Goal: Task Accomplishment & Management: Use online tool/utility

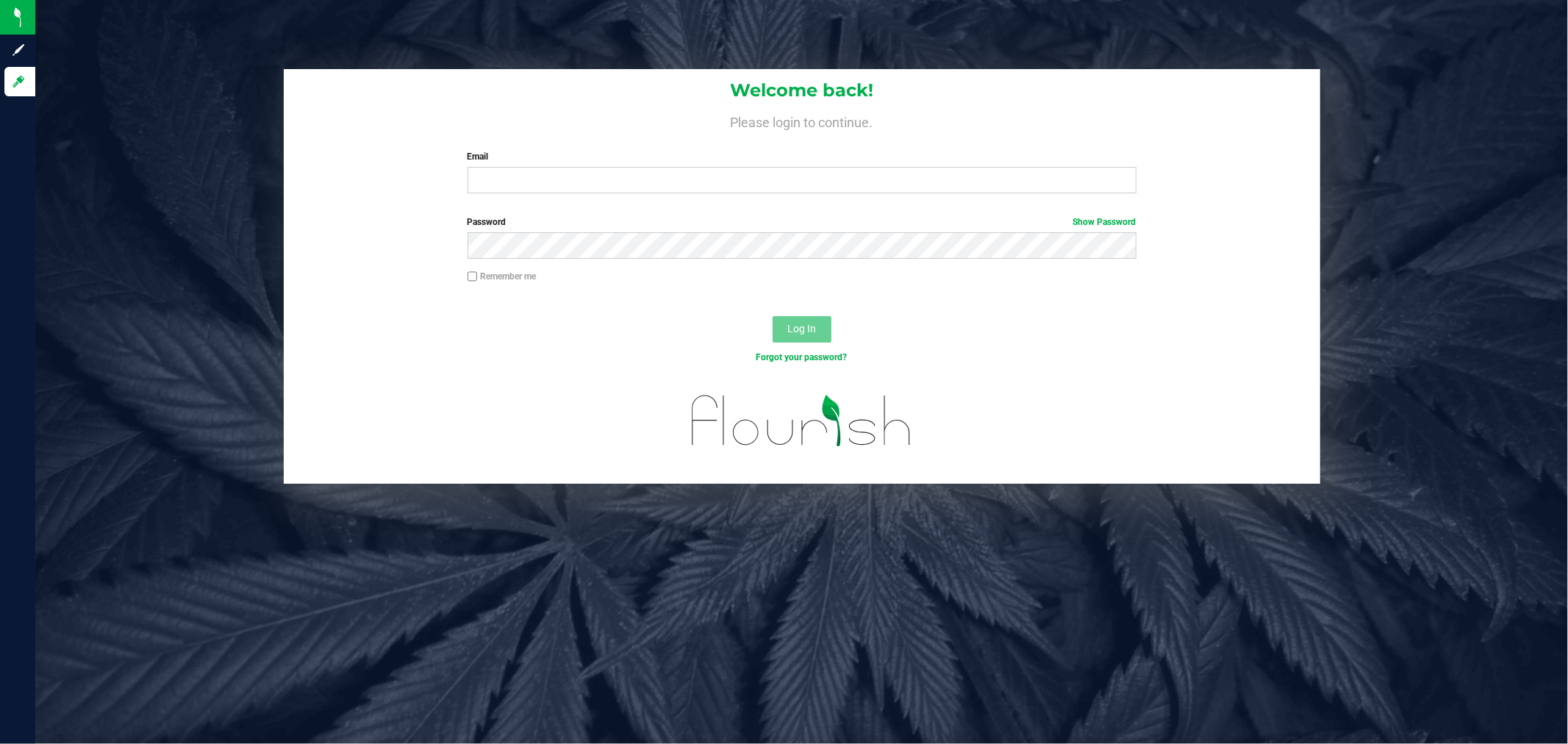
type input "[PERSON_NAME][EMAIL_ADDRESS][PERSON_NAME][DOMAIN_NAME]"
click at [773, 316] on button "Log In" at bounding box center [802, 329] width 59 height 26
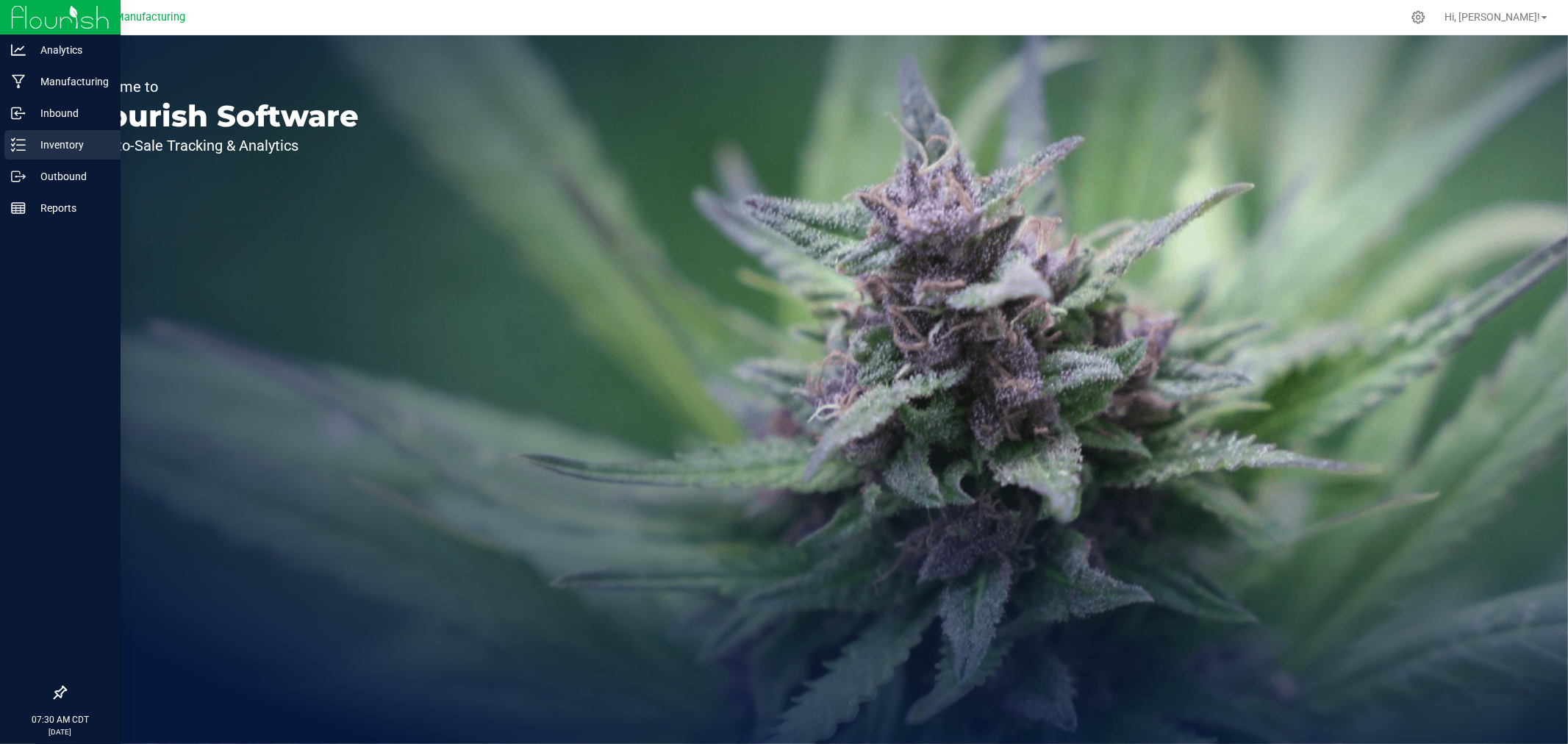
click at [28, 144] on p "Inventory" at bounding box center [70, 145] width 88 height 18
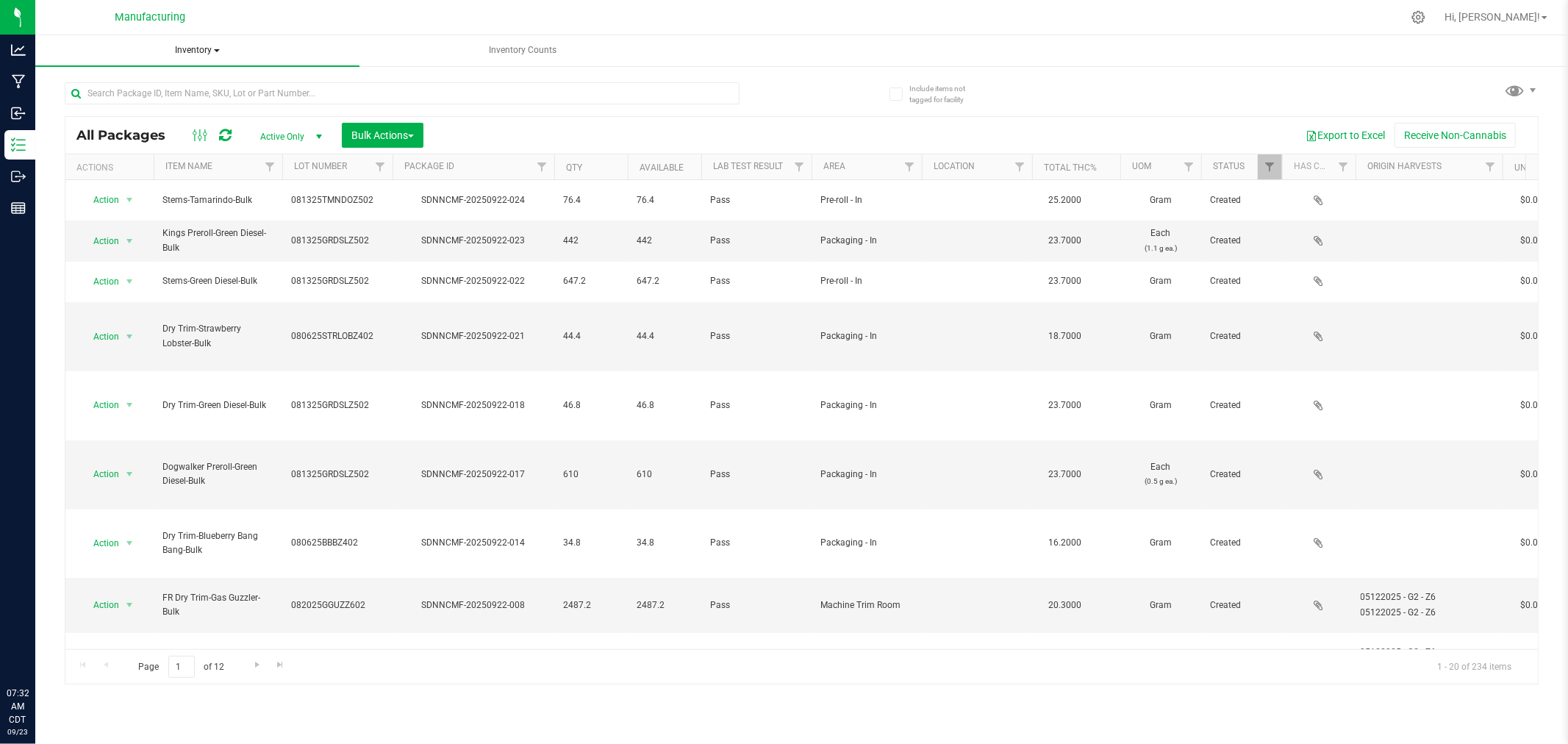
click at [206, 47] on span "Inventory" at bounding box center [197, 50] width 324 height 31
click at [165, 101] on li "All inventory" at bounding box center [197, 106] width 324 height 18
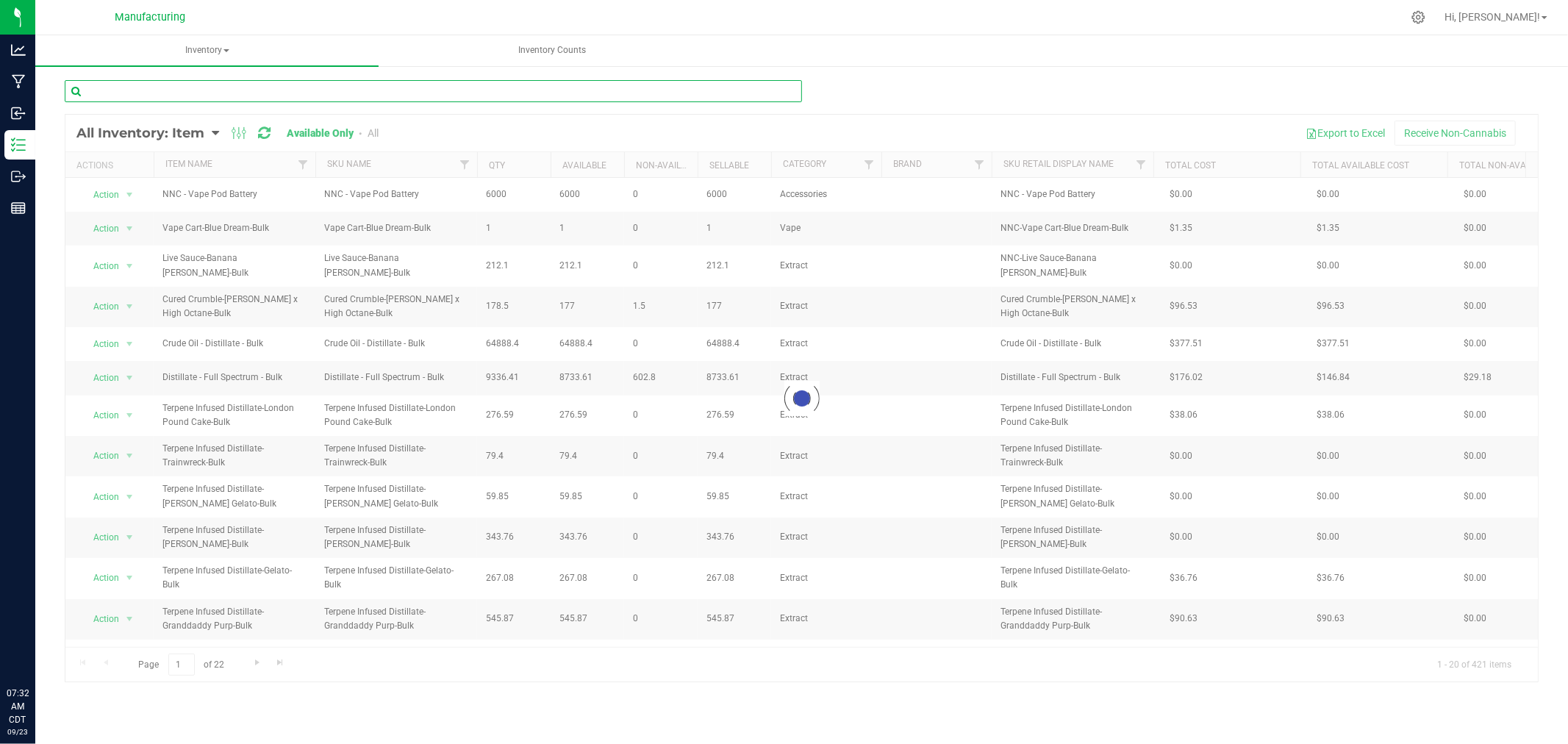
click at [170, 92] on input "text" at bounding box center [434, 91] width 737 height 22
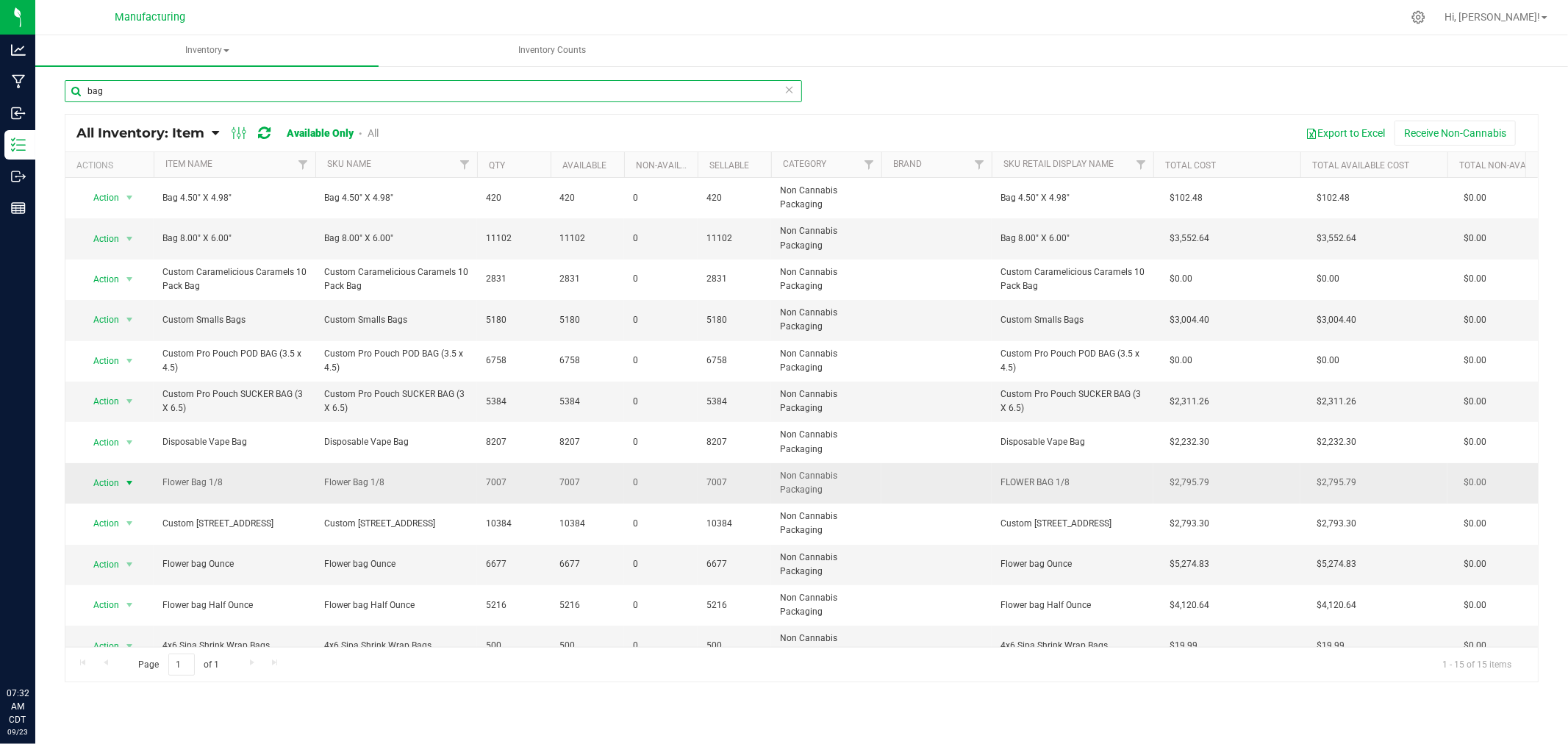
type input "bag"
click at [128, 480] on span "select" at bounding box center [128, 482] width 11 height 11
click at [121, 503] on li "Adjust qty" at bounding box center [128, 508] width 94 height 22
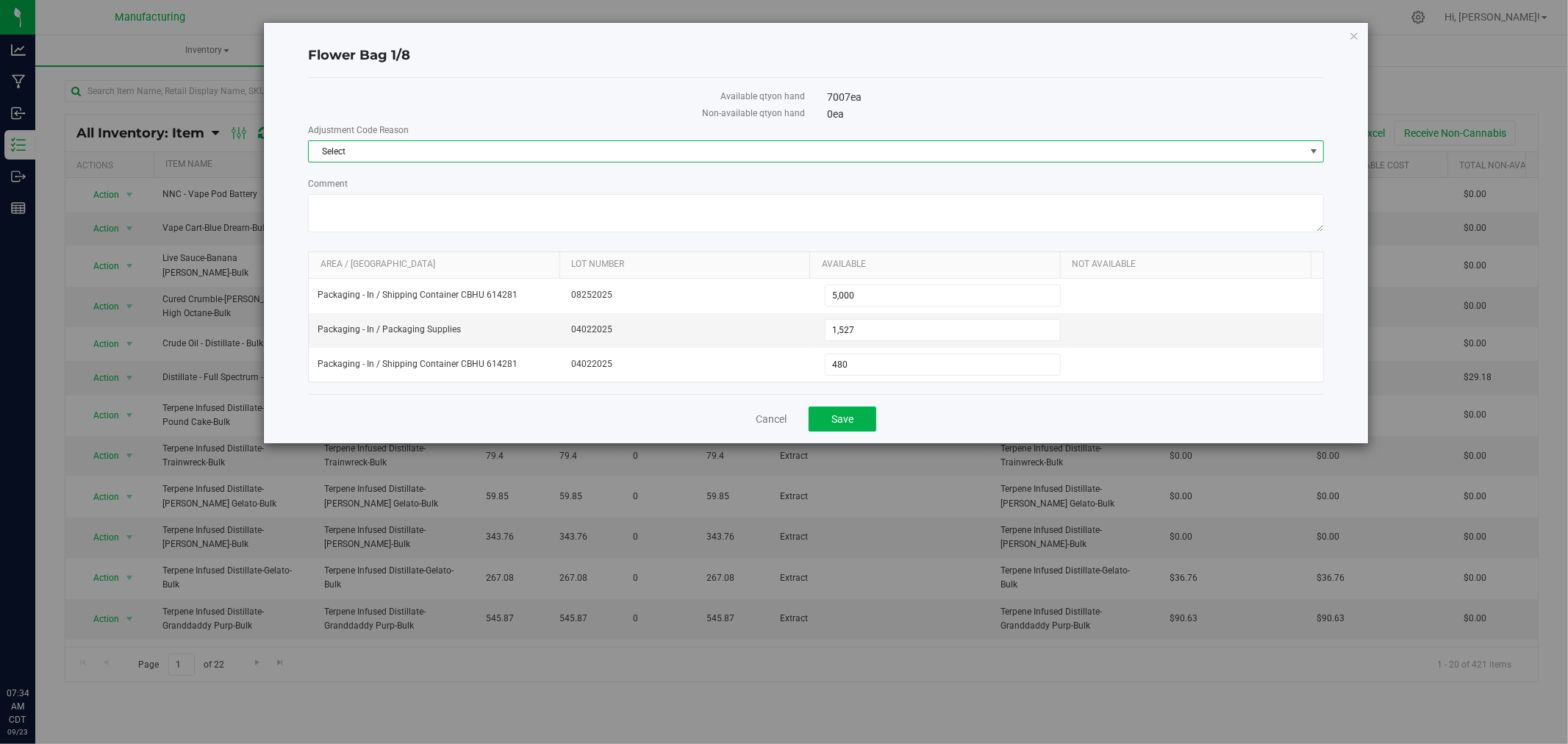
click at [453, 145] on span "Select" at bounding box center [807, 151] width 996 height 20
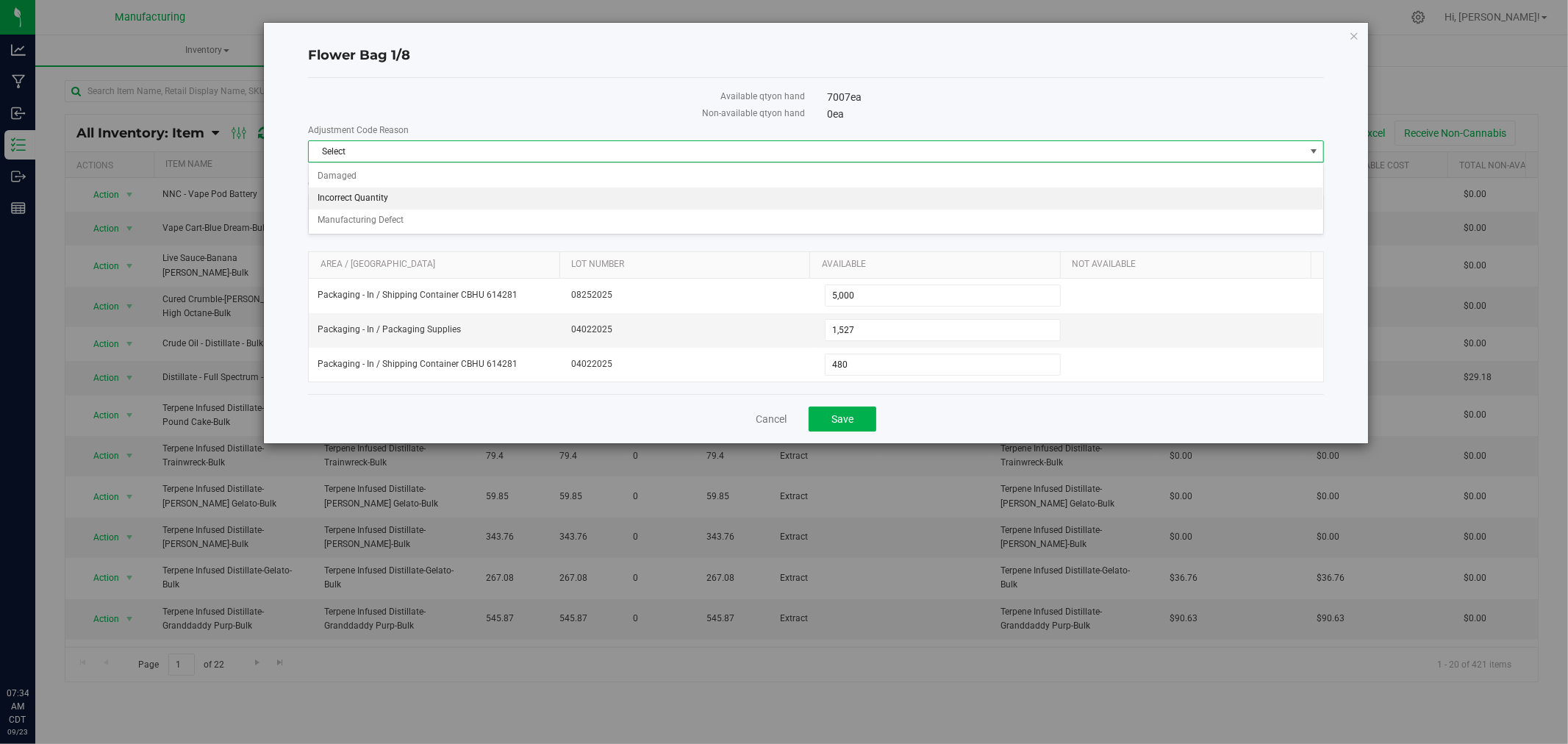
click at [435, 195] on li "Incorrect Quantity" at bounding box center [816, 198] width 1015 height 22
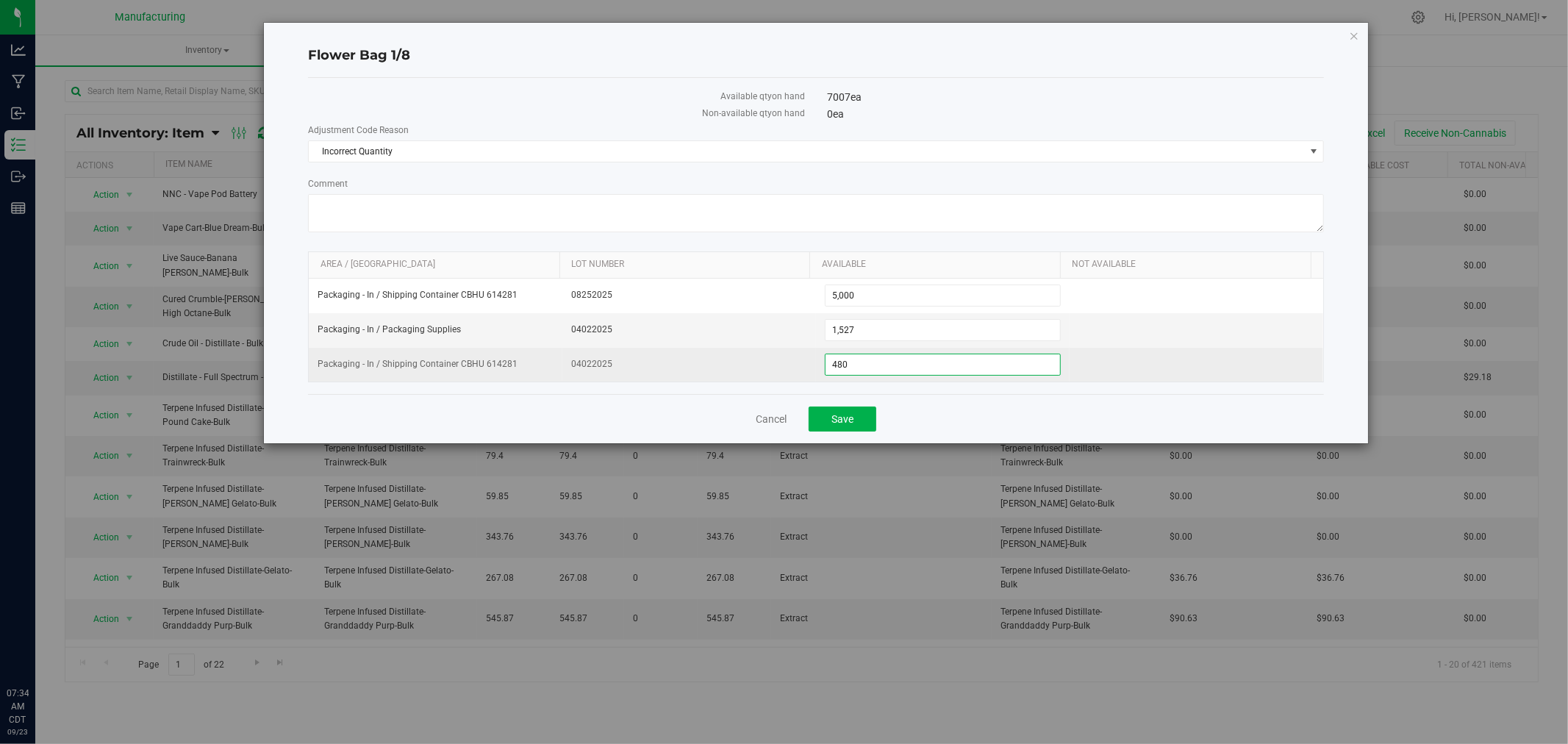
drag, startPoint x: 873, startPoint y: 371, endPoint x: 809, endPoint y: 371, distance: 64.0
click at [809, 371] on tr "Packaging - In / Shipping Container CBHU 614281 04022025 480 480" at bounding box center [816, 365] width 1015 height 33
type input "5600"
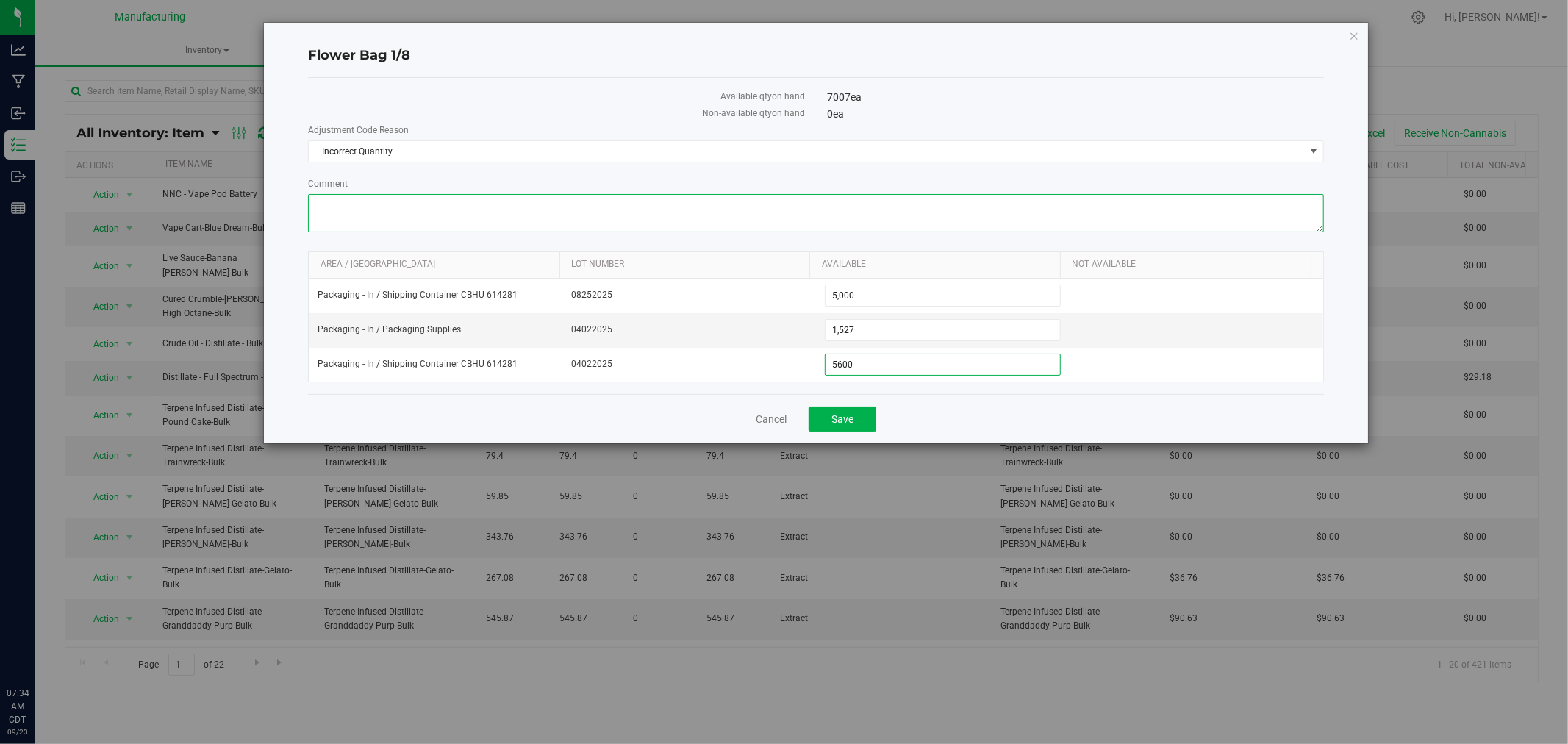
type input "5,600"
click at [443, 218] on textarea "Comment" at bounding box center [816, 213] width 1015 height 38
click at [780, 417] on link "Cancel" at bounding box center [771, 419] width 31 height 15
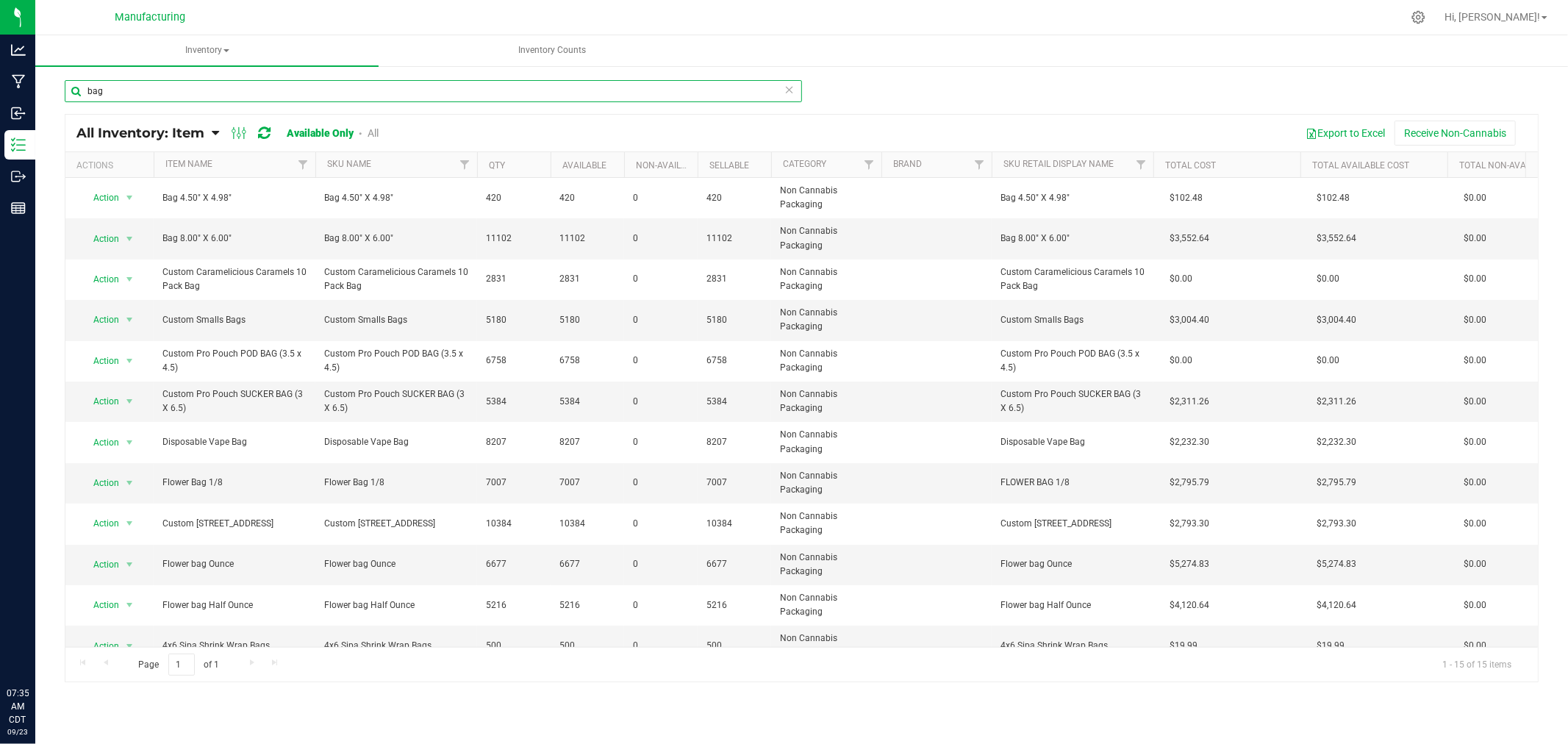
click at [136, 88] on input "bag" at bounding box center [434, 91] width 737 height 22
type input "b"
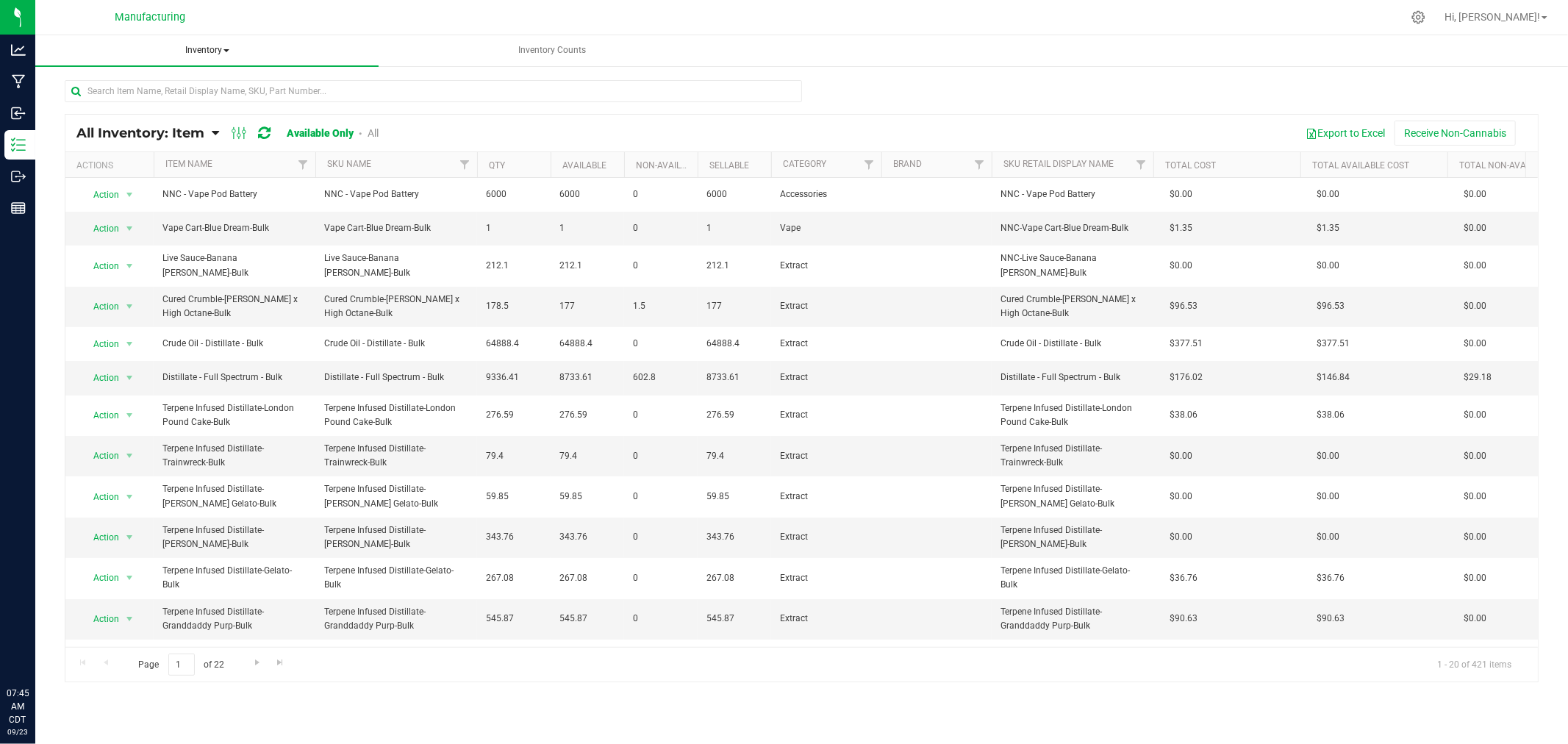
click at [216, 50] on span "Inventory" at bounding box center [207, 50] width 343 height 31
click at [209, 82] on li "All packages" at bounding box center [207, 88] width 343 height 18
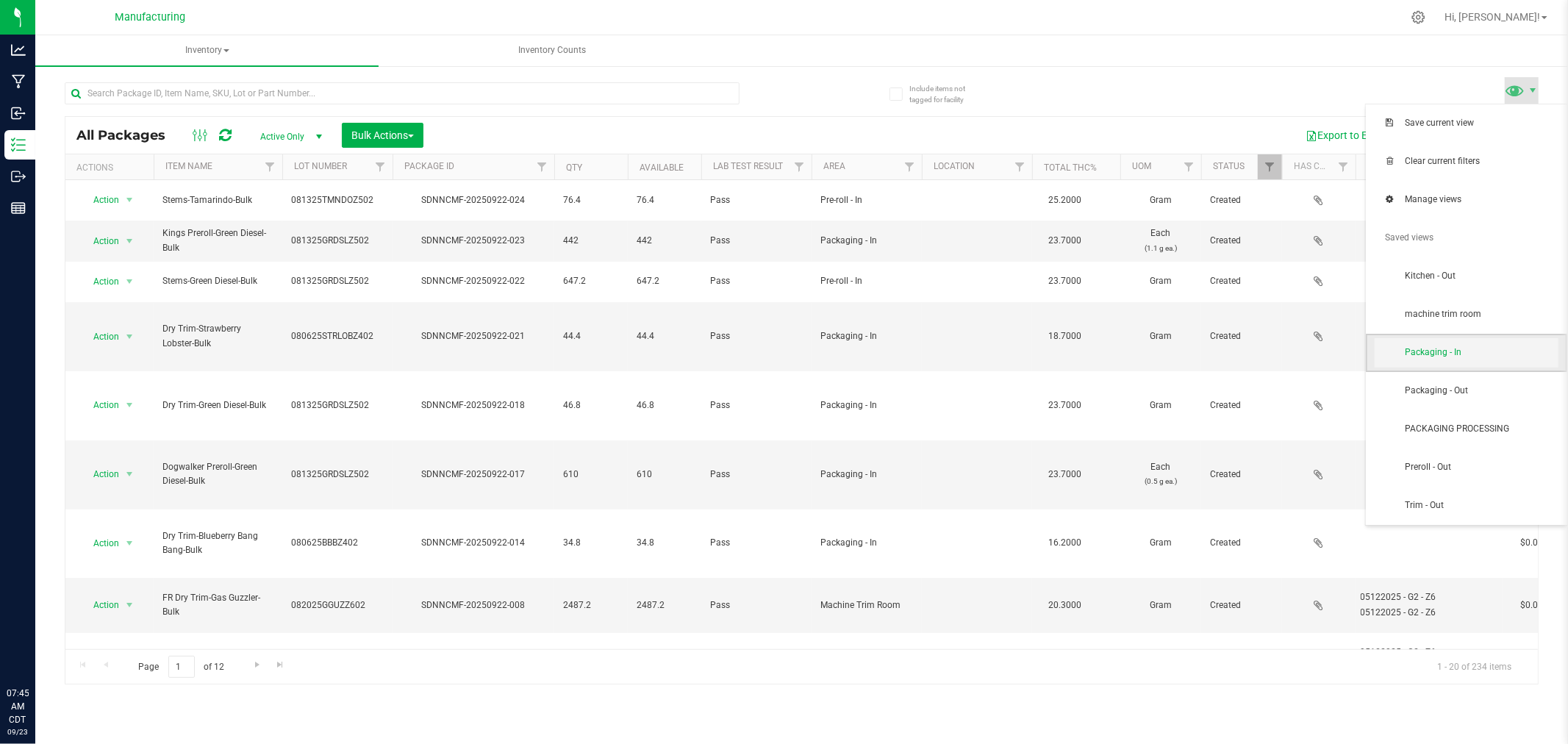
click at [1481, 362] on span "Packaging - In" at bounding box center [1466, 352] width 184 height 29
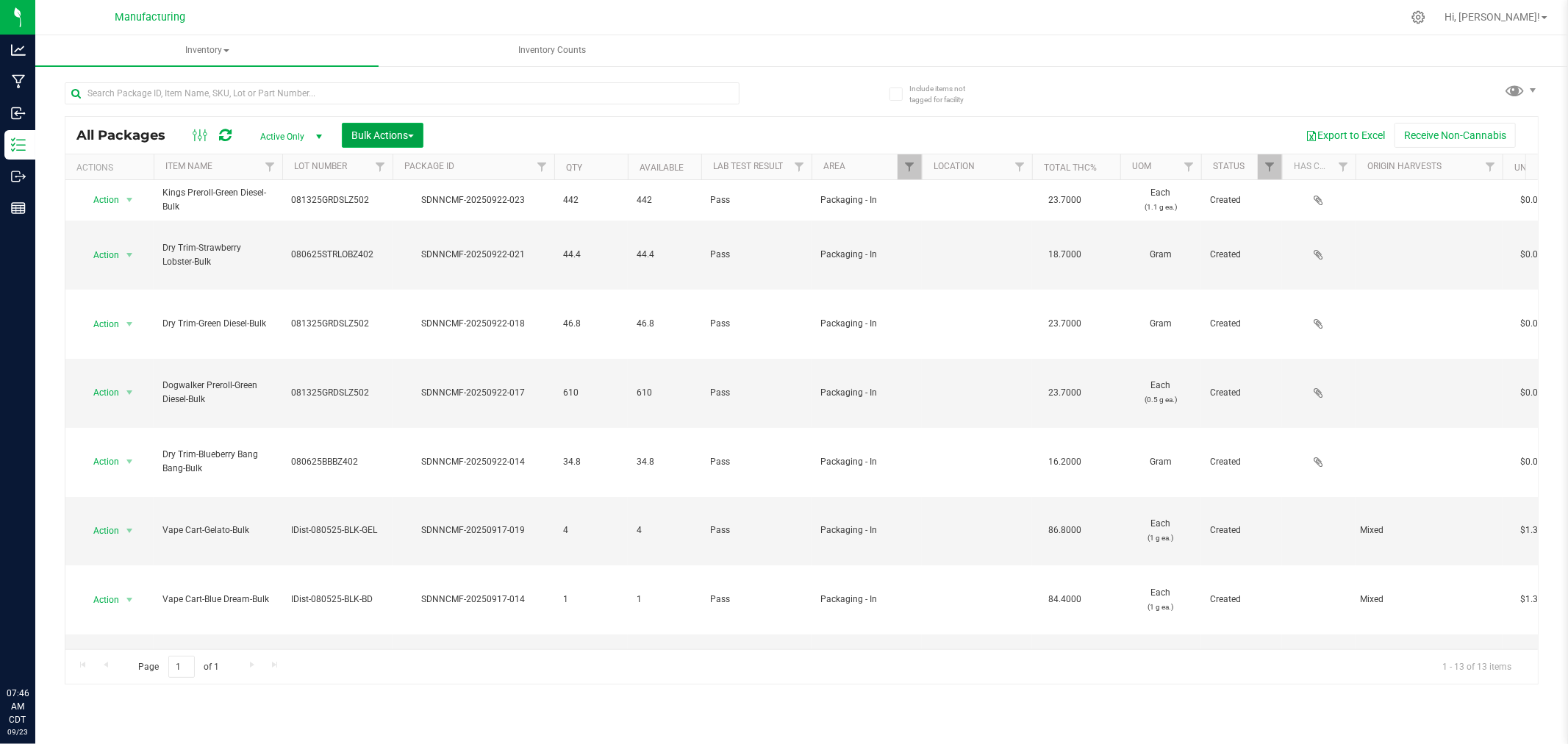
click at [378, 127] on button "Bulk Actions" at bounding box center [382, 135] width 82 height 25
click at [397, 165] on span "Add to manufacturing run" at bounding box center [406, 168] width 111 height 11
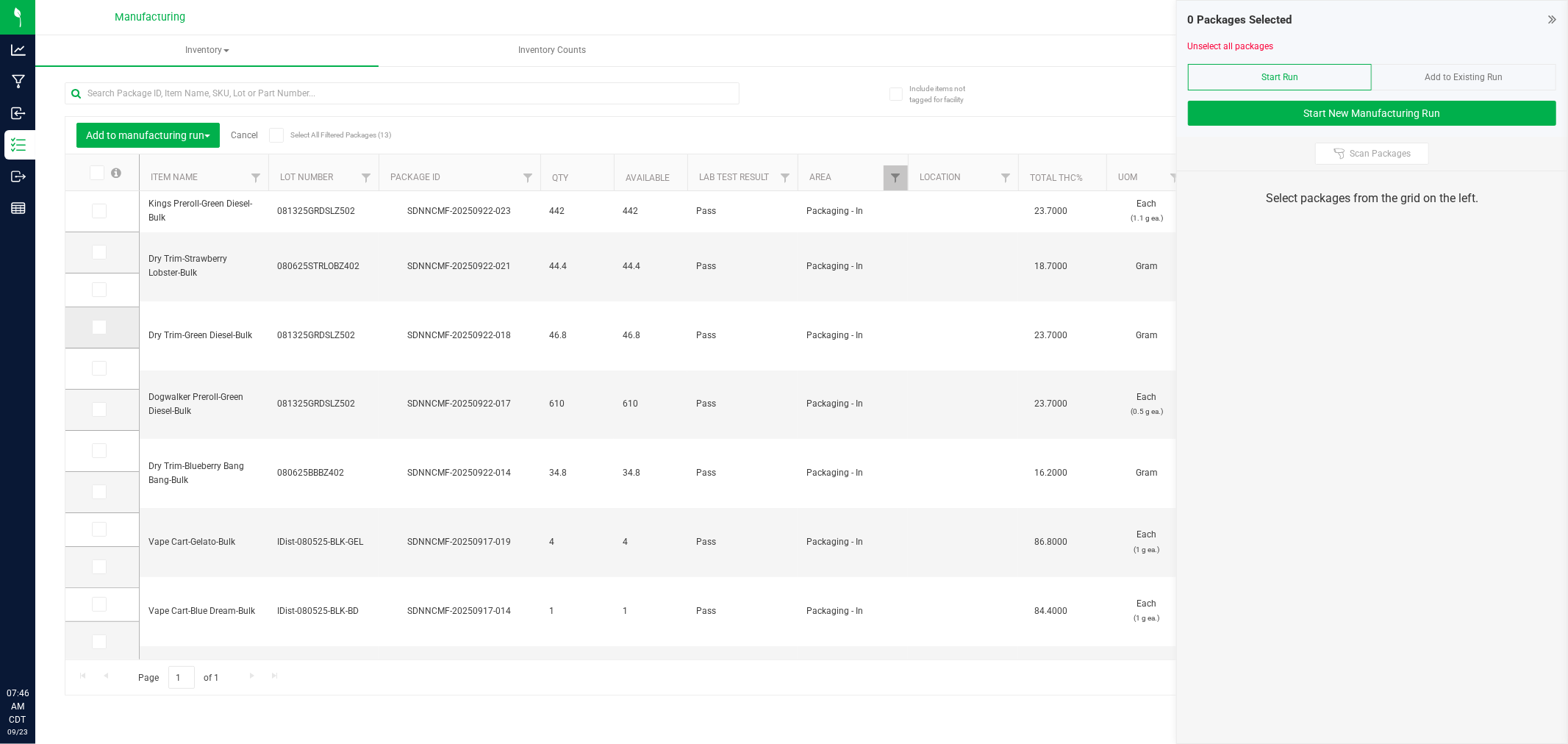
click at [100, 328] on icon at bounding box center [98, 328] width 10 height 0
click at [0, 0] on input "checkbox" at bounding box center [0, 0] width 0 height 0
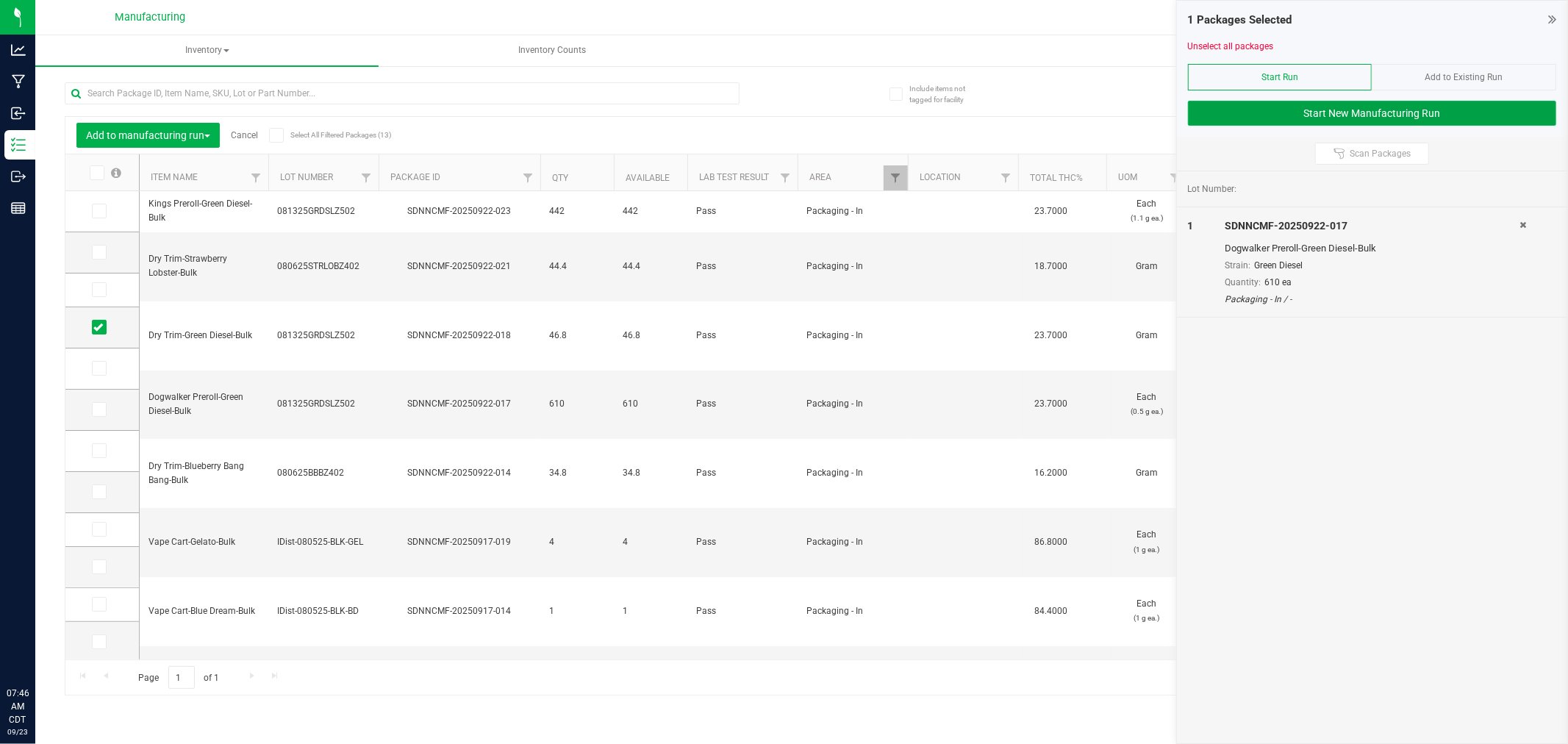
click at [1418, 112] on button "Start New Manufacturing Run" at bounding box center [1372, 113] width 368 height 25
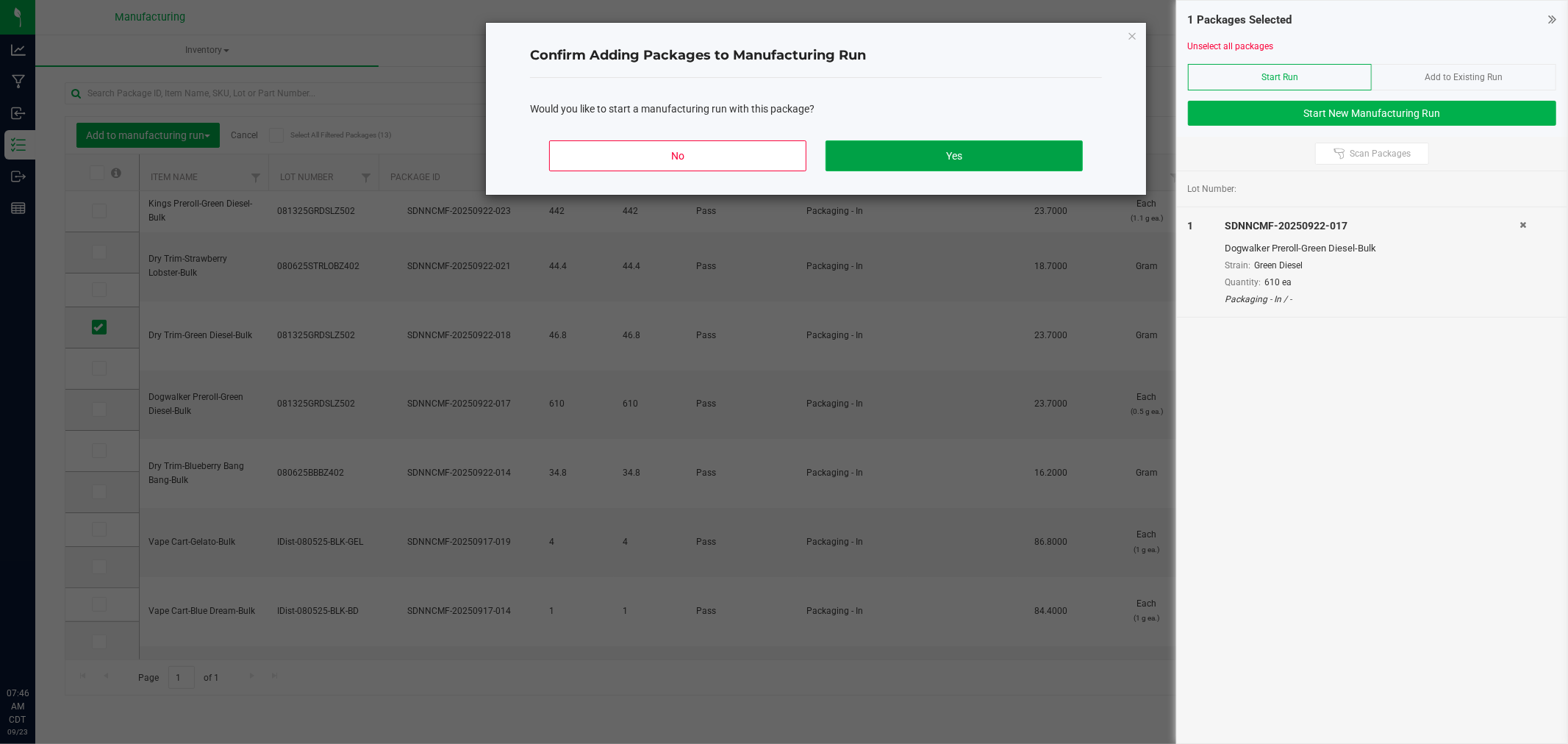
click at [987, 144] on button "Yes" at bounding box center [954, 156] width 257 height 31
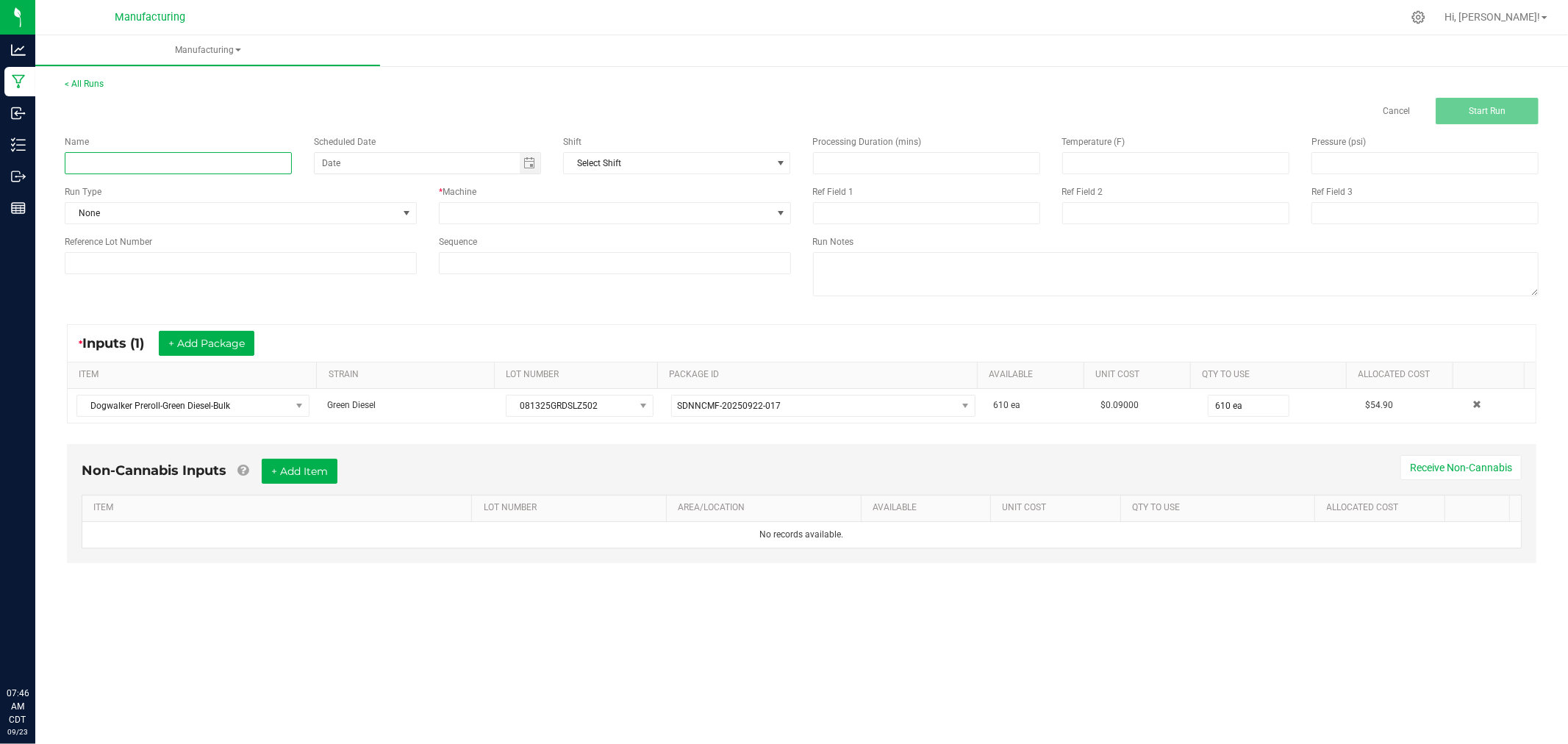
click at [223, 163] on input at bounding box center [179, 163] width 227 height 22
type input "092325-green diesel 10pk dogwalkers"
click at [288, 212] on span "None" at bounding box center [231, 213] width 333 height 20
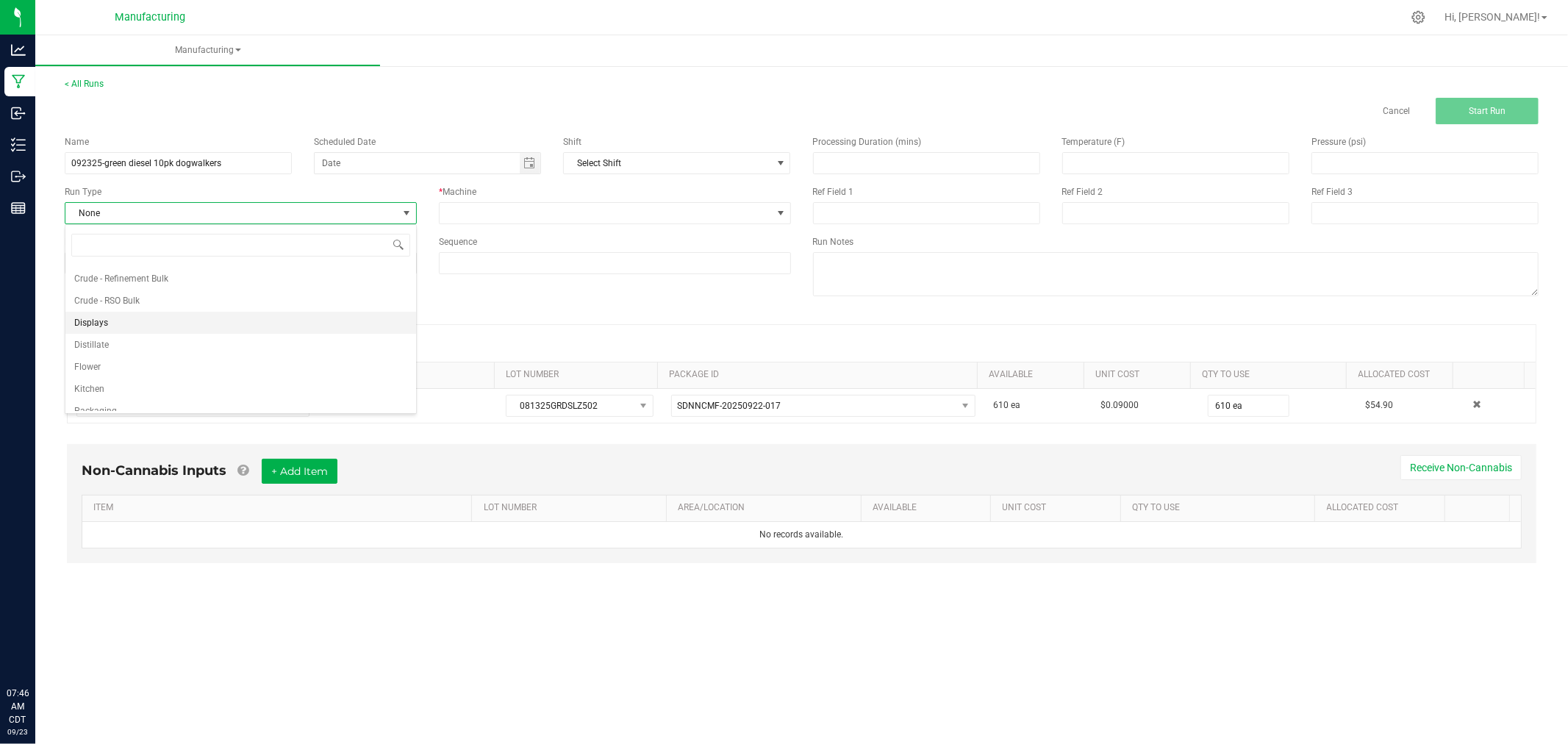
scroll to position [74, 0]
click at [218, 373] on li "Packaging" at bounding box center [240, 378] width 350 height 22
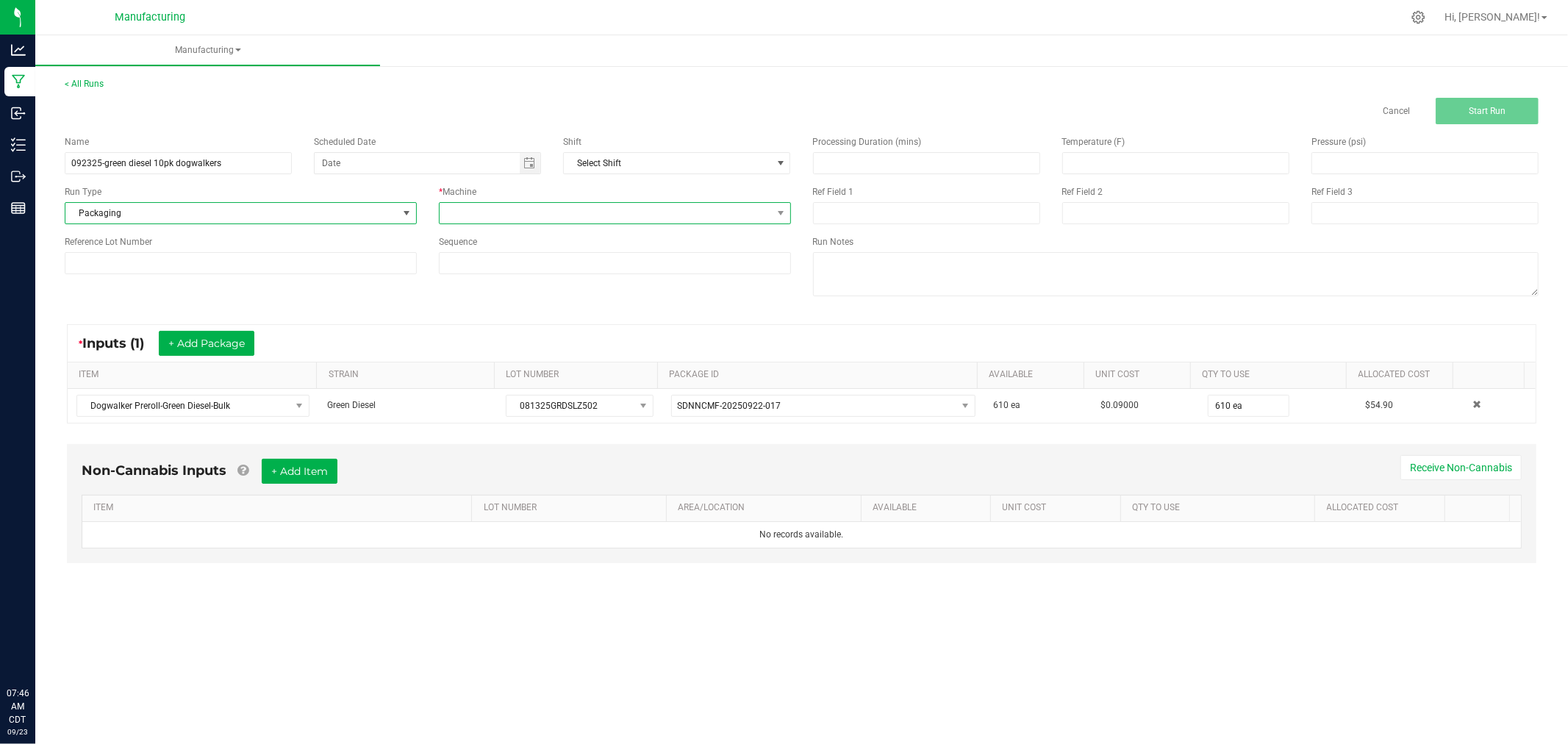
click at [466, 207] on span at bounding box center [606, 213] width 333 height 20
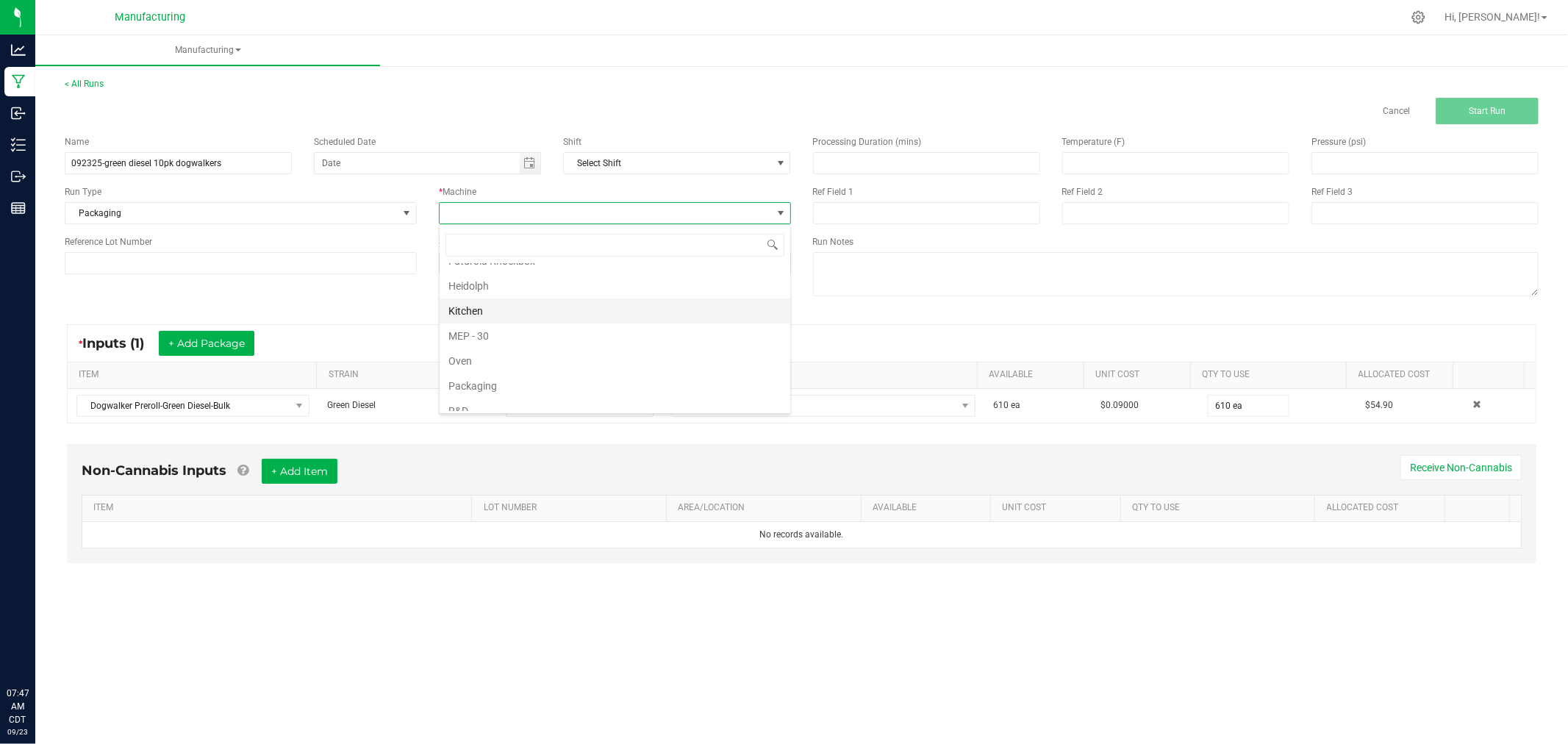
scroll to position [82, 0]
click at [480, 349] on li "Packaging" at bounding box center [615, 345] width 350 height 25
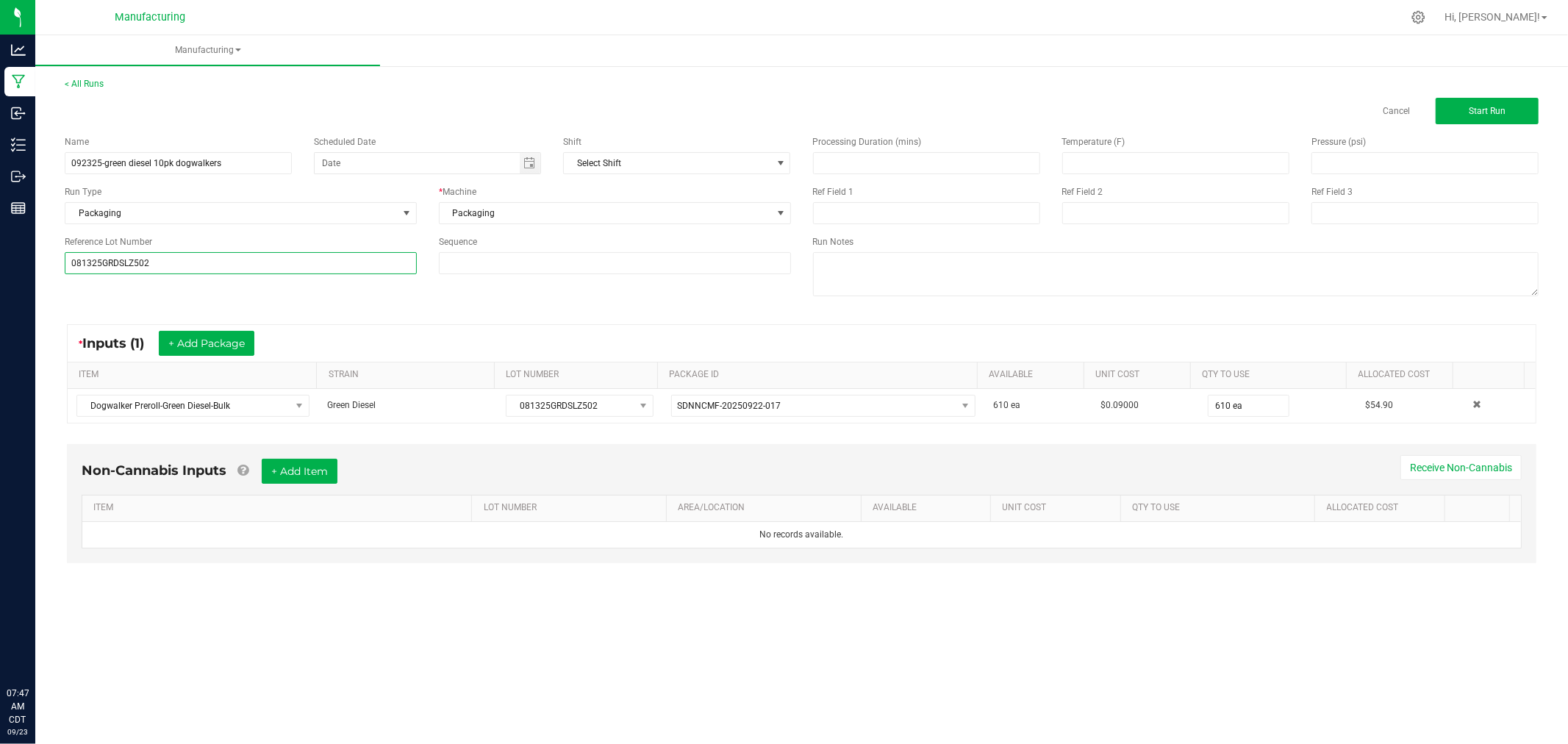
type input "081325GRDSLZ502"
click at [112, 291] on div "Name 092325-green diesel 10pk dogwalkers Scheduled Date Shift Select Shift Run …" at bounding box center [802, 217] width 1496 height 187
click at [1506, 113] on button "Start Run" at bounding box center [1486, 111] width 103 height 26
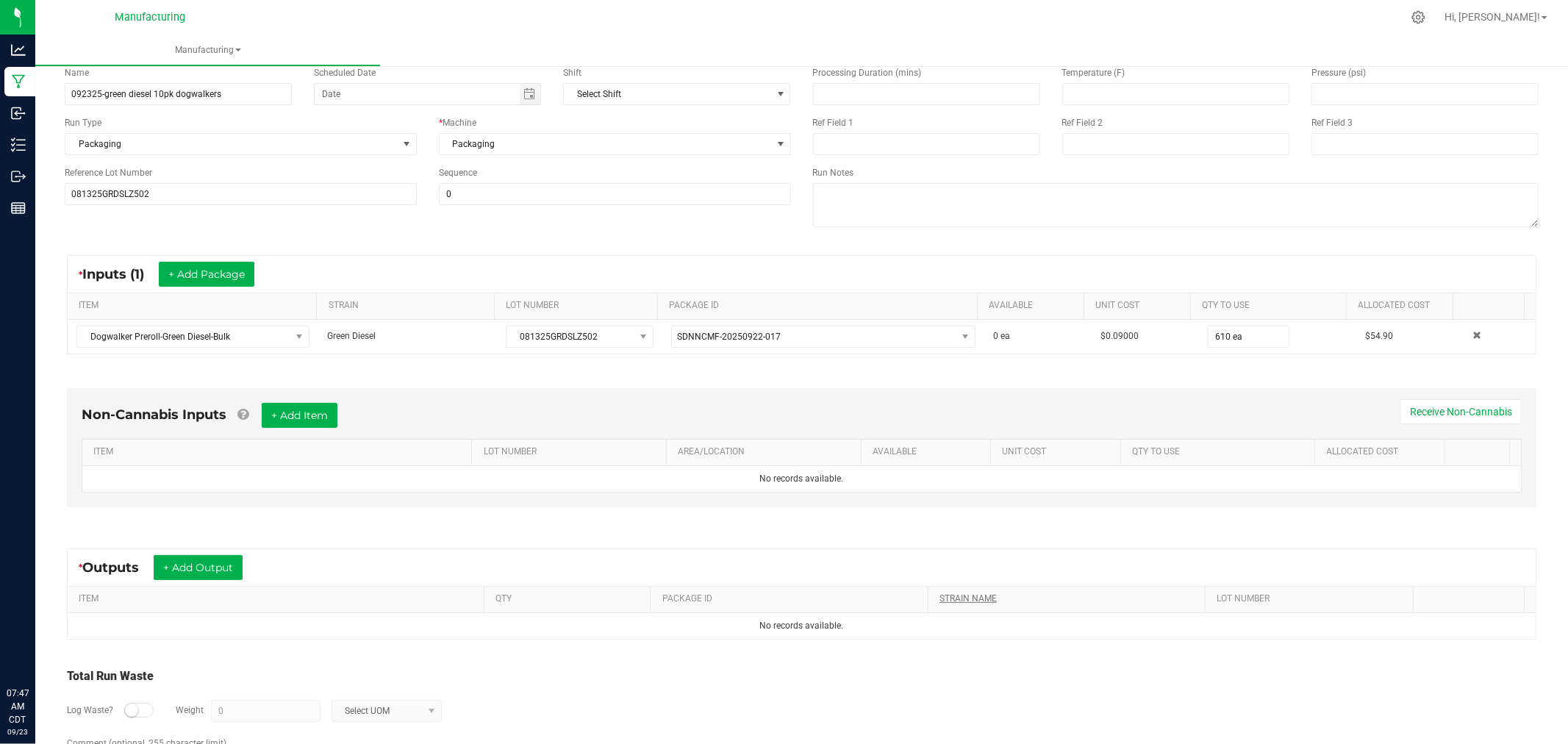
scroll to position [165, 0]
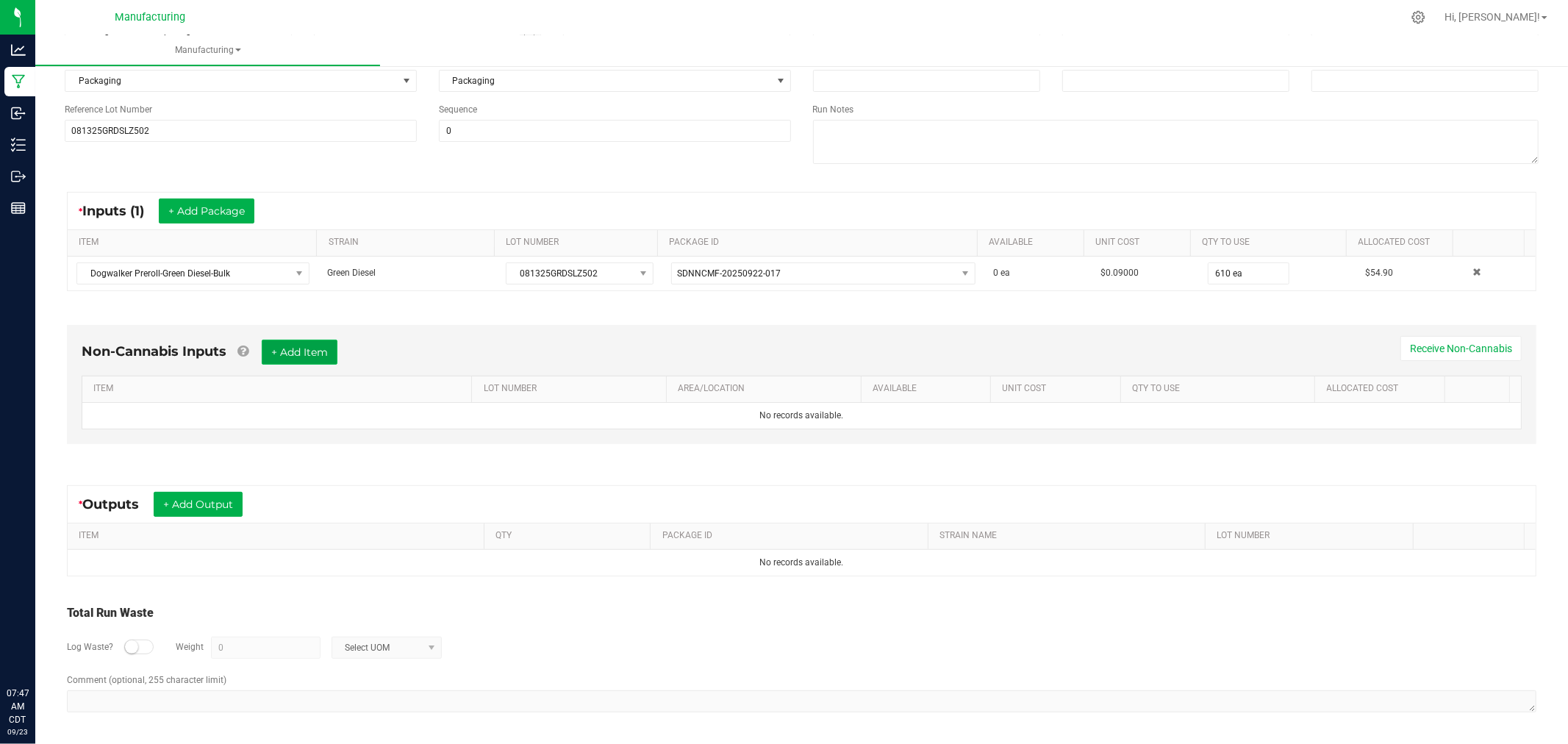
click at [316, 353] on button "+ Add Item" at bounding box center [299, 352] width 76 height 25
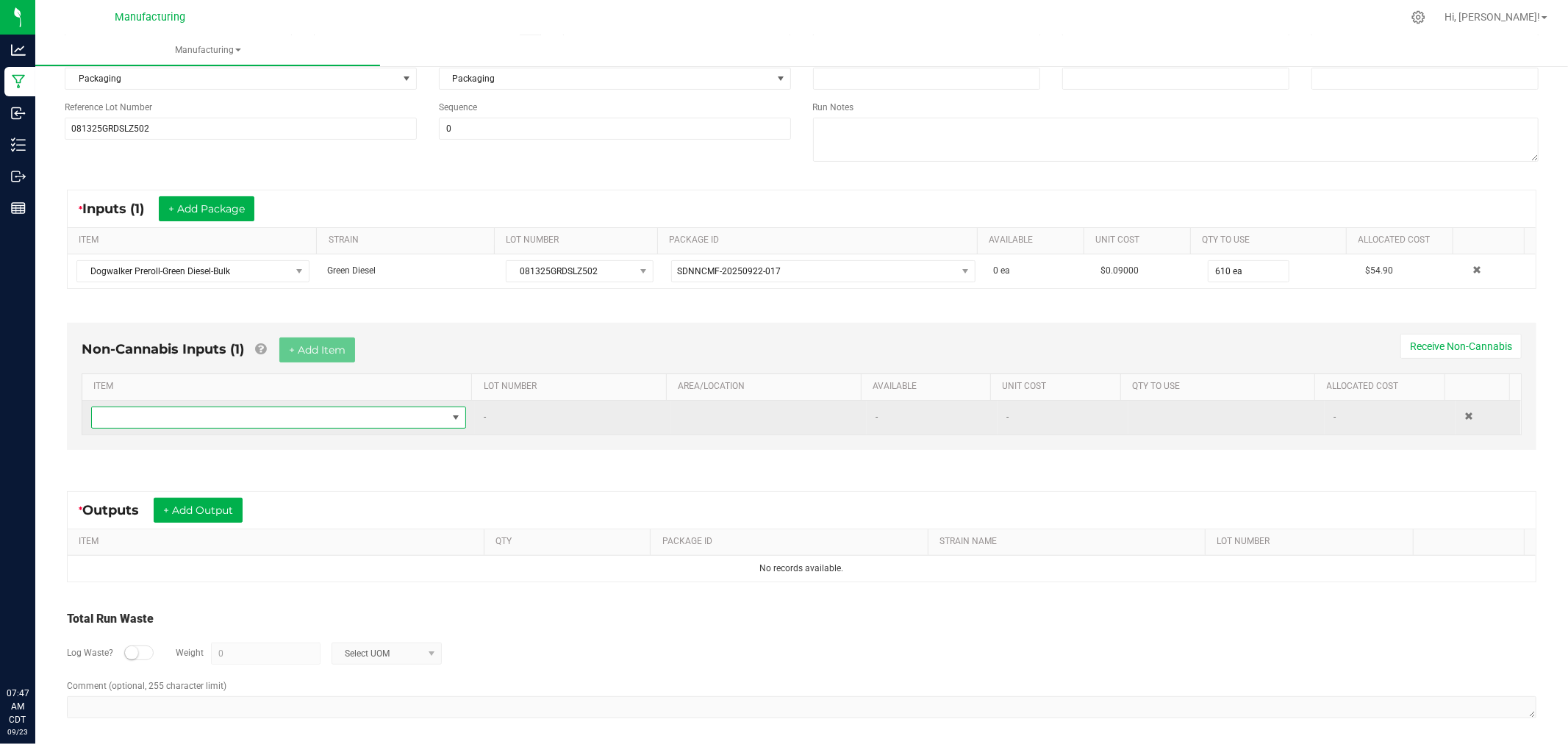
click at [329, 419] on span "NO DATA FOUND" at bounding box center [268, 417] width 355 height 20
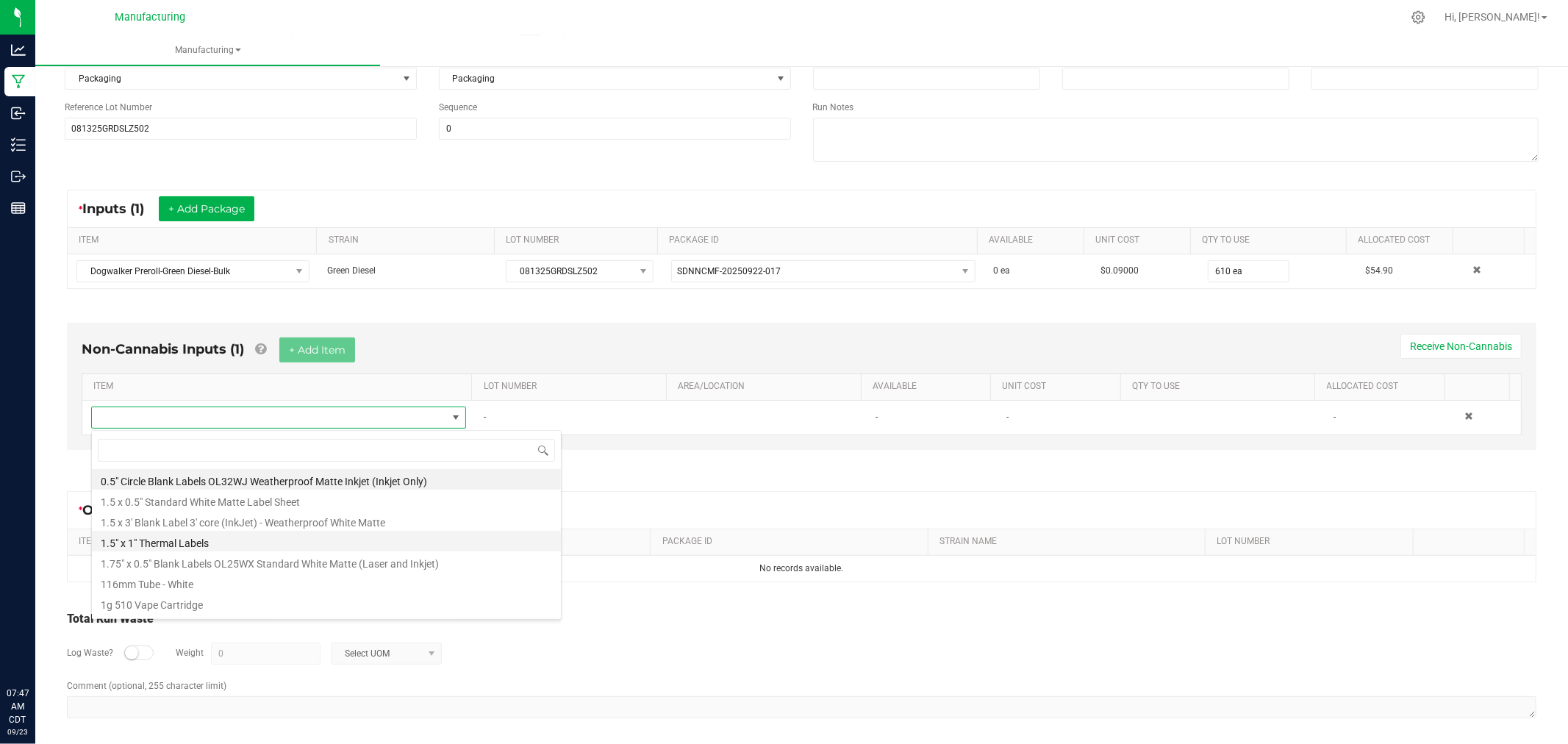
click at [235, 538] on li "1.5" x 1" Thermal Labels" at bounding box center [326, 541] width 469 height 20
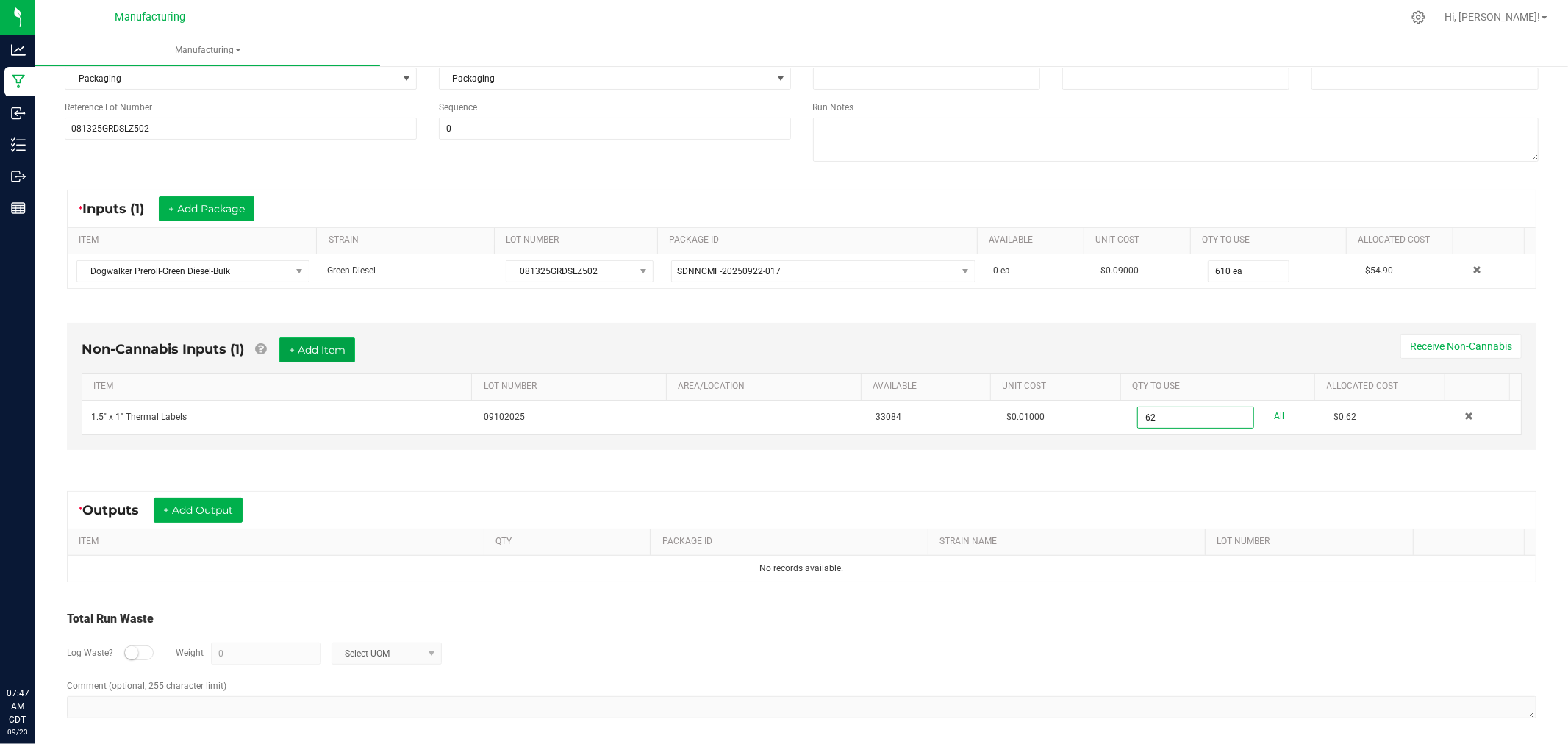
type input "62 ea"
click at [339, 350] on button "+ Add Item" at bounding box center [317, 350] width 76 height 25
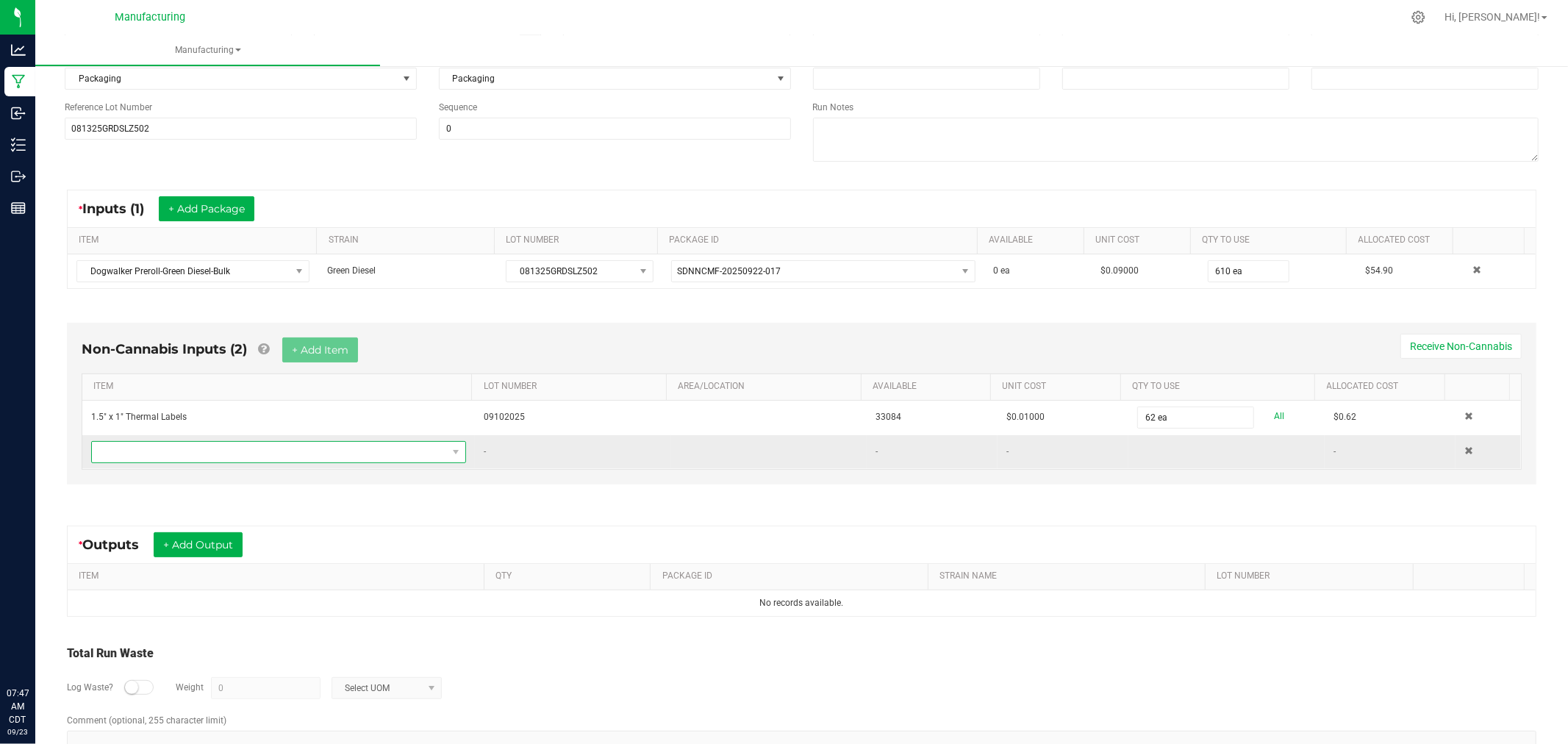
click at [364, 453] on span "NO DATA FOUND" at bounding box center [268, 452] width 355 height 20
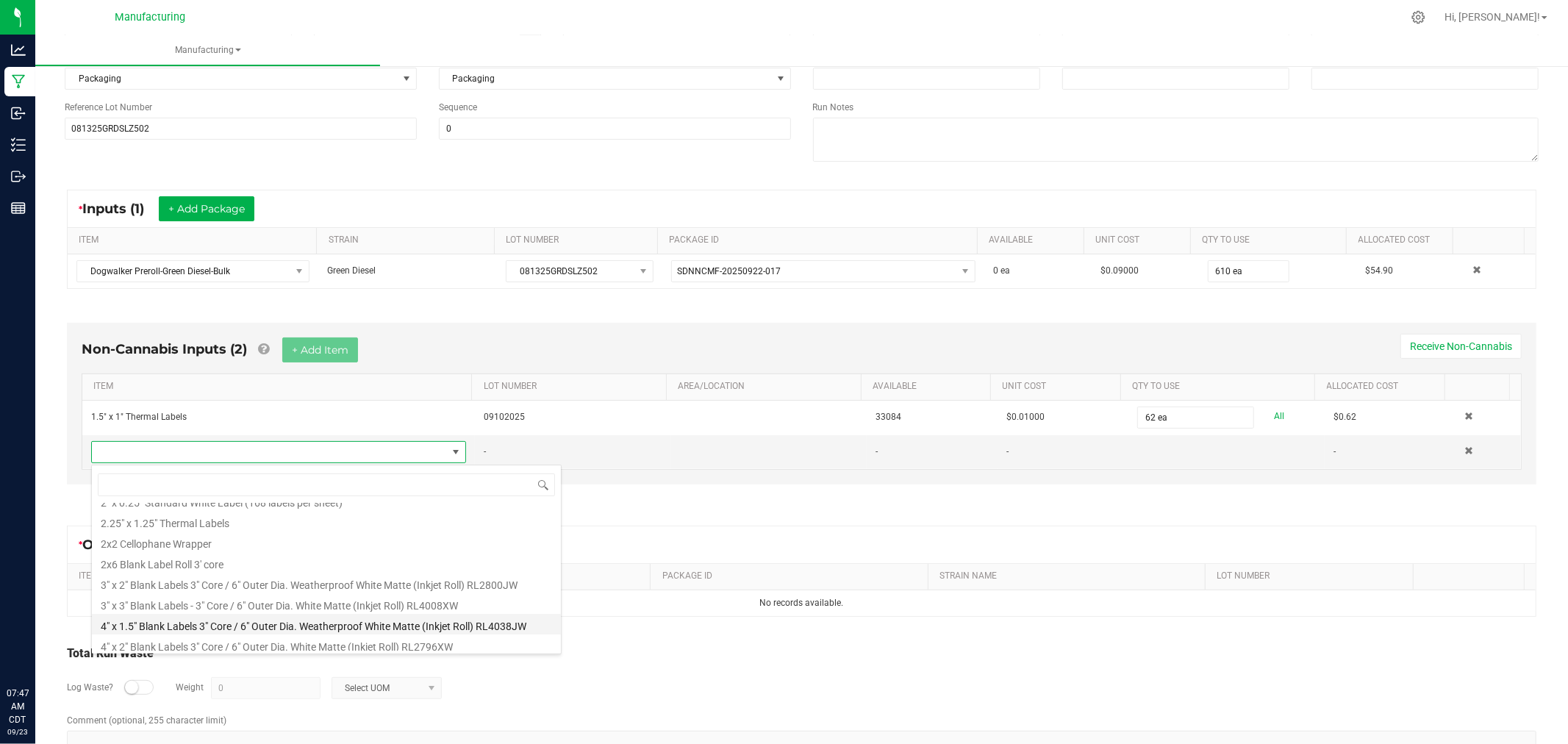
scroll to position [245, 0]
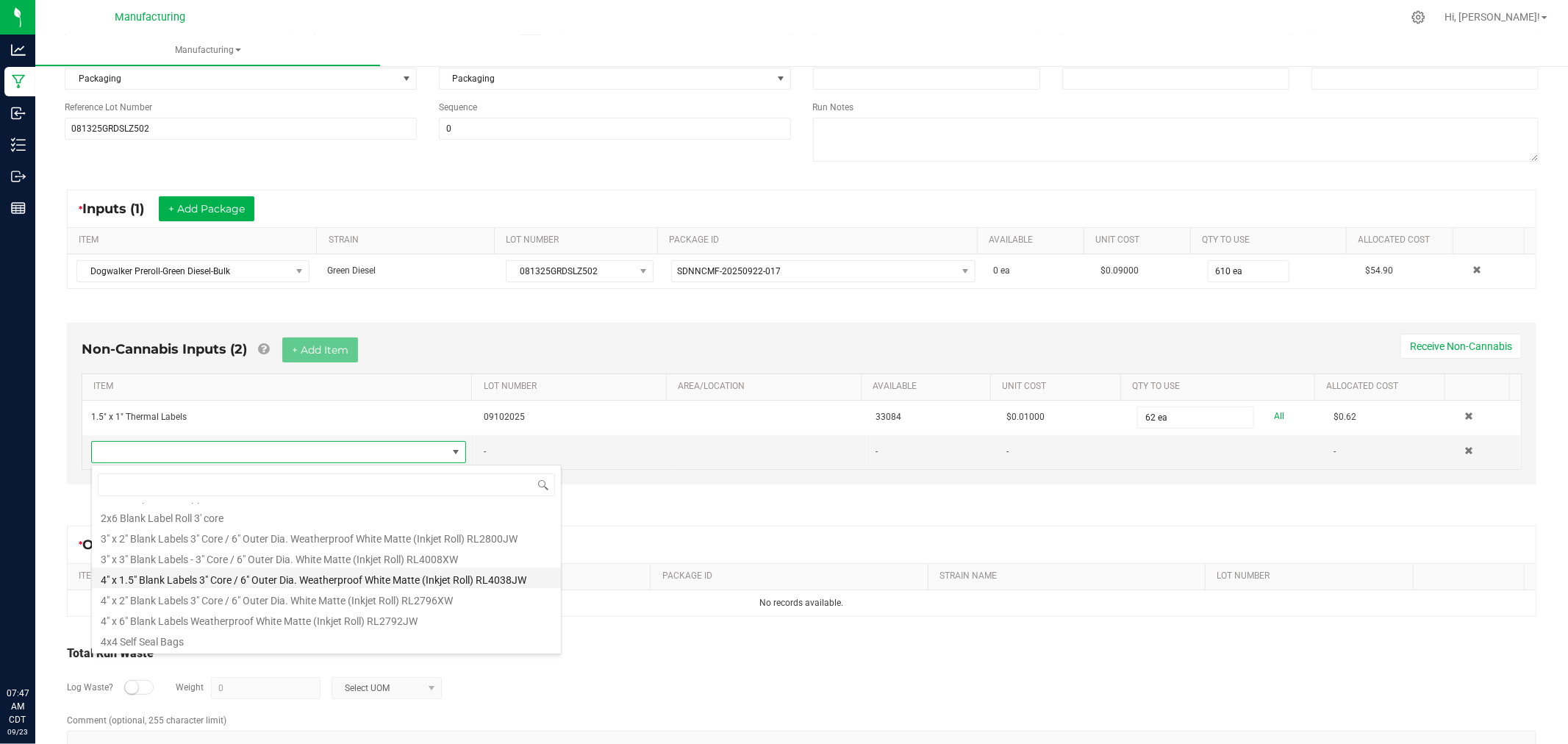
click at [353, 577] on li "4" x 1.5" Blank Labels 3" Core / 6" Outer Dia. Weatherproof White Matte (Inkjet…" at bounding box center [326, 578] width 469 height 20
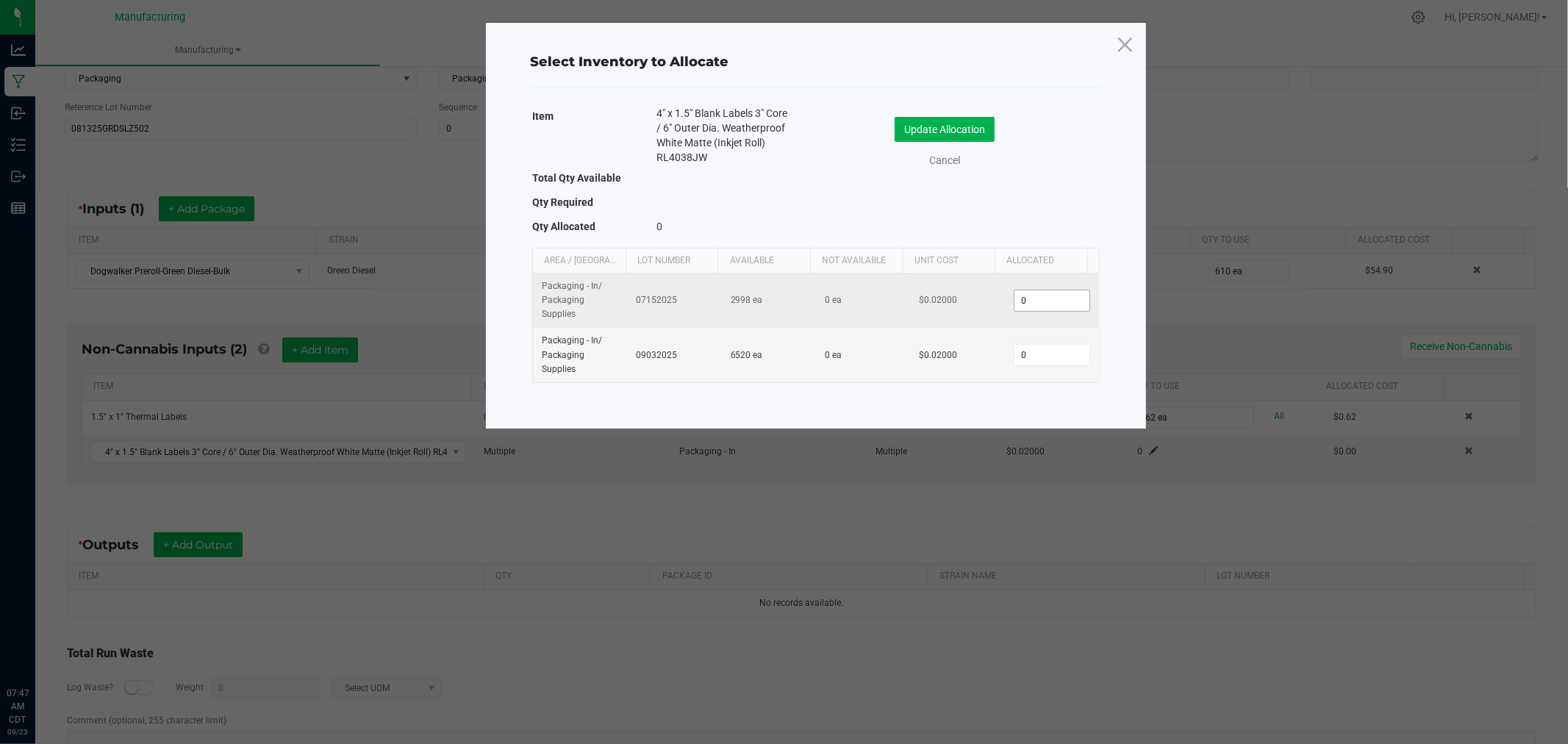
click at [1033, 296] on input "0" at bounding box center [1051, 300] width 75 height 20
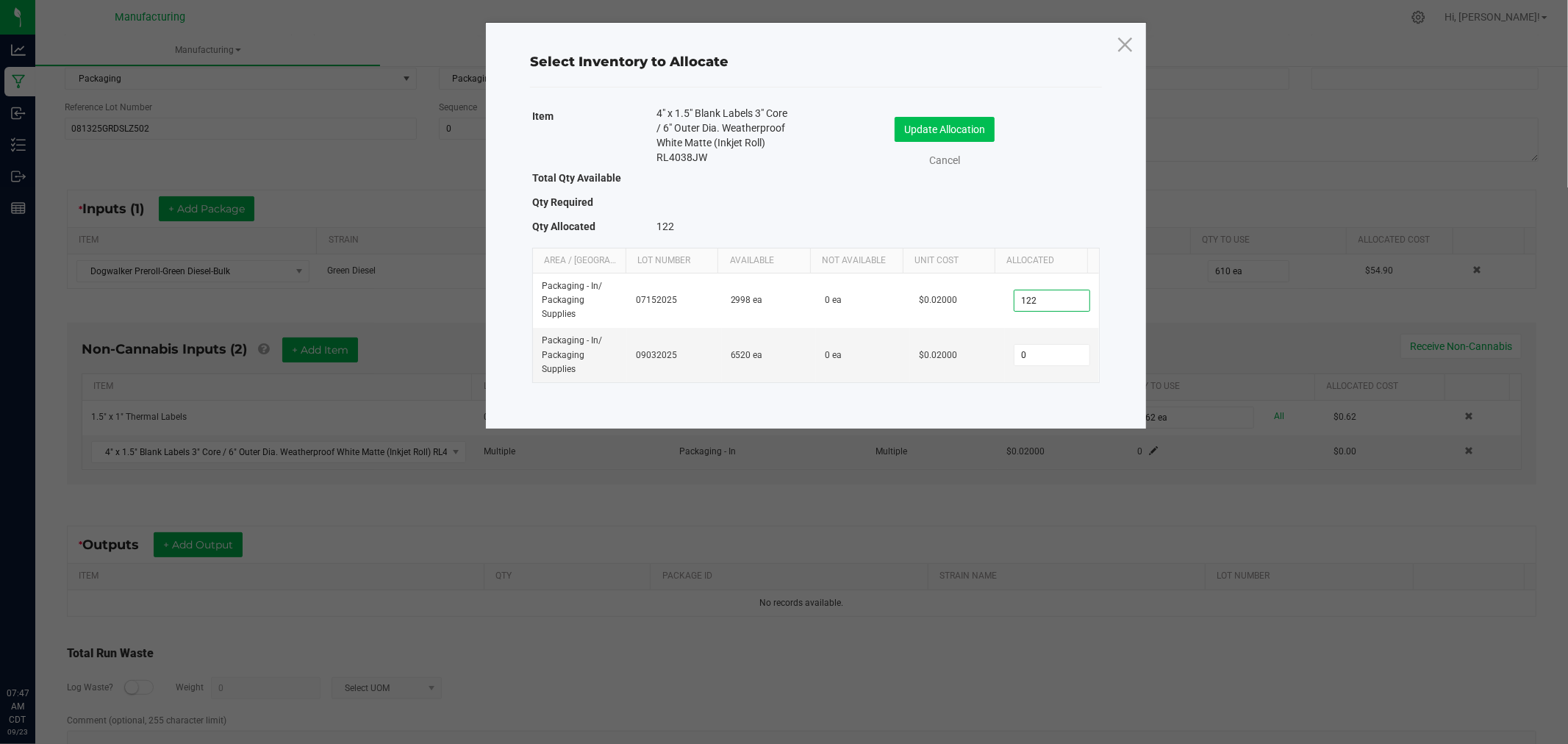
type input "122"
click at [971, 120] on button "Update Allocation" at bounding box center [945, 129] width 100 height 25
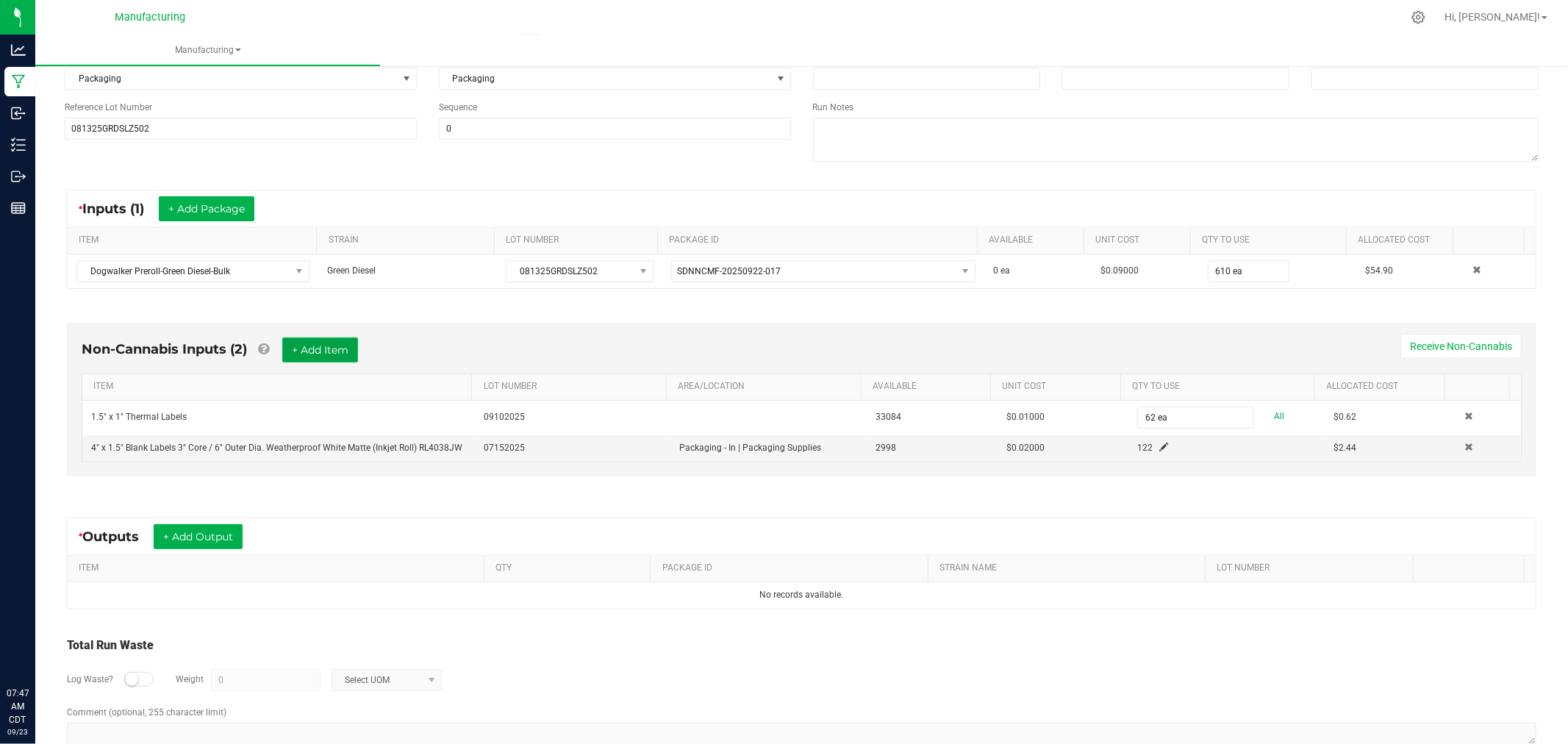
click at [319, 350] on button "+ Add Item" at bounding box center [320, 350] width 76 height 25
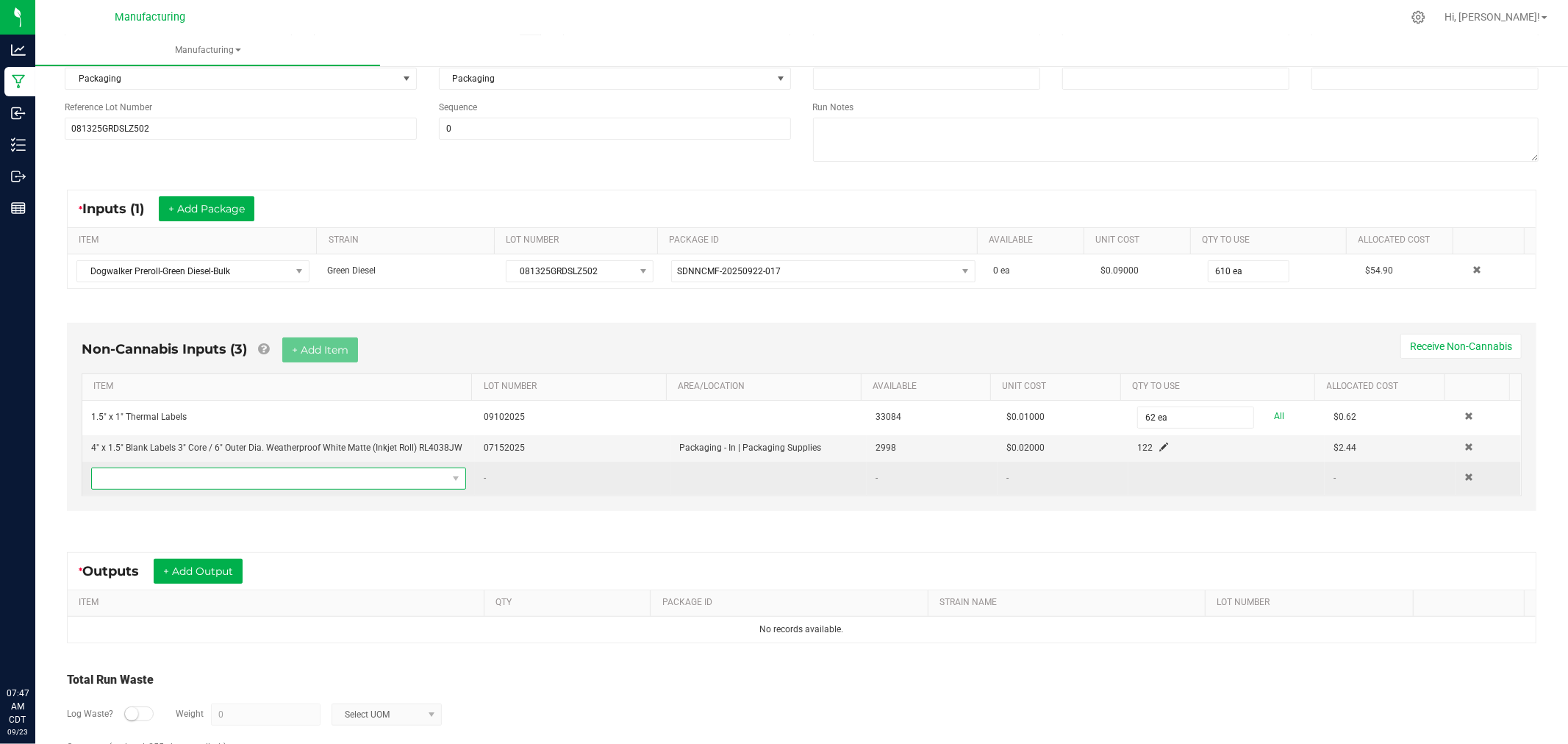
click at [372, 480] on span "NO DATA FOUND" at bounding box center [268, 478] width 355 height 20
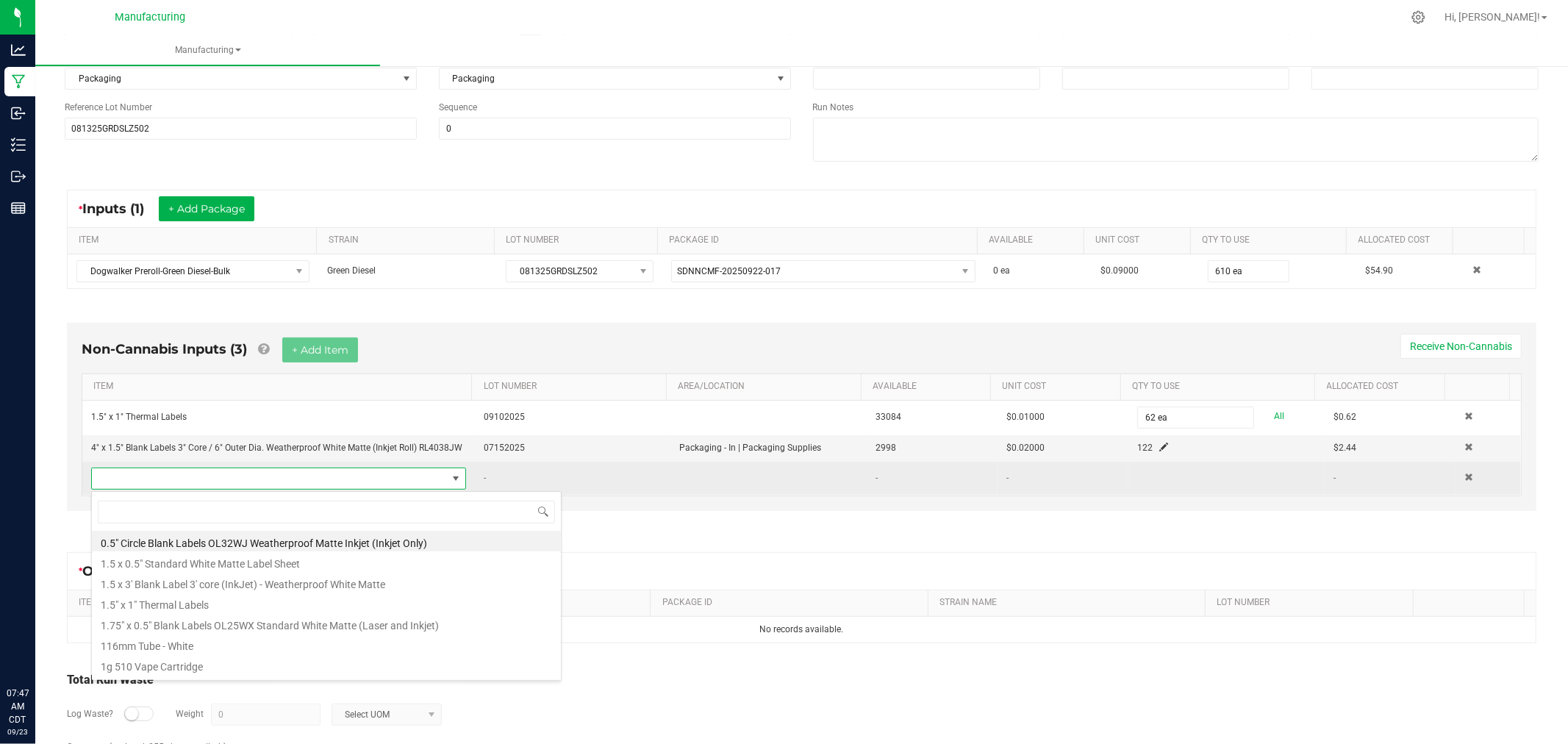
scroll to position [22, 363]
type input "flip"
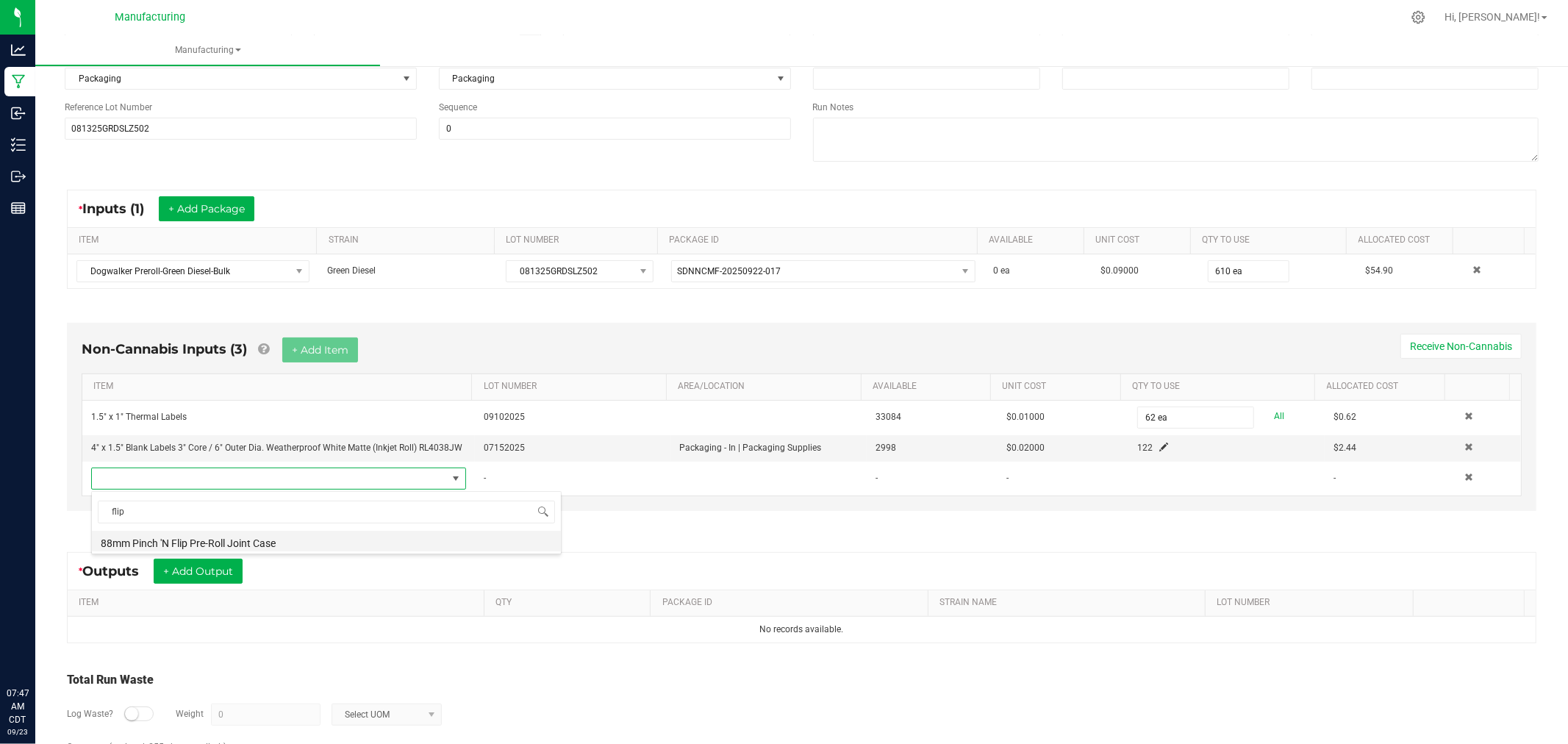
click at [284, 535] on li "88mm Pinch 'N Flip Pre-Roll Joint Case" at bounding box center [326, 541] width 469 height 20
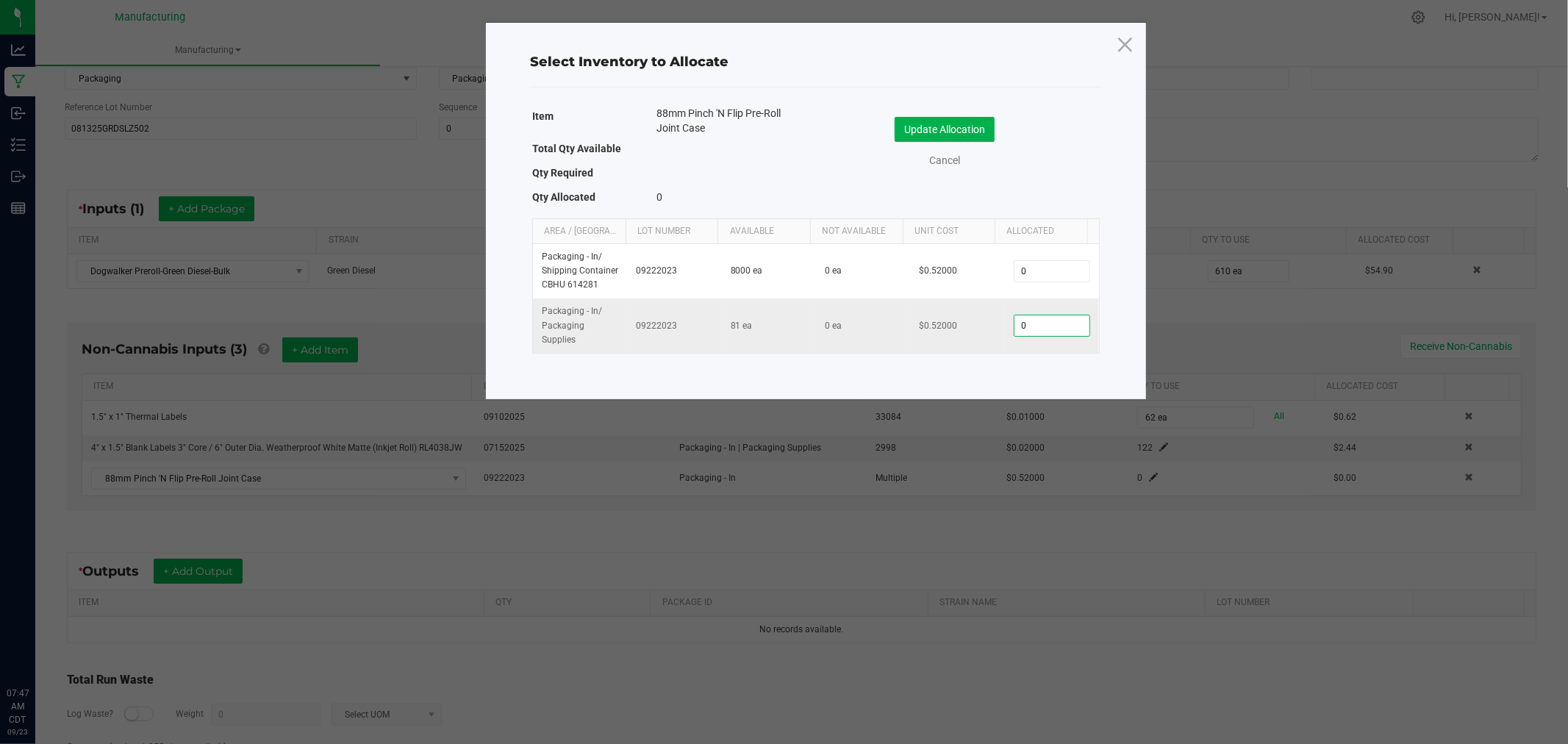
click at [1029, 324] on input "0" at bounding box center [1051, 325] width 75 height 20
type input "61"
click at [975, 122] on button "Update Allocation" at bounding box center [945, 129] width 100 height 25
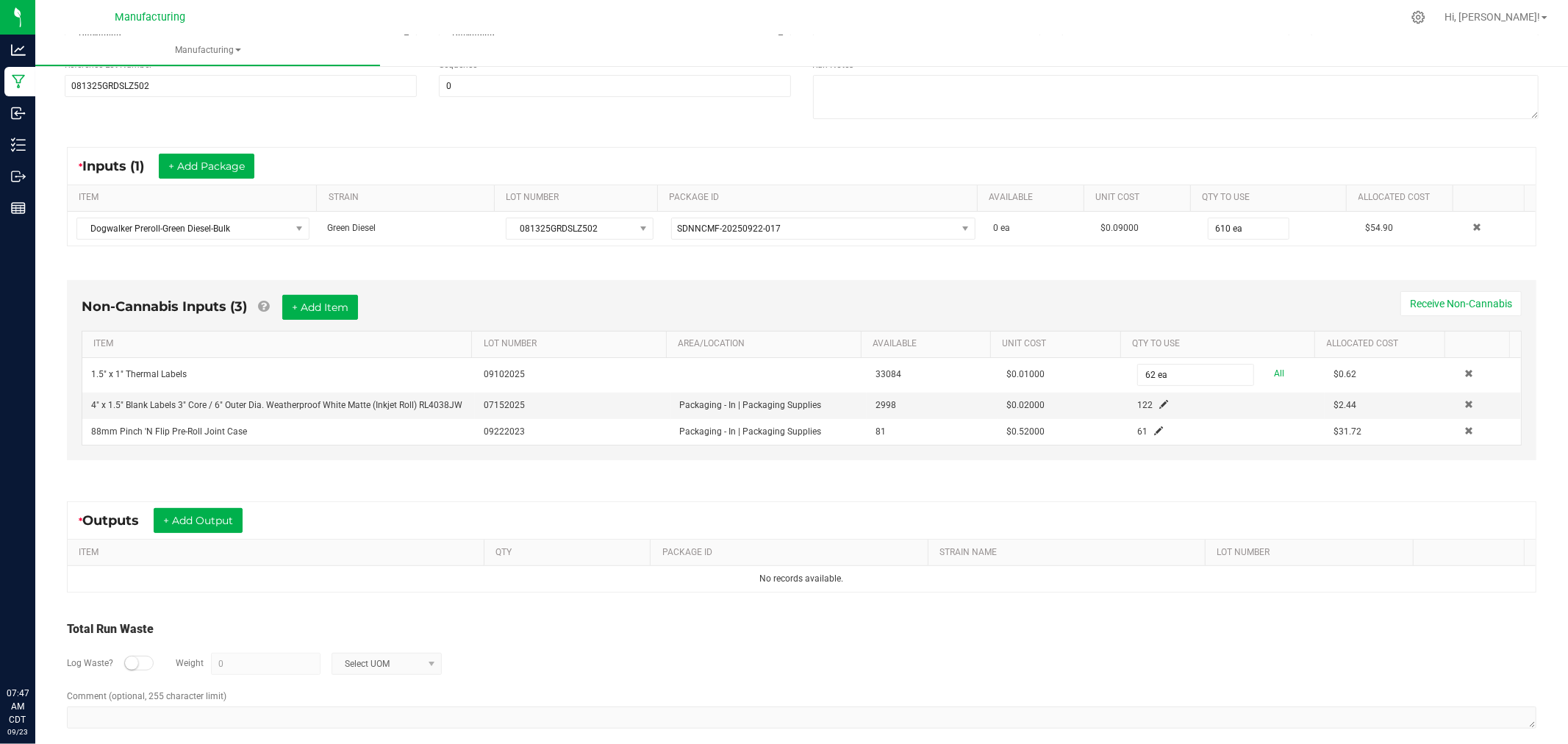
scroll to position [225, 0]
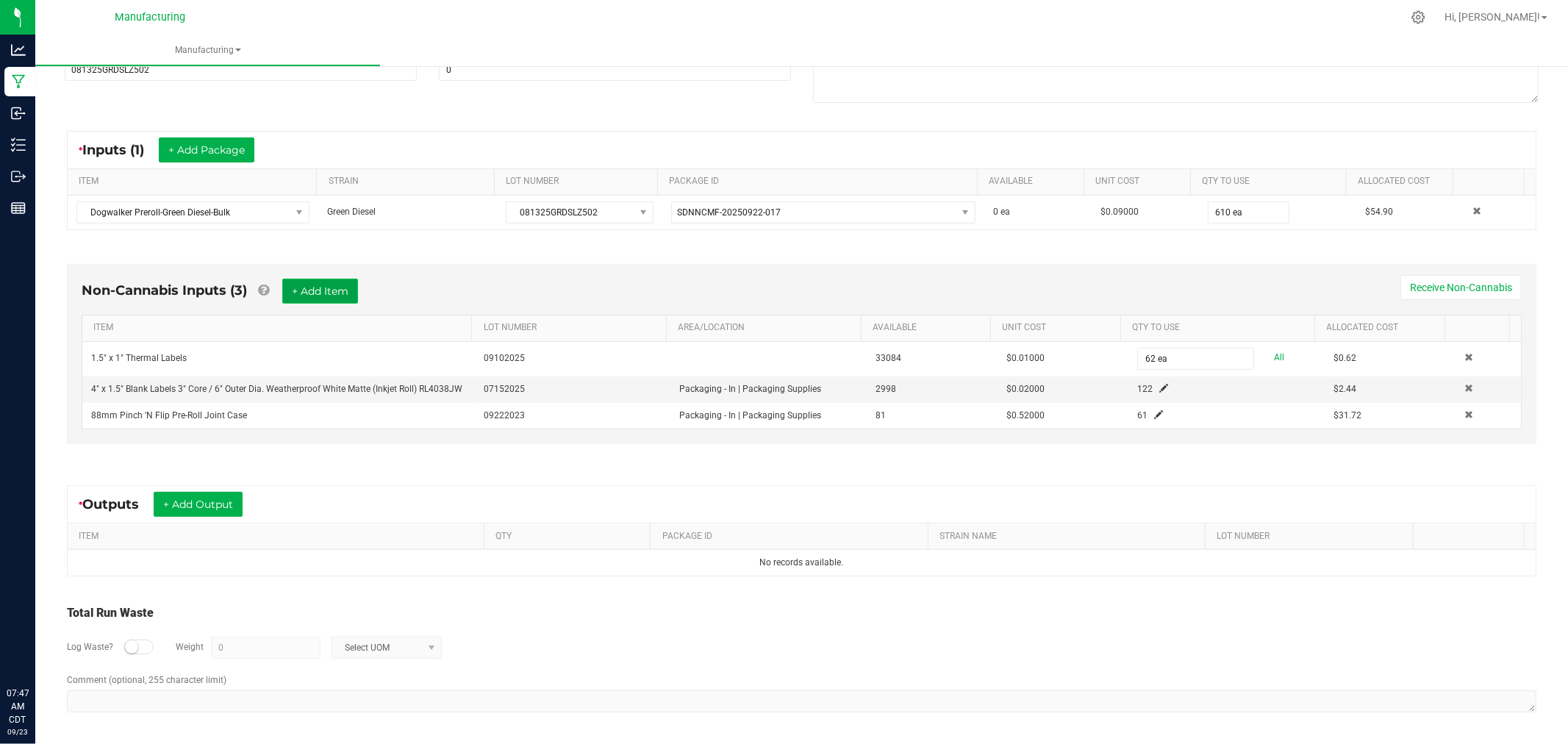
click at [343, 283] on button "+ Add Item" at bounding box center [320, 291] width 76 height 25
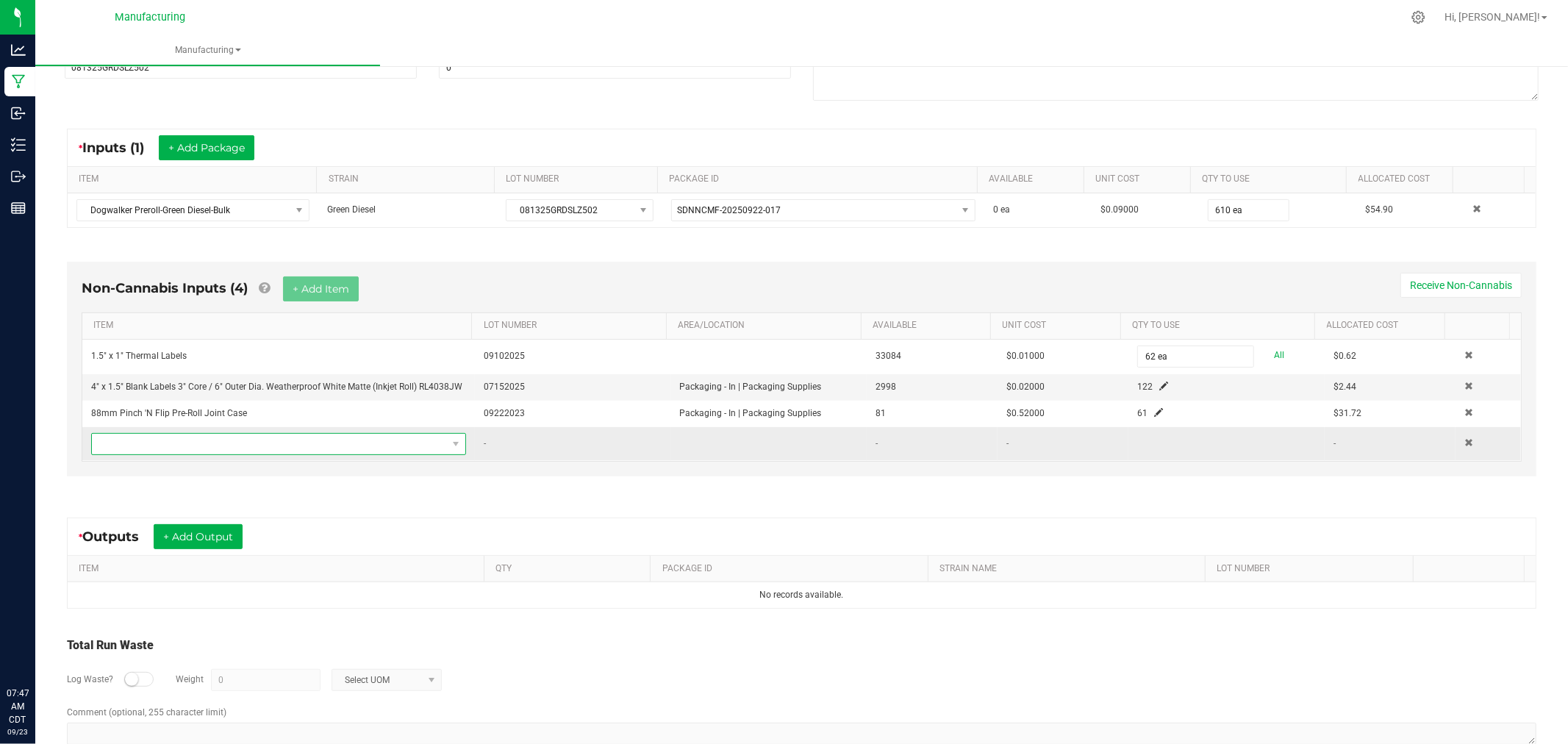
click at [398, 446] on span "NO DATA FOUND" at bounding box center [268, 444] width 355 height 20
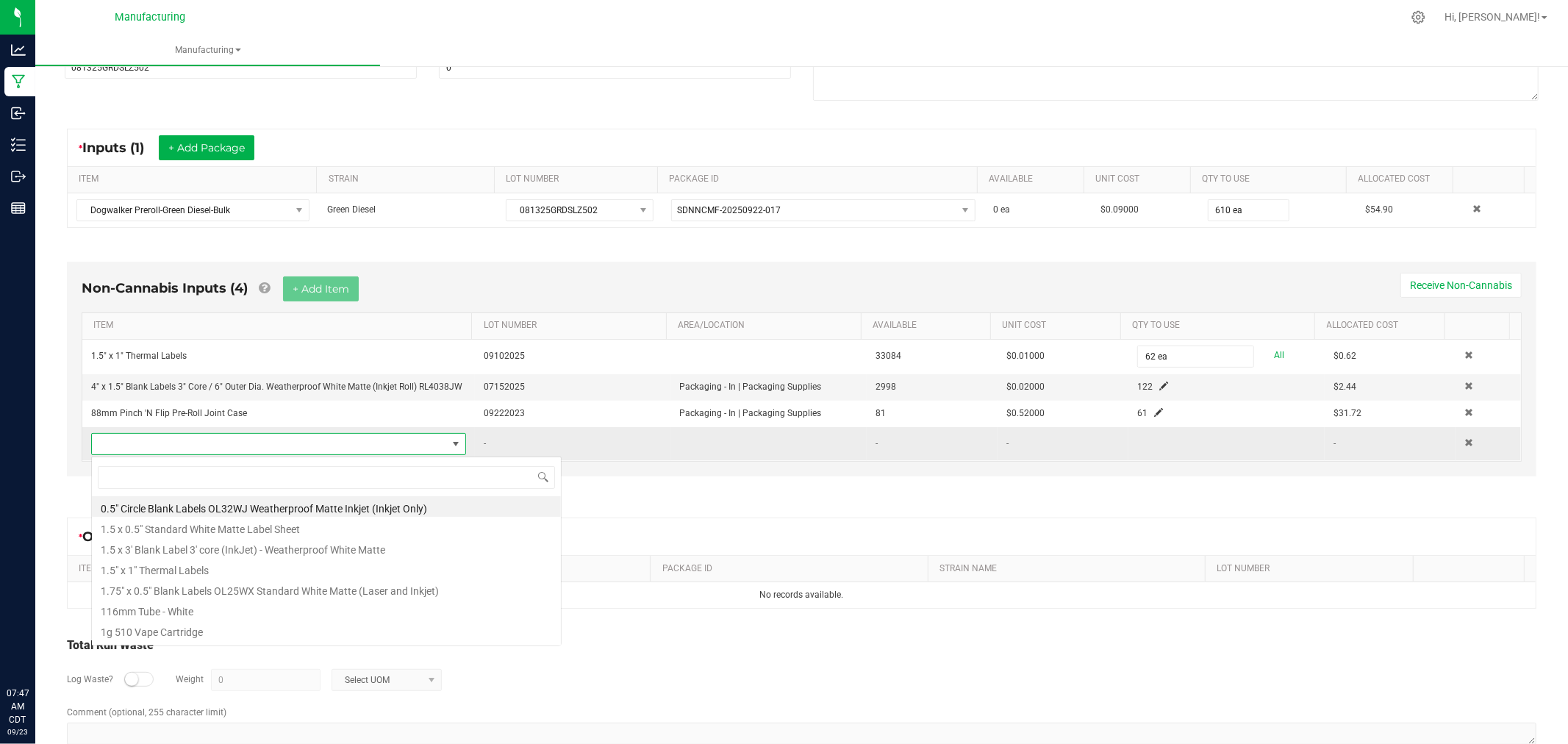
scroll to position [22, 363]
type input "shrink"
click at [380, 571] on li "Shrink Bands for All Pre-Roll Packs 76mm x 80mm - Clear Plastic" at bounding box center [326, 568] width 469 height 20
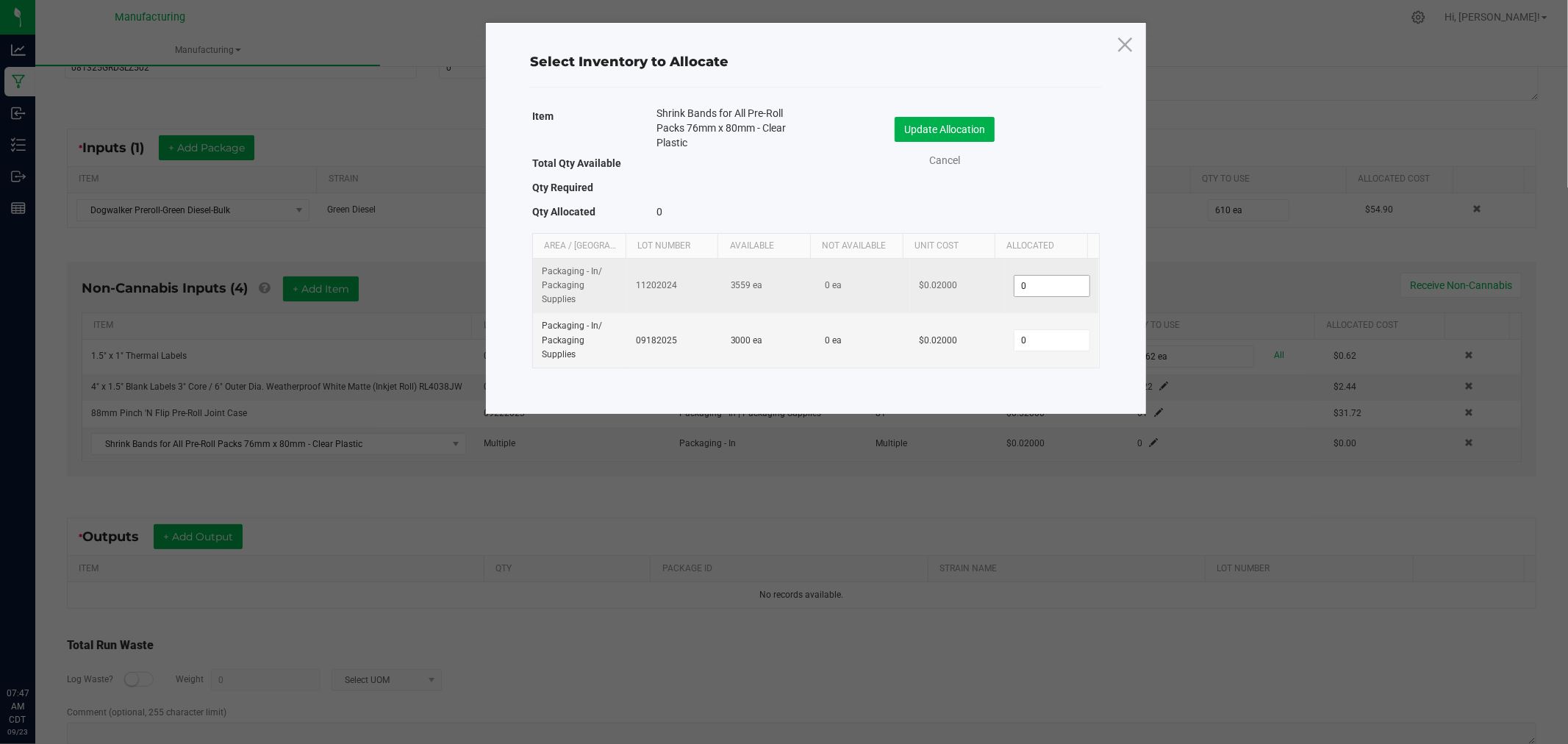
click at [1026, 284] on input "0" at bounding box center [1051, 285] width 75 height 20
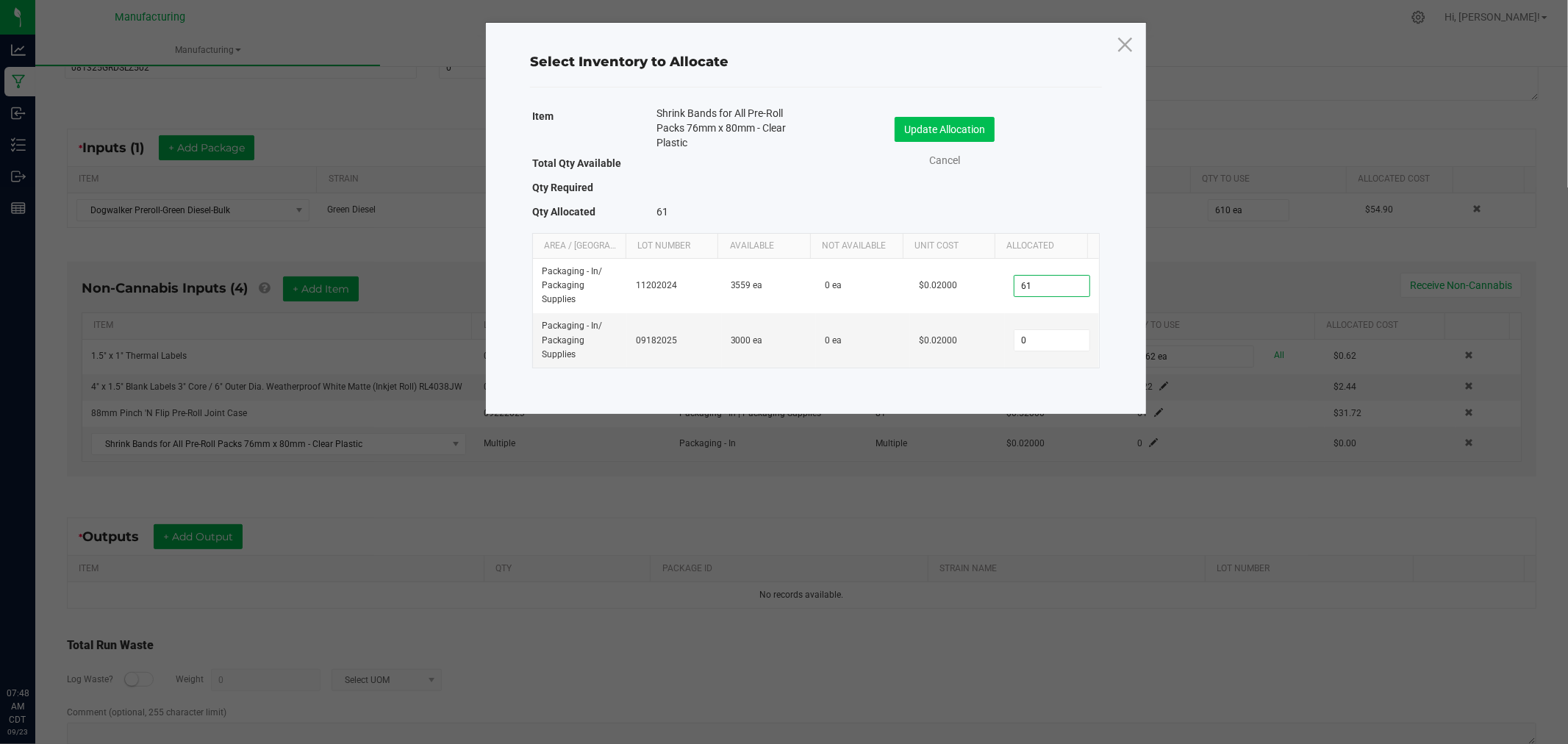
type input "61"
click at [971, 127] on button "Update Allocation" at bounding box center [945, 129] width 100 height 25
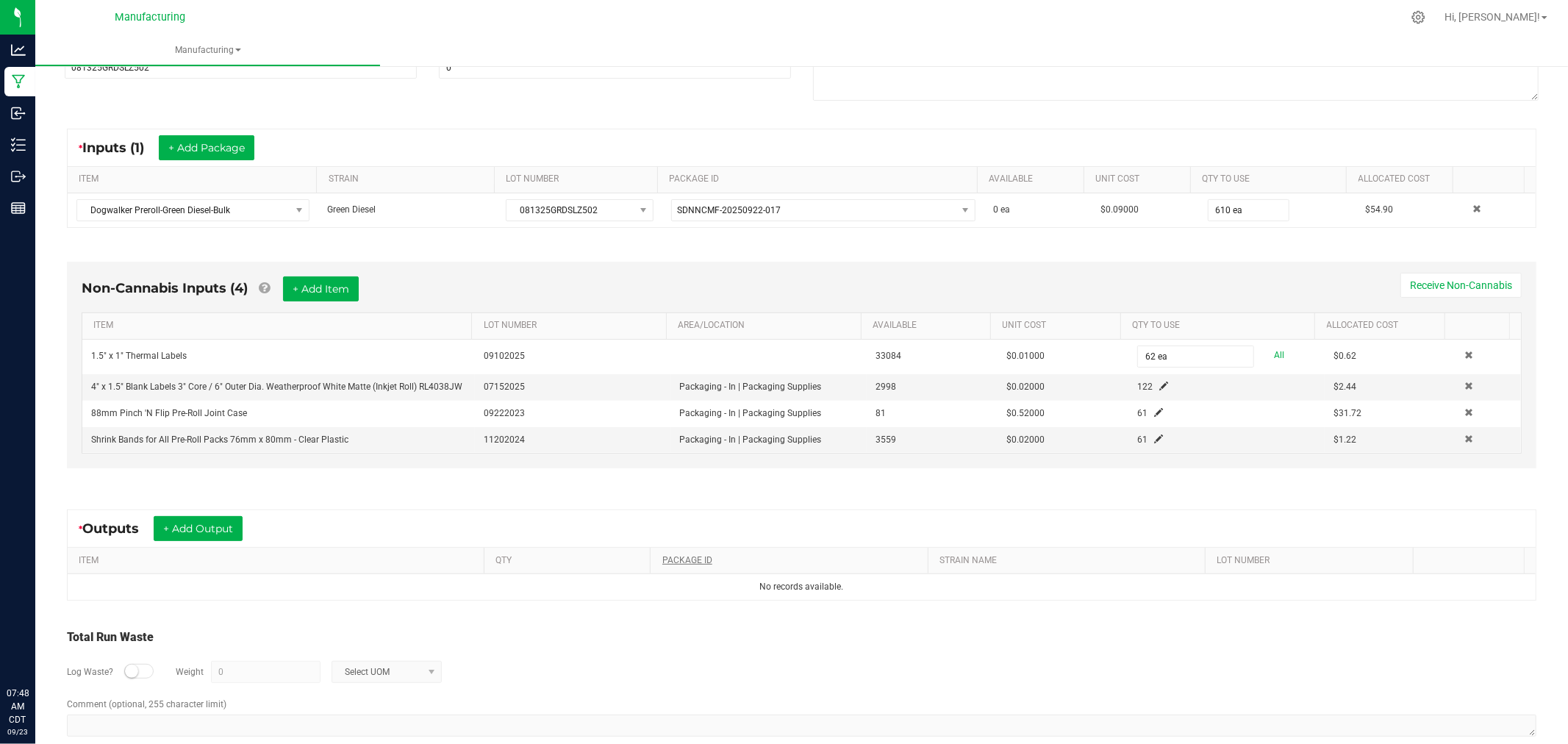
scroll to position [253, 0]
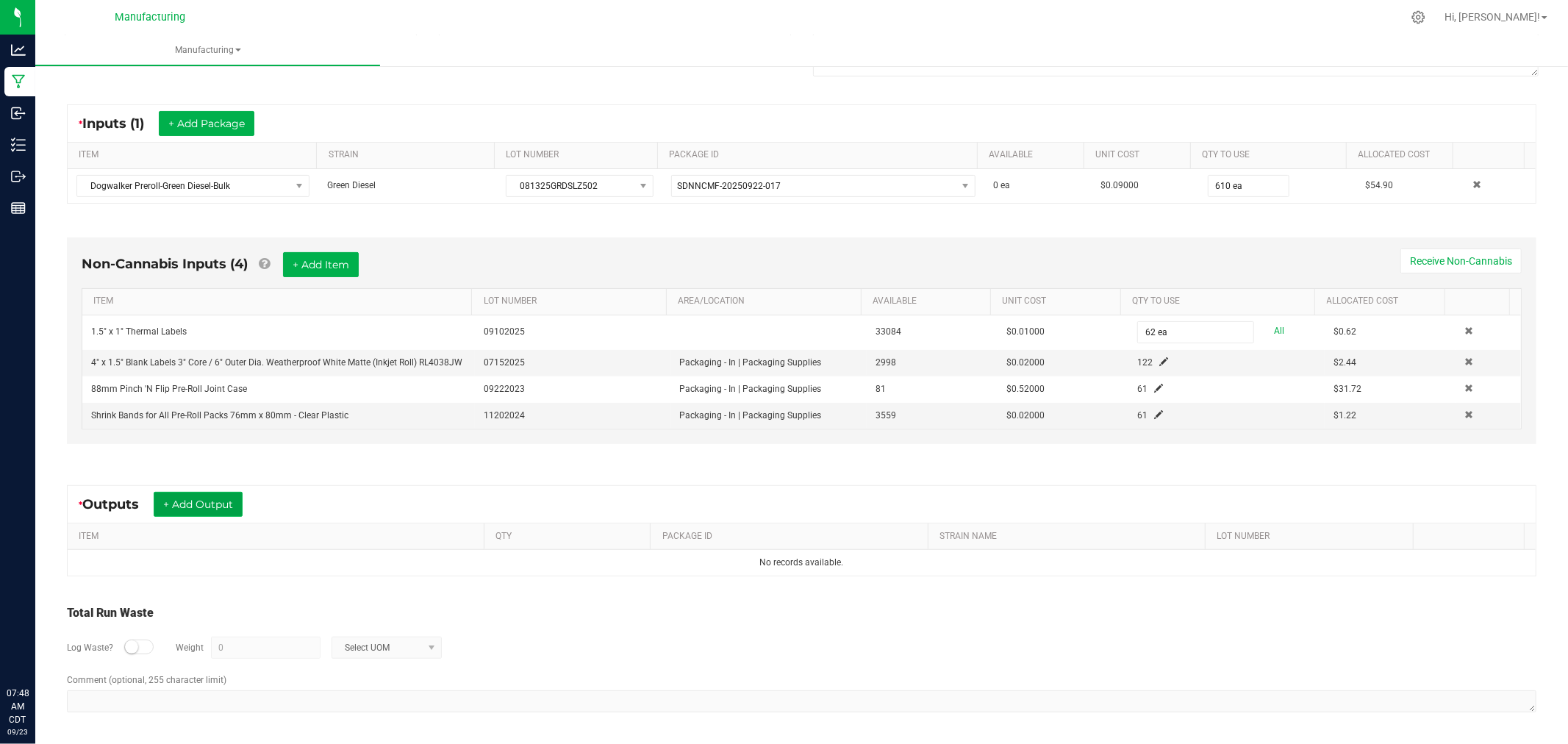
click at [192, 510] on button "+ Add Output" at bounding box center [198, 505] width 89 height 25
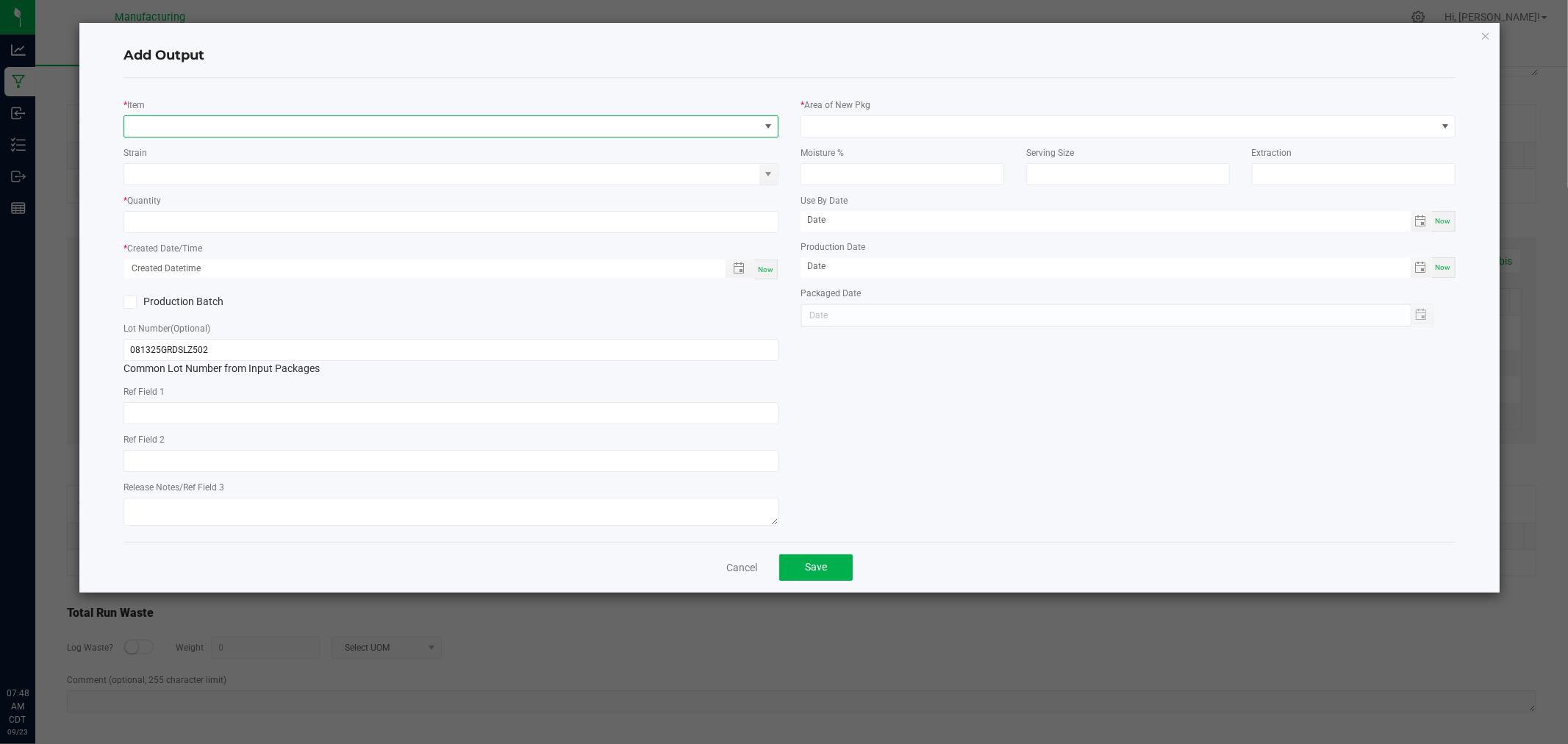
drag, startPoint x: 141, startPoint y: 122, endPoint x: 159, endPoint y: 111, distance: 21.1
click at [141, 120] on span "NO DATA FOUND" at bounding box center [442, 126] width 635 height 20
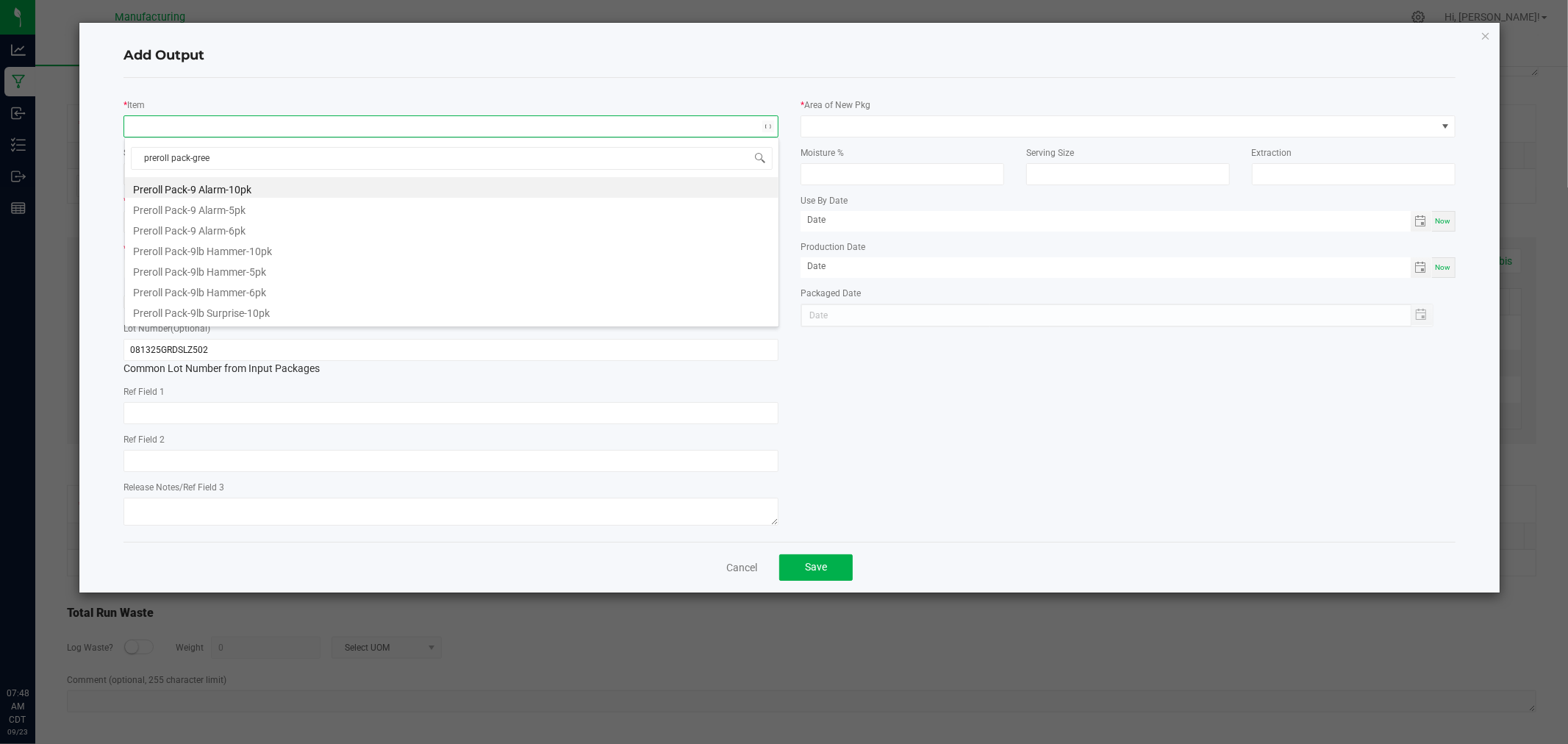
type input "preroll pack-green"
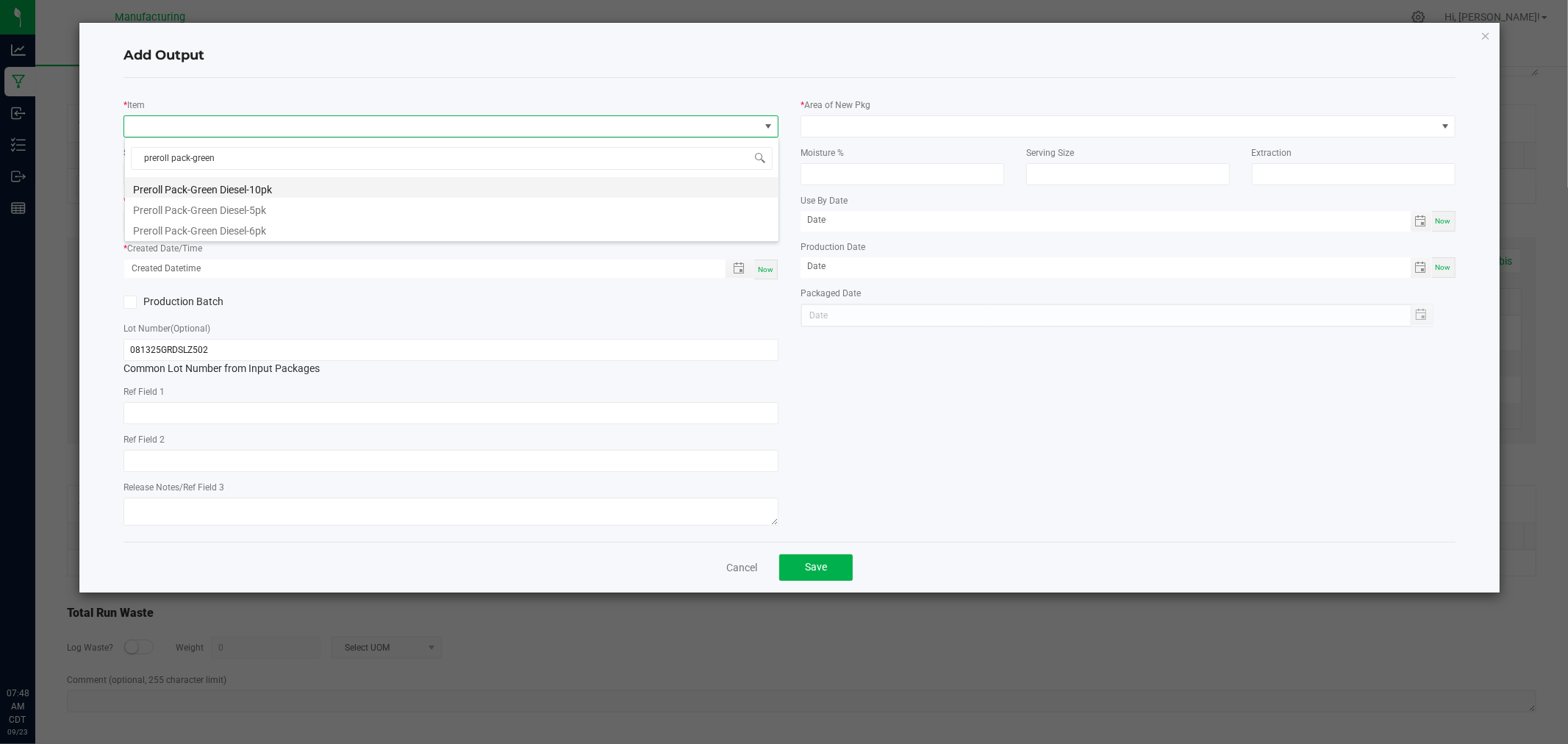
click at [203, 186] on li "Preroll Pack-Green Diesel-10pk" at bounding box center [451, 187] width 654 height 20
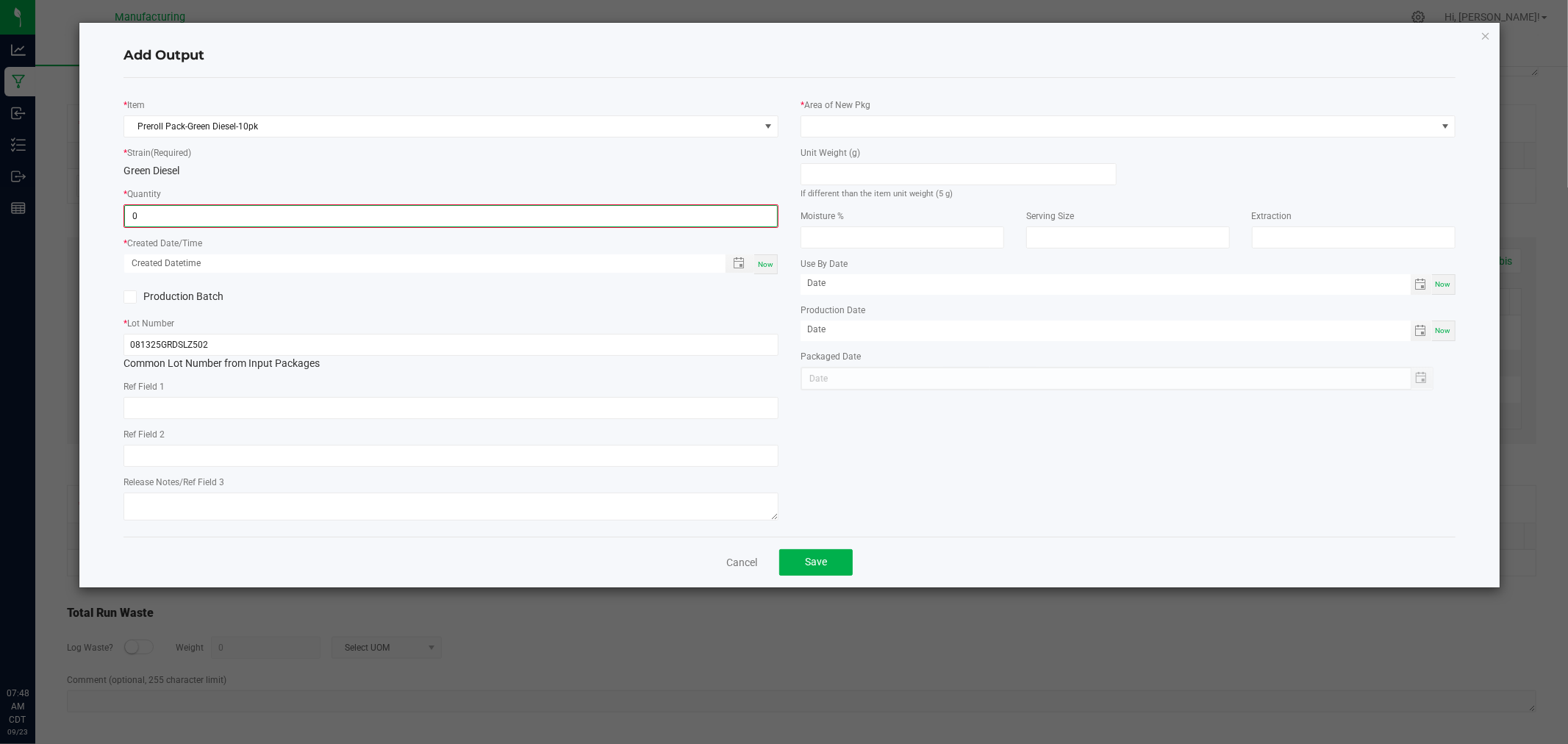
click at [191, 209] on input "0" at bounding box center [451, 216] width 652 height 20
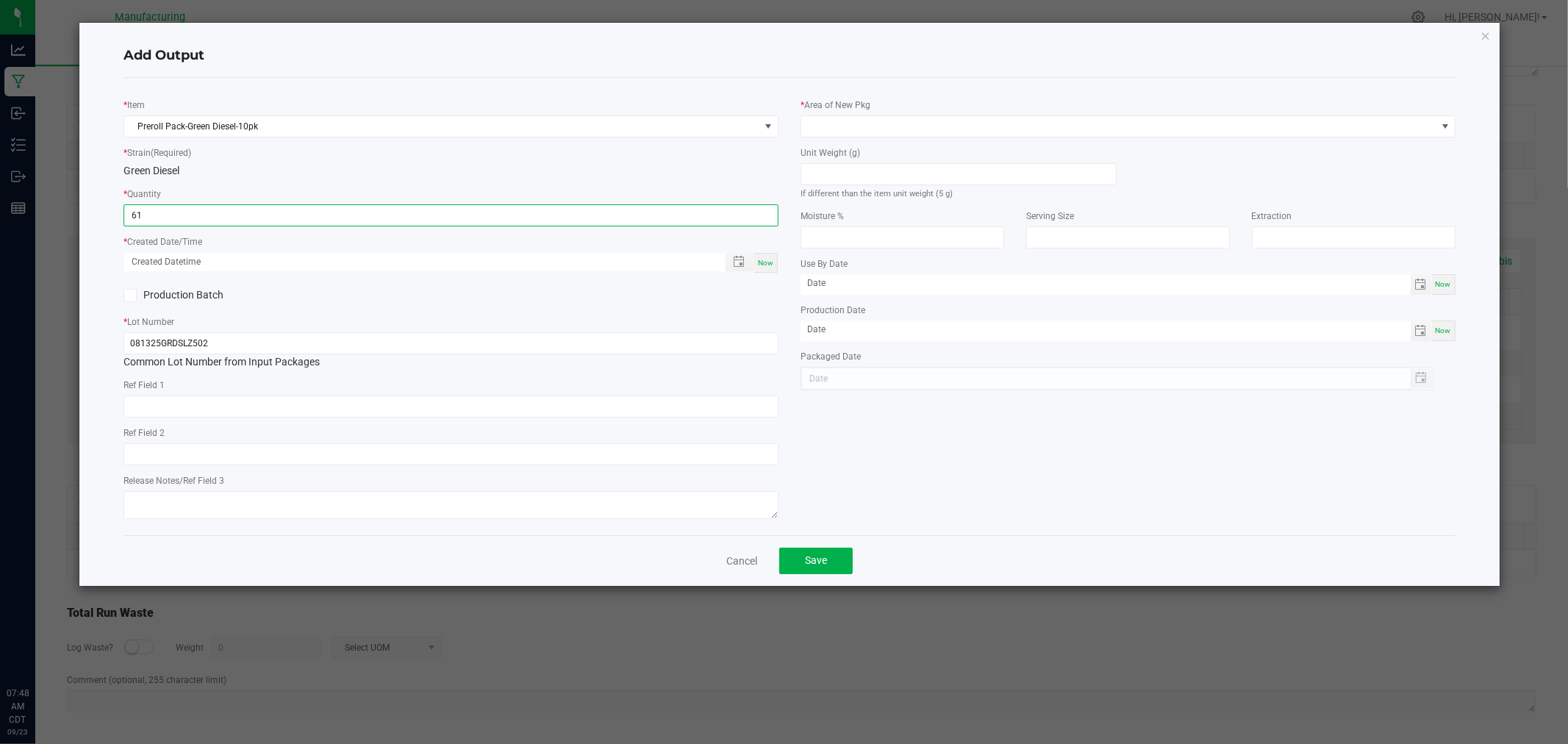
type input "61 ea"
click at [768, 263] on span "Now" at bounding box center [766, 262] width 16 height 8
type input "[DATE] 7:48 AM"
type input "[DATE]"
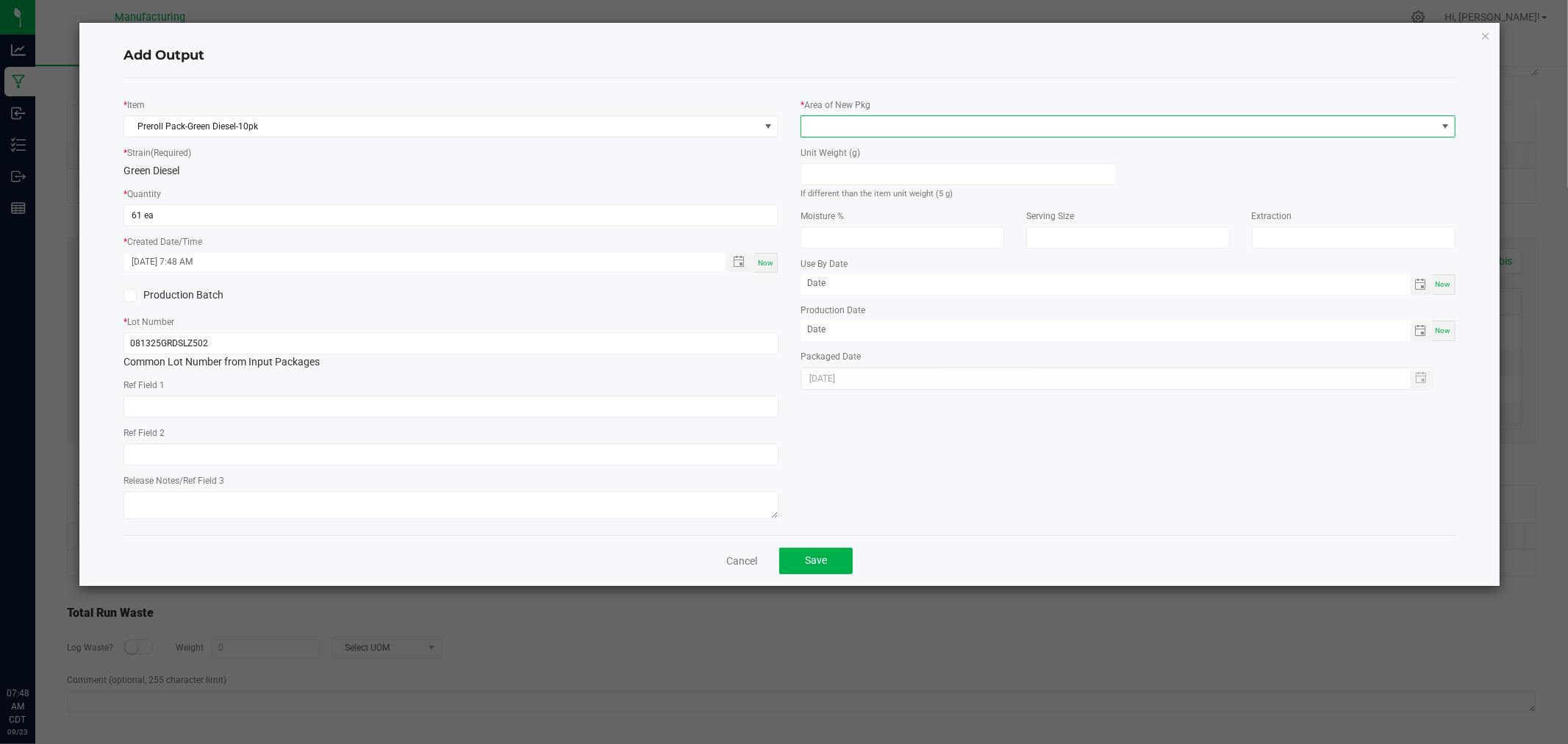
click at [841, 125] on span at bounding box center [1118, 126] width 635 height 20
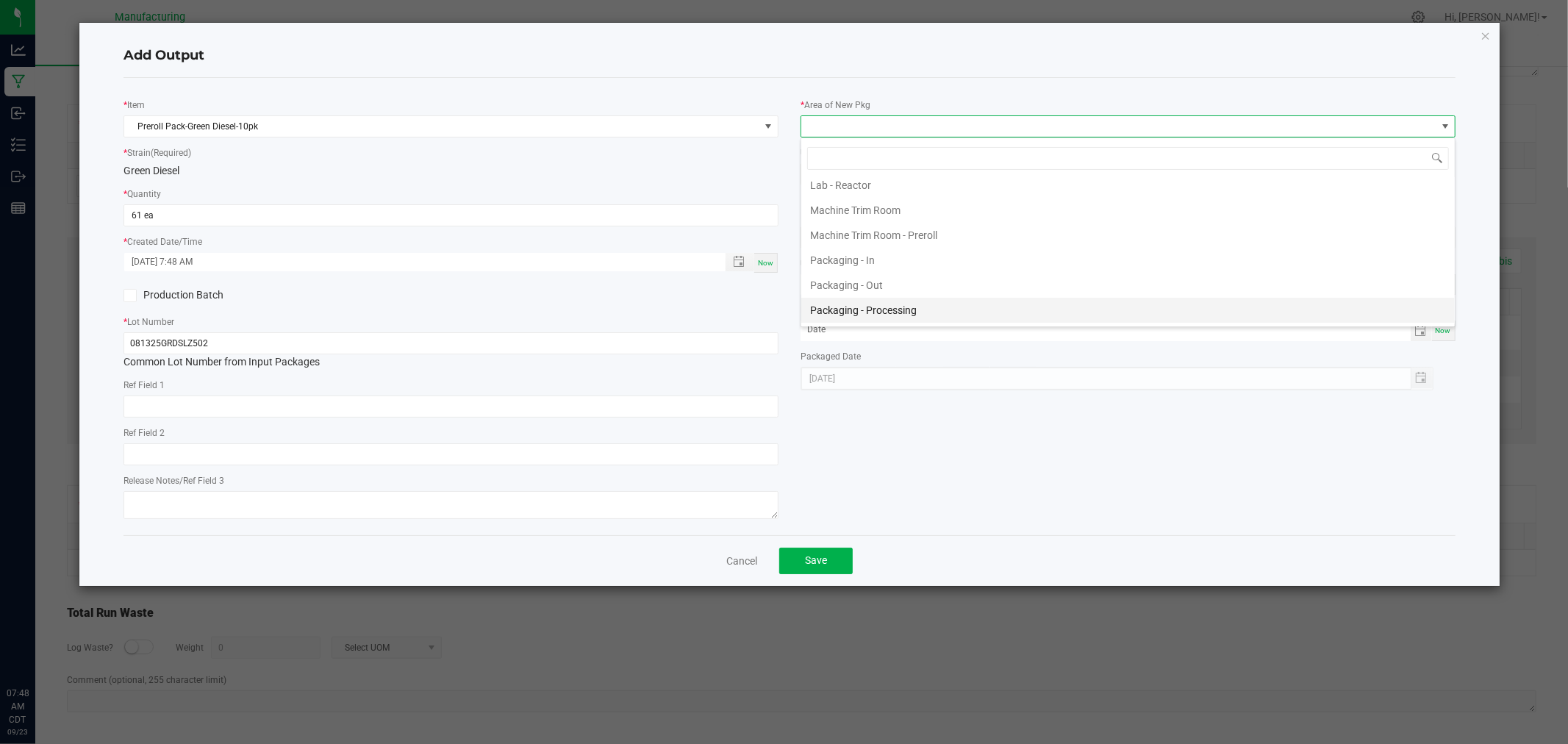
scroll to position [409, 0]
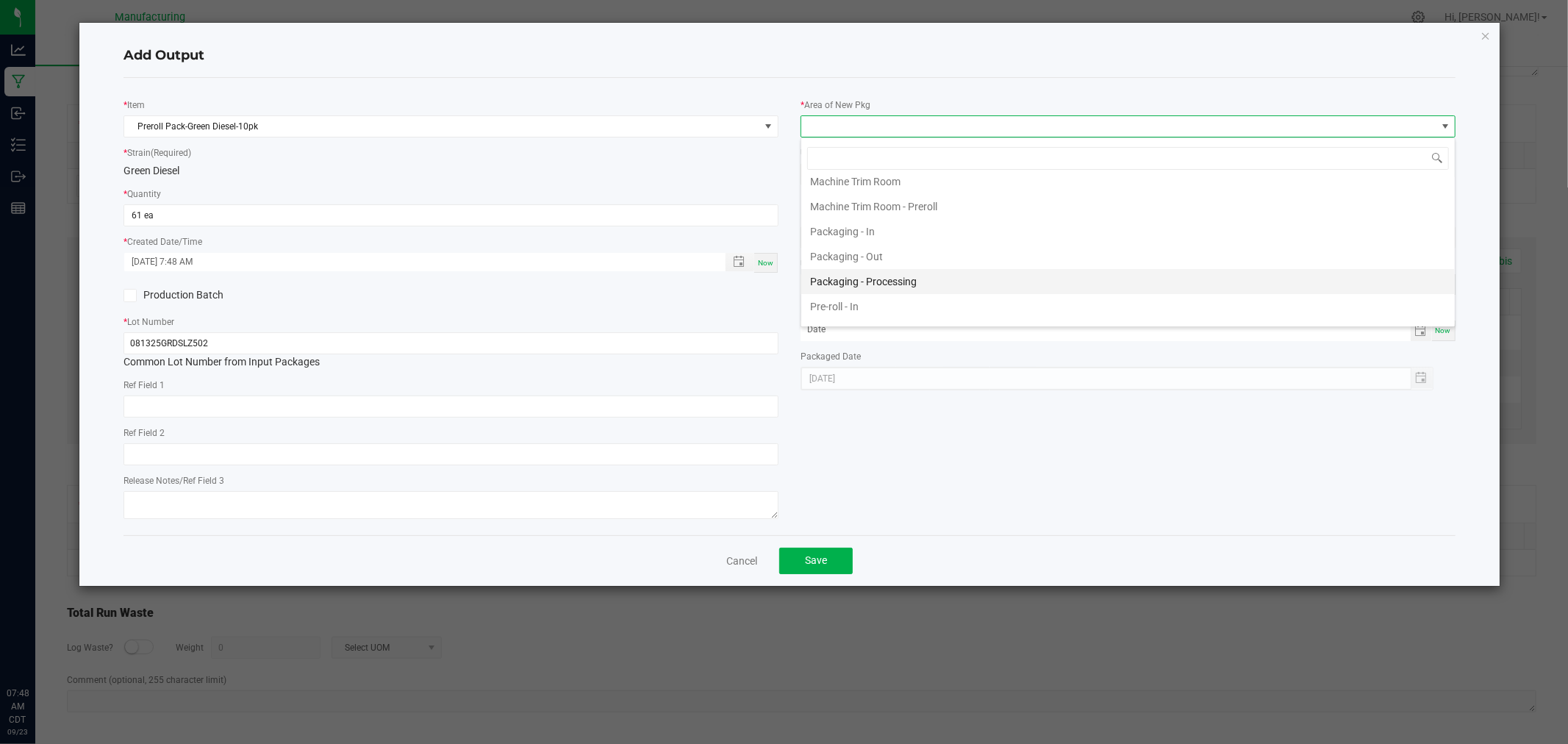
click at [908, 284] on li "Packaging - Processing" at bounding box center [1127, 282] width 654 height 25
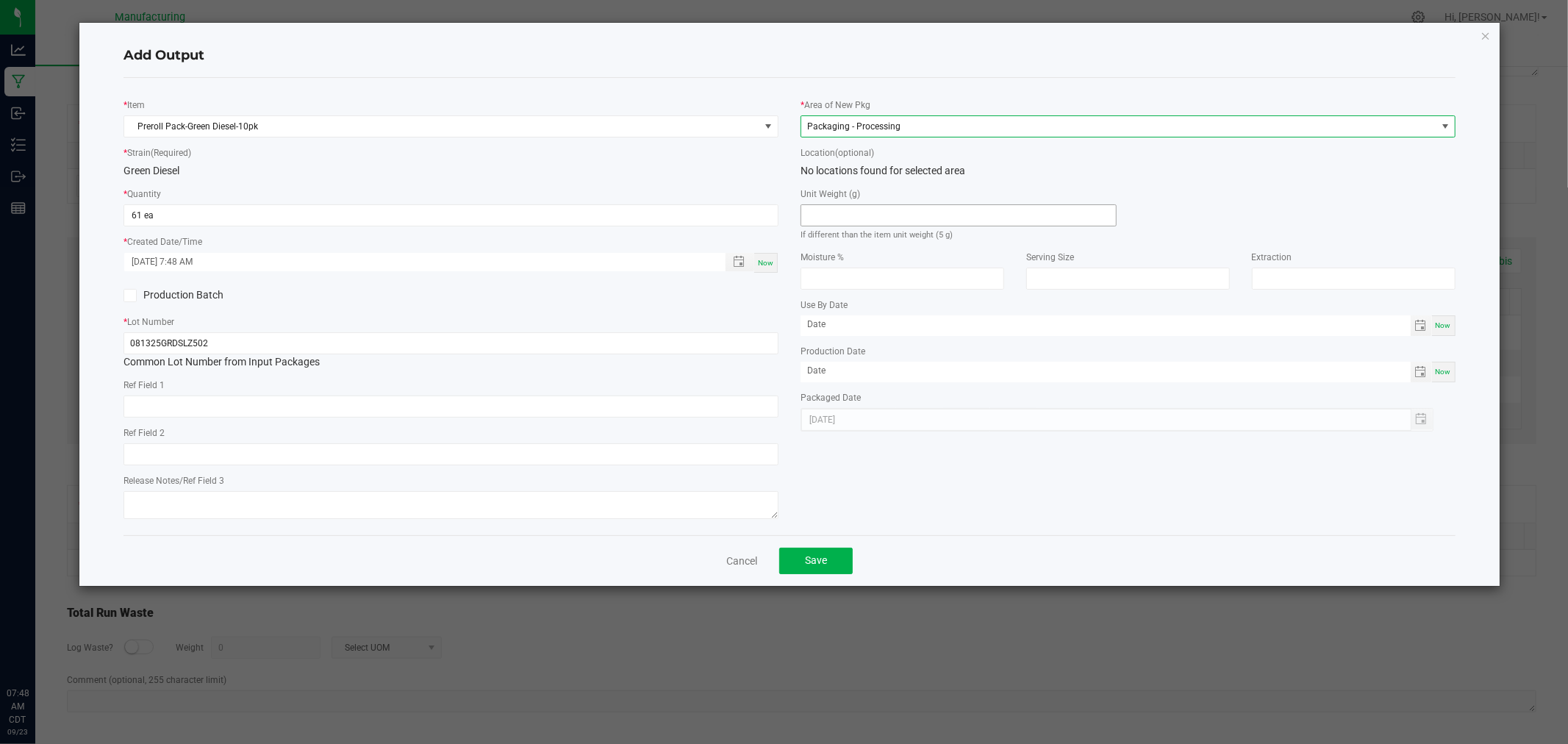
click at [905, 221] on input at bounding box center [958, 215] width 315 height 20
type input "5"
click at [806, 559] on span "Save" at bounding box center [816, 560] width 22 height 11
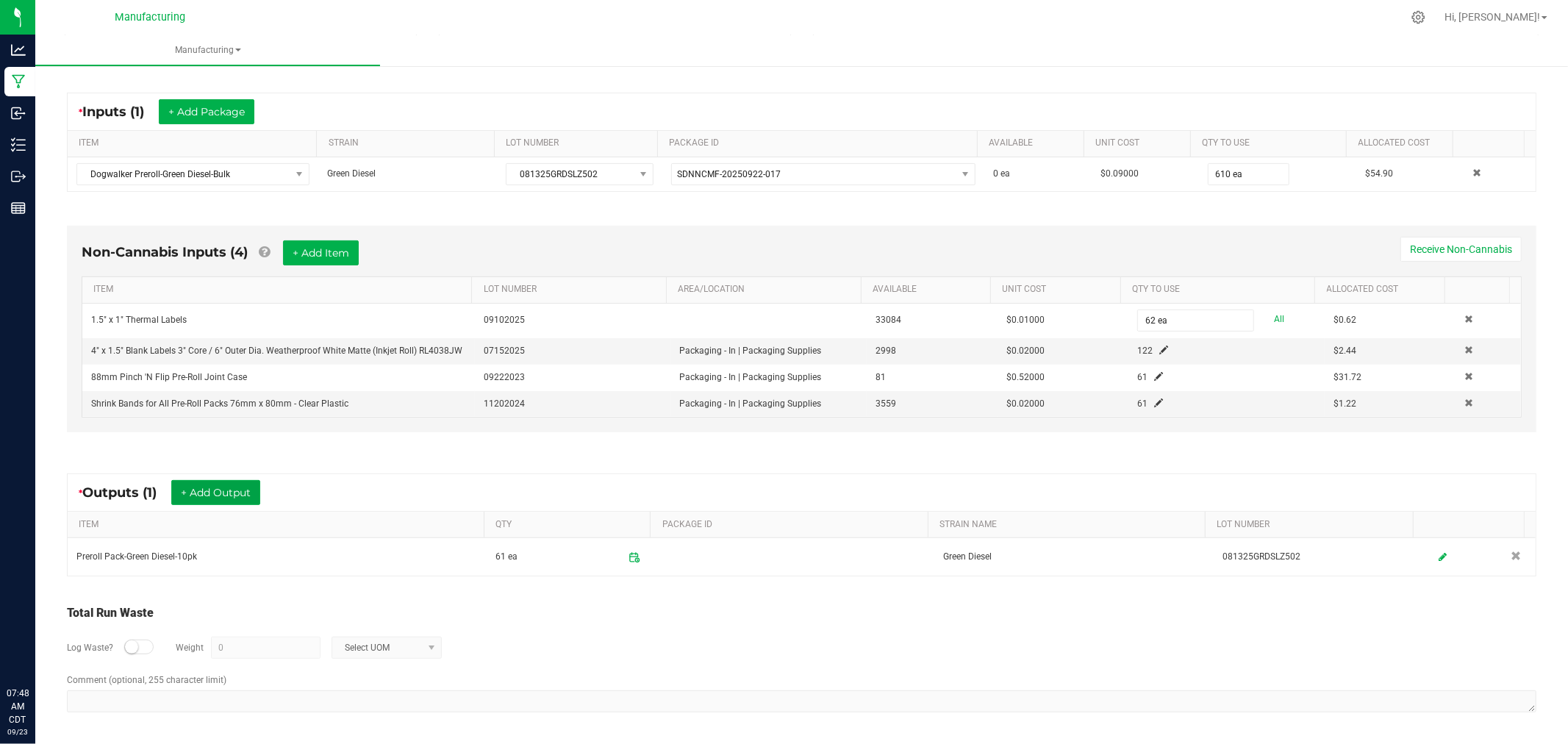
scroll to position [0, 0]
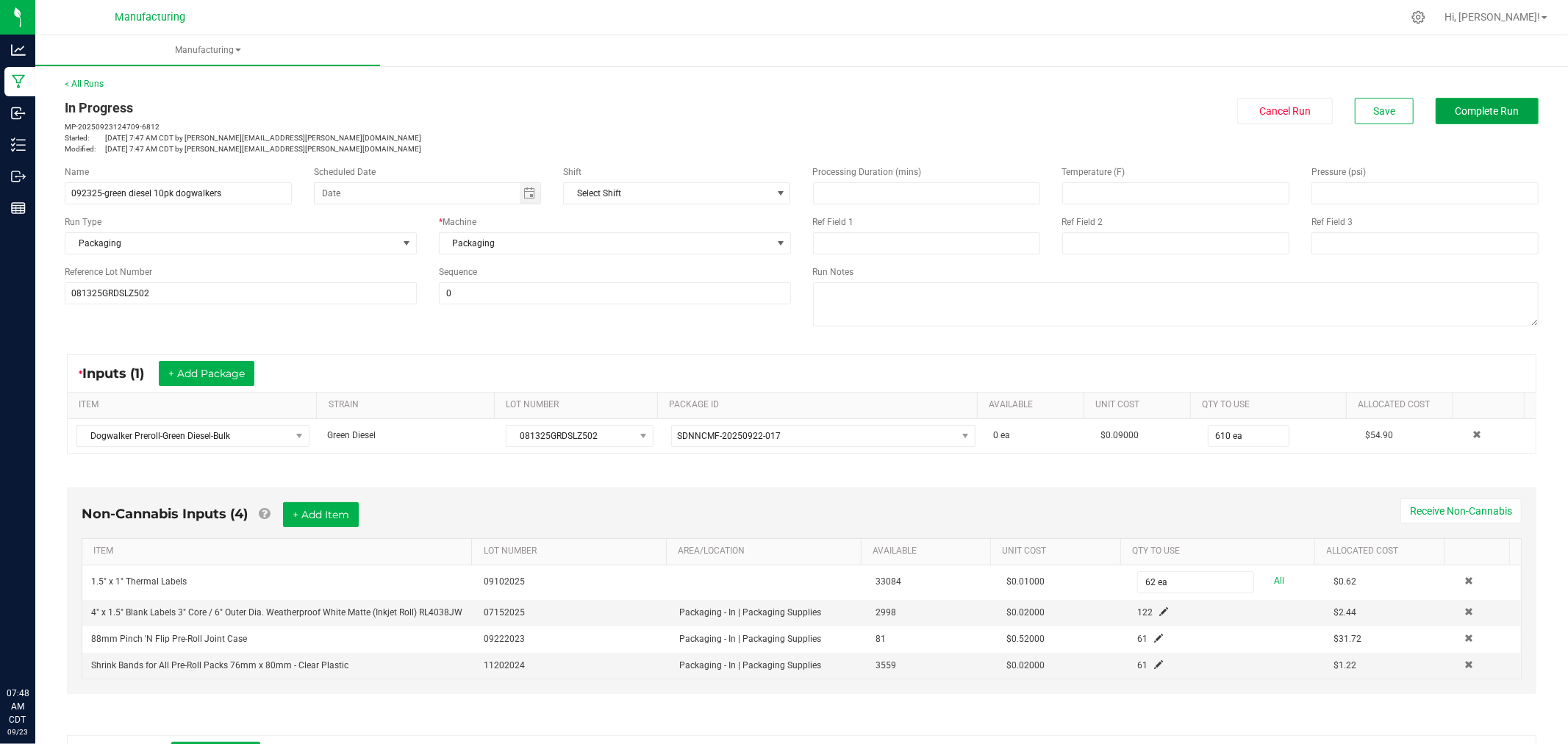
click at [1493, 112] on span "Complete Run" at bounding box center [1487, 110] width 64 height 11
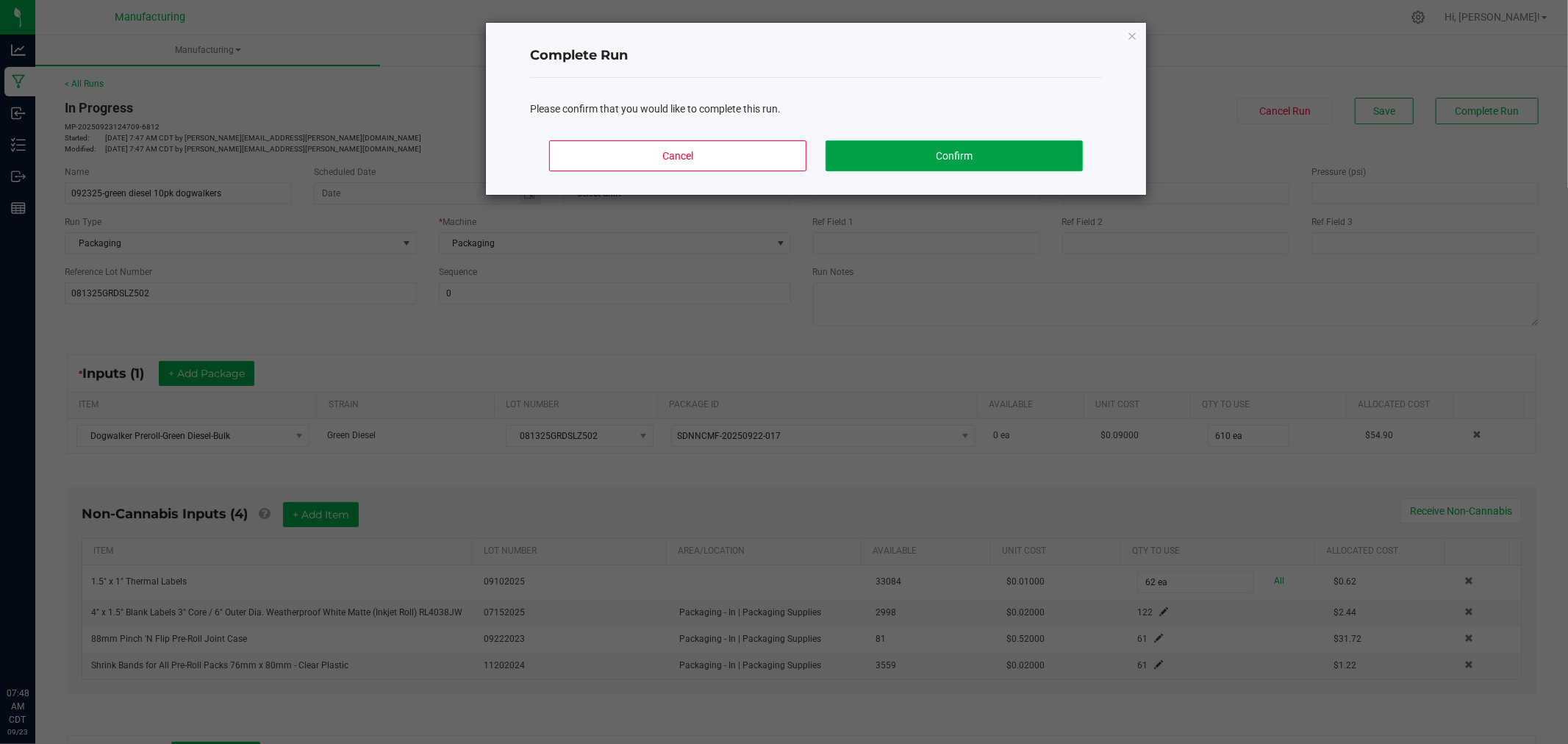
click at [1059, 166] on button "Confirm" at bounding box center [954, 156] width 257 height 31
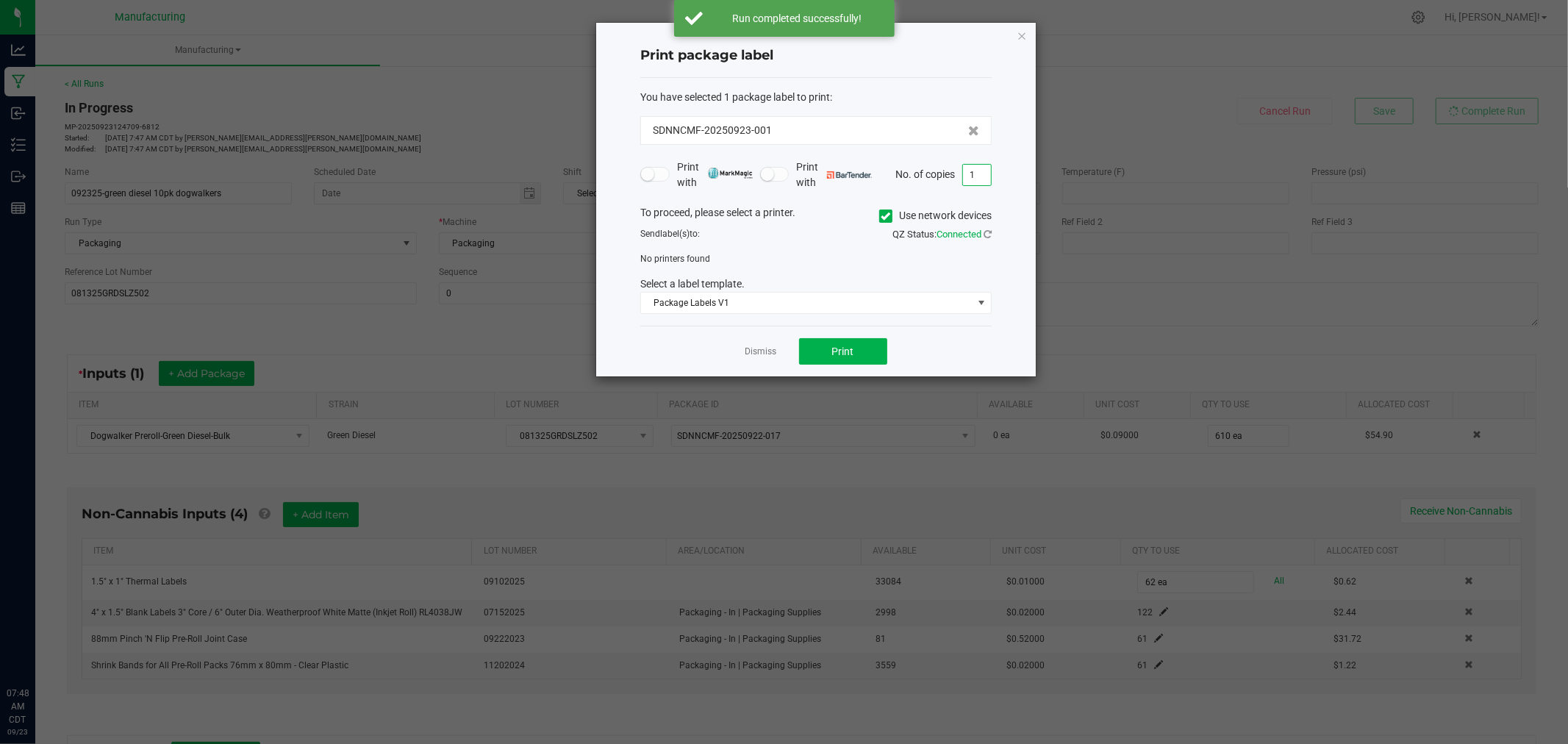
click at [989, 177] on input "1" at bounding box center [977, 174] width 28 height 20
type input "62"
click at [883, 217] on icon at bounding box center [886, 217] width 10 height 0
click at [0, 0] on input "Use network devices" at bounding box center [0, 0] width 0 height 0
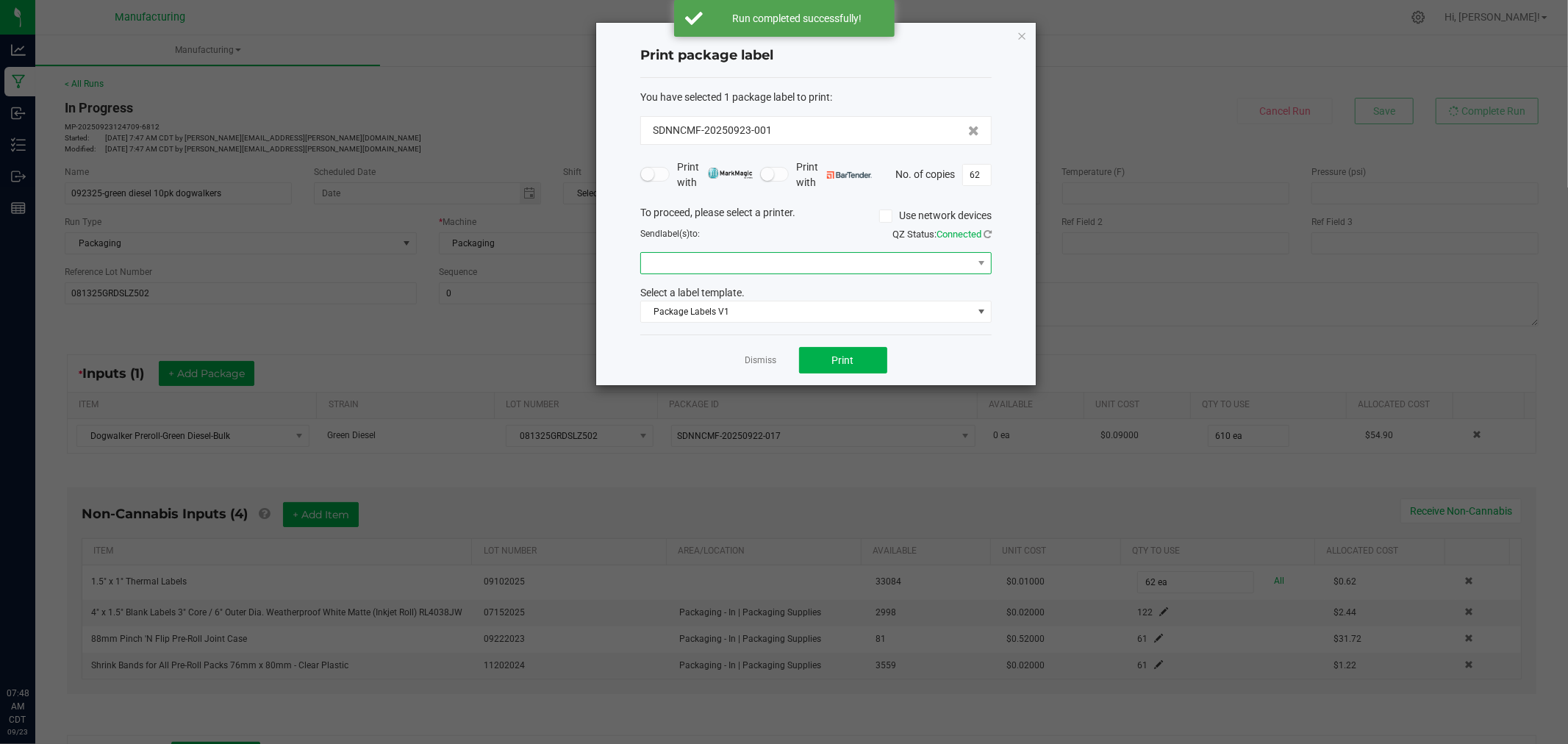
click at [884, 259] on span at bounding box center [806, 262] width 332 height 20
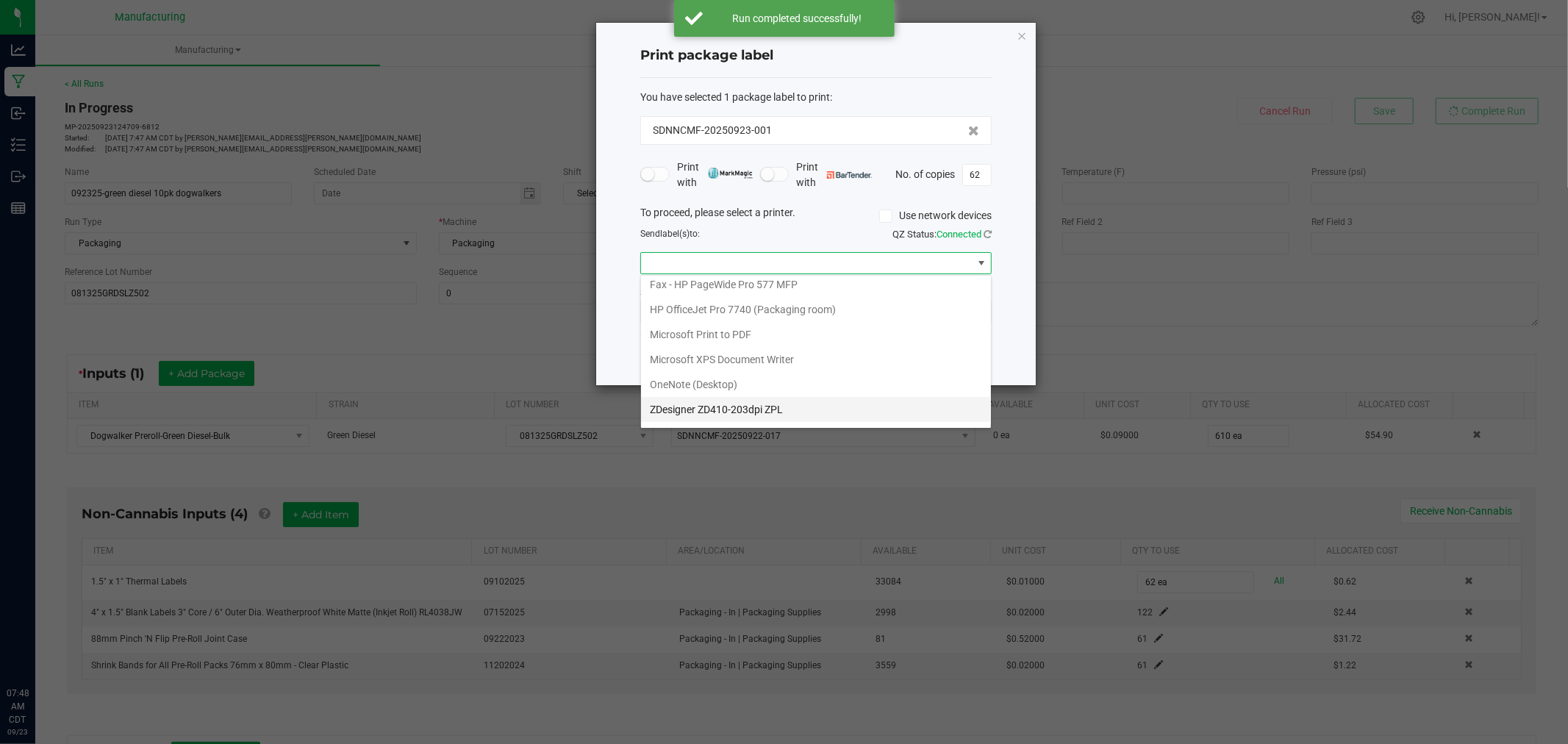
scroll to position [180, 0]
click at [790, 415] on ZPL "ZDesigner ZD411-300dpi ZPL" at bounding box center [816, 412] width 350 height 25
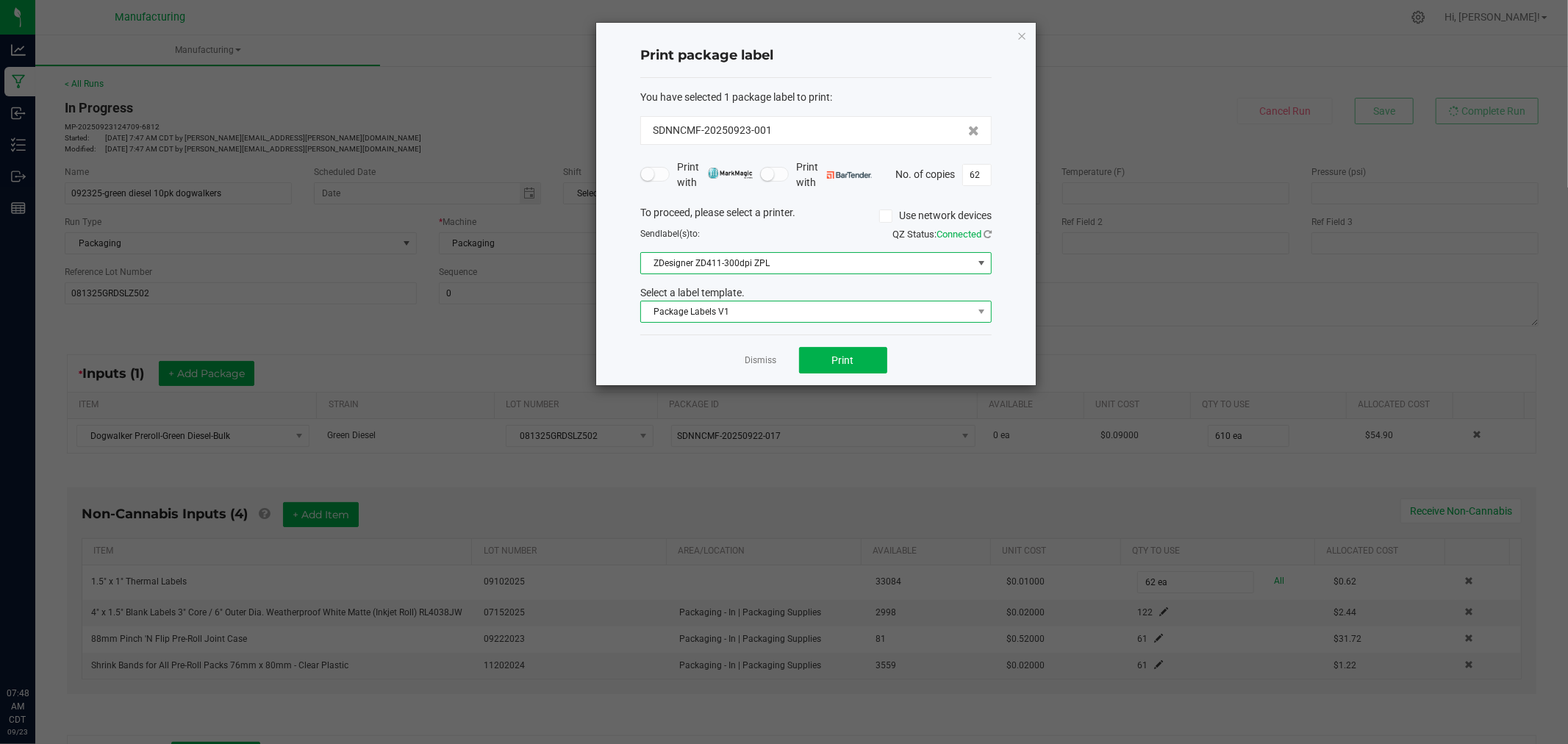
click at [768, 314] on span "Package Labels V1" at bounding box center [806, 311] width 332 height 20
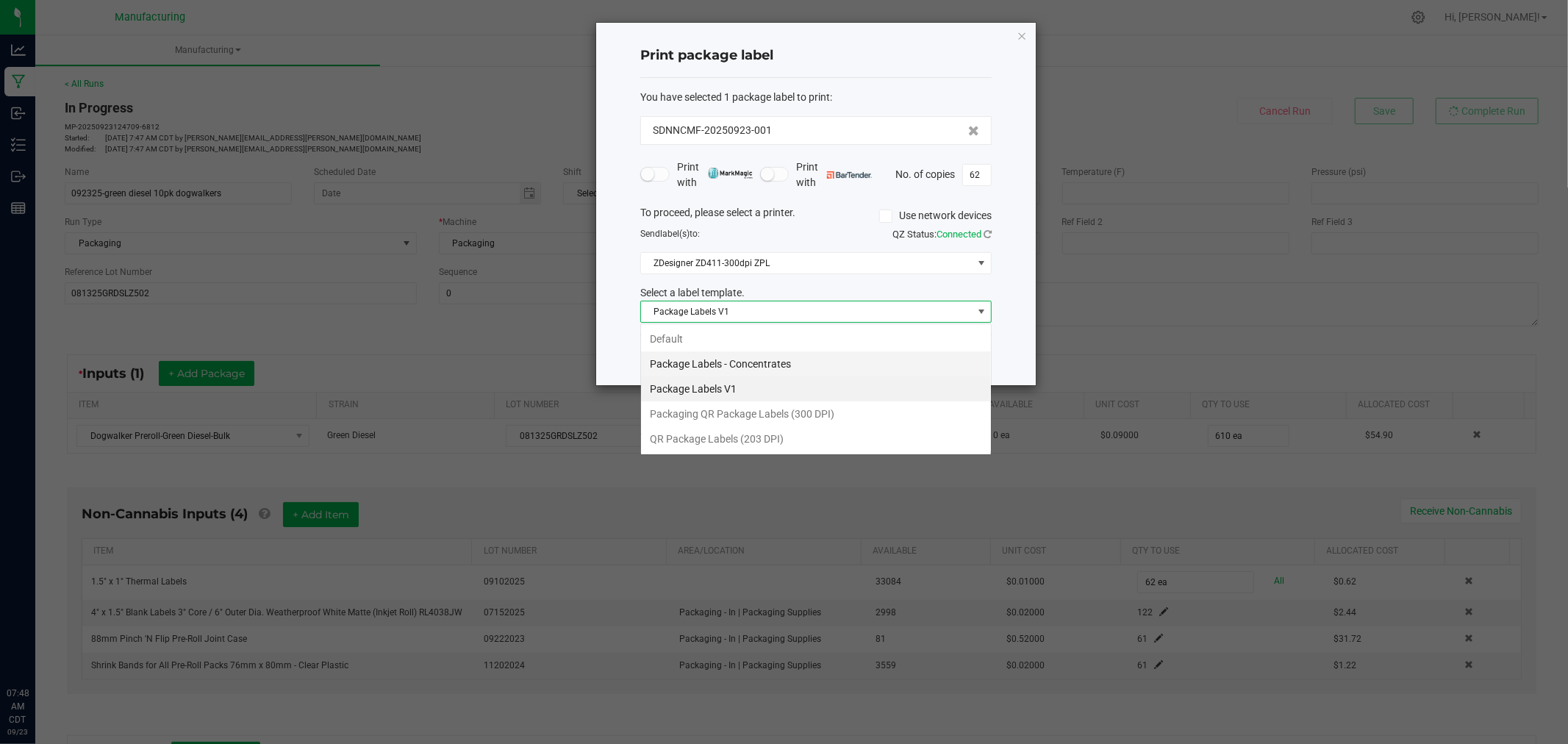
scroll to position [22, 350]
click at [761, 416] on li "Packaging QR Package Labels (300 DPI)" at bounding box center [816, 414] width 350 height 25
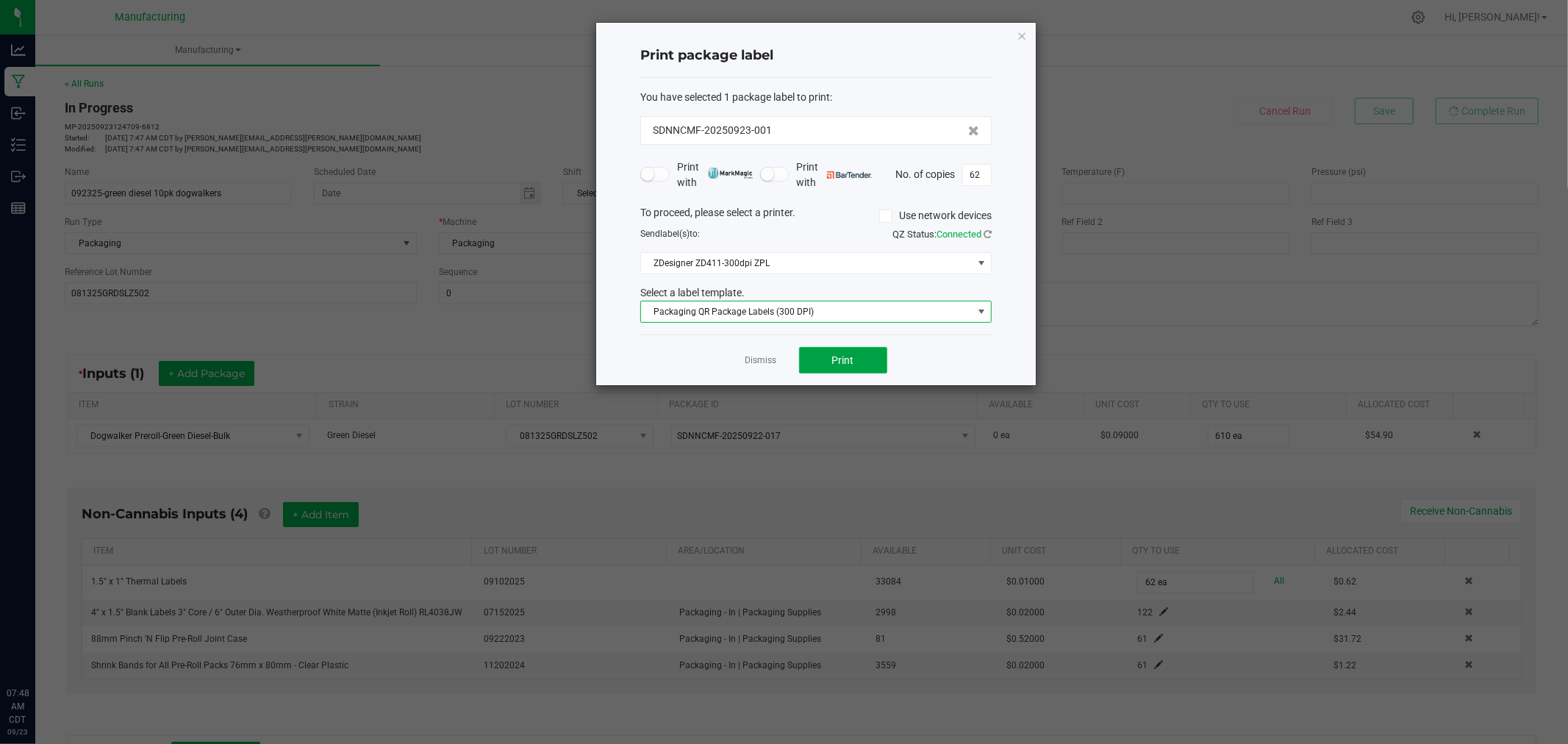
click at [833, 363] on span "Print" at bounding box center [843, 360] width 22 height 11
click at [1023, 28] on icon "button" at bounding box center [1022, 35] width 11 height 18
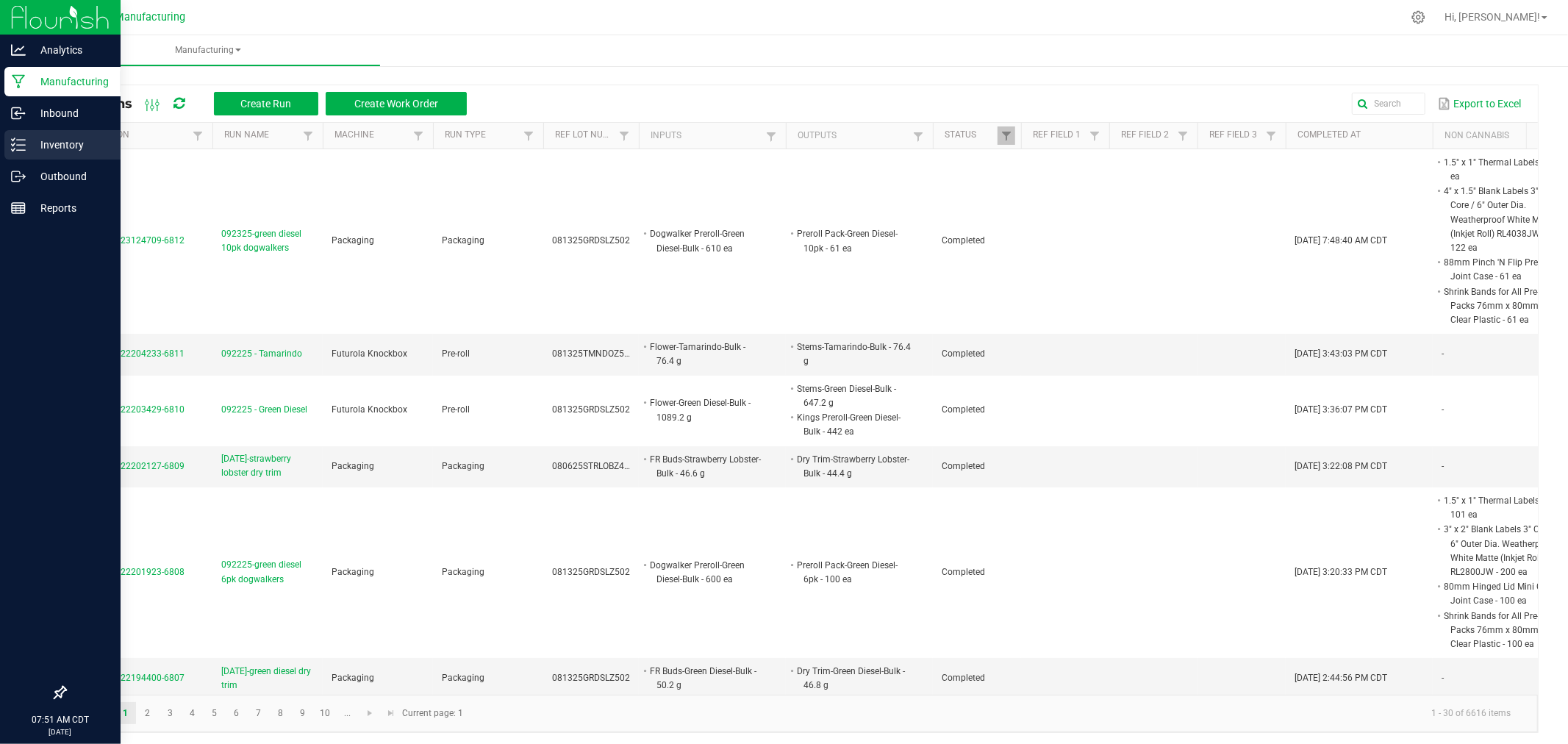
click at [16, 148] on icon at bounding box center [18, 144] width 15 height 15
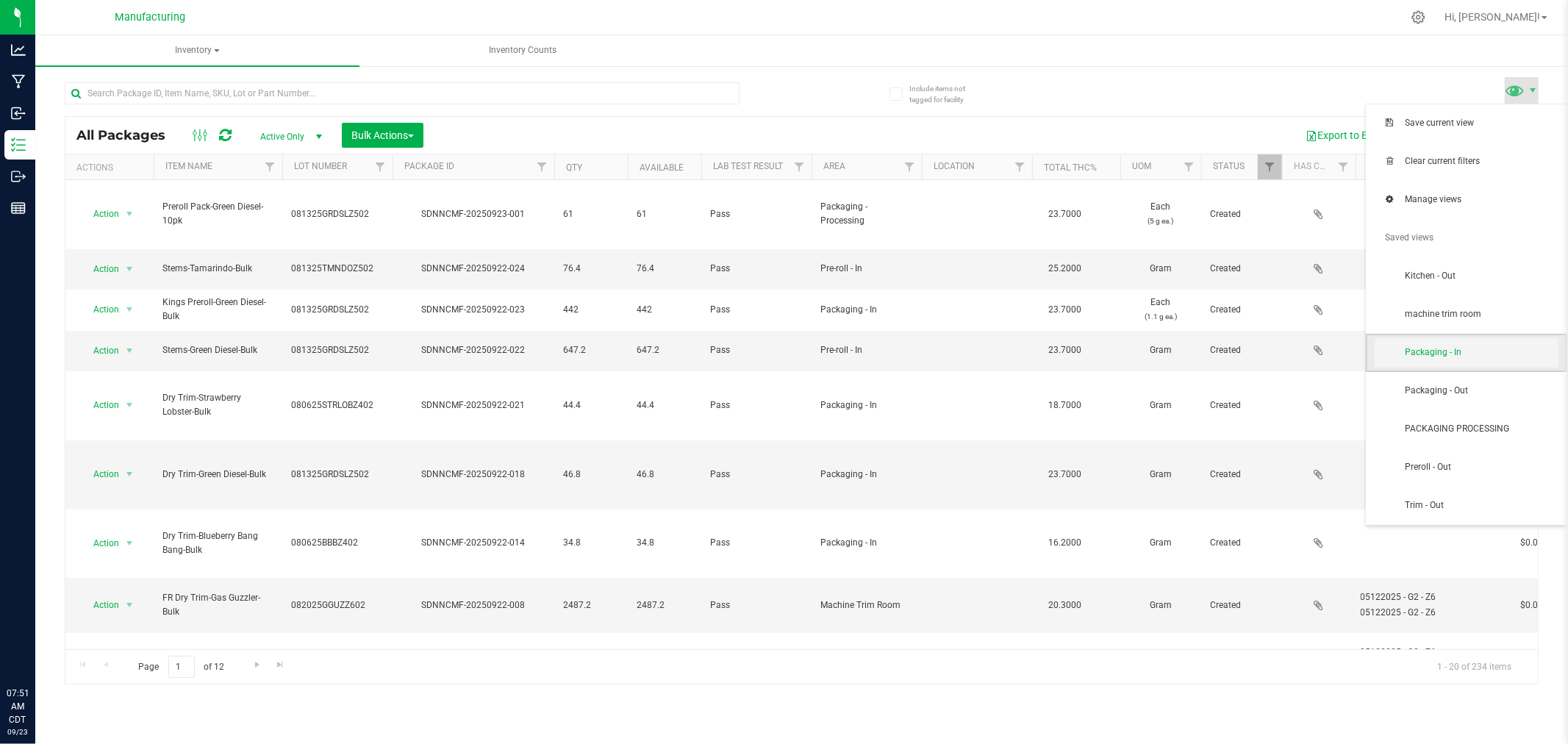
click at [1480, 355] on span "Packaging - In" at bounding box center [1481, 352] width 153 height 12
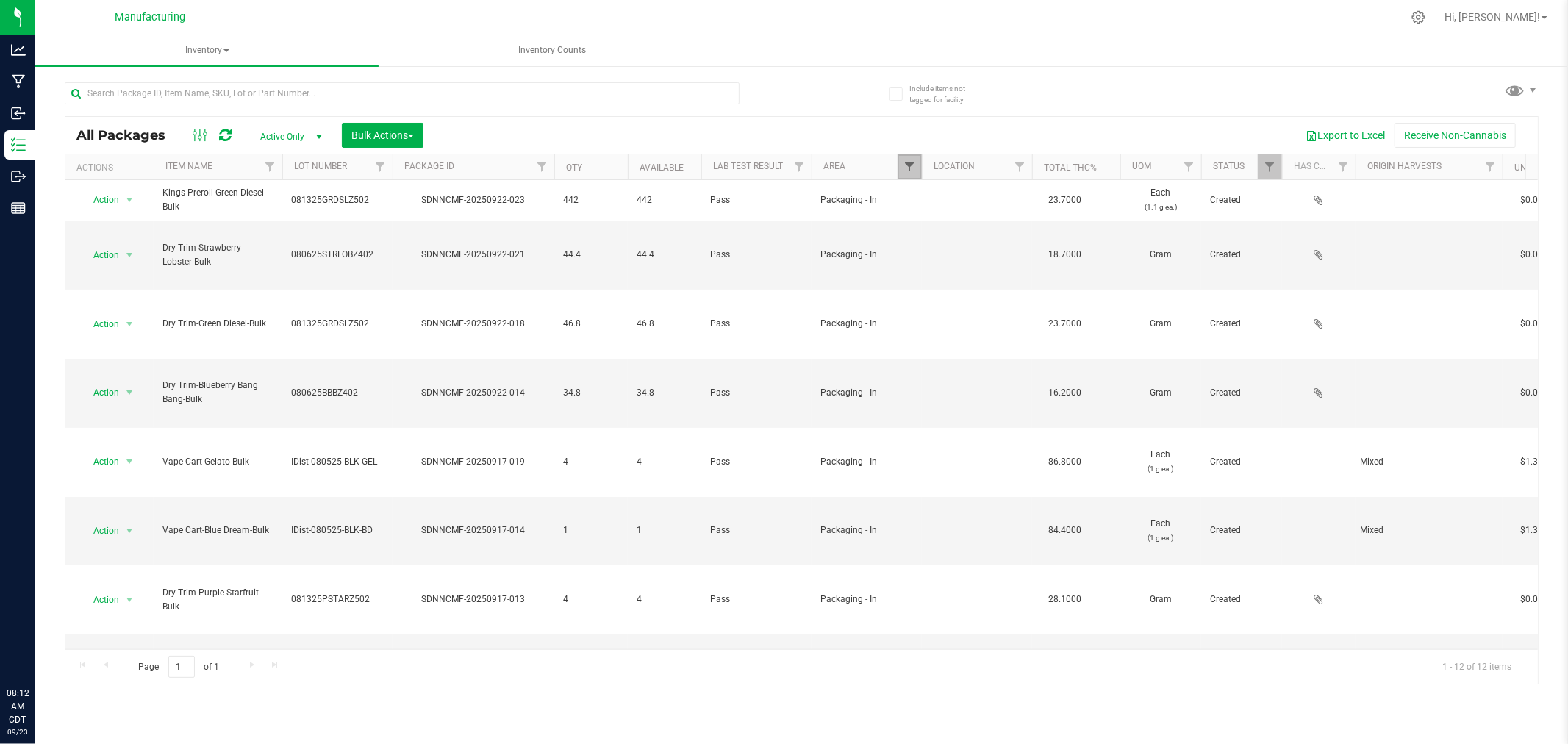
click at [913, 164] on span "Filter" at bounding box center [909, 166] width 11 height 11
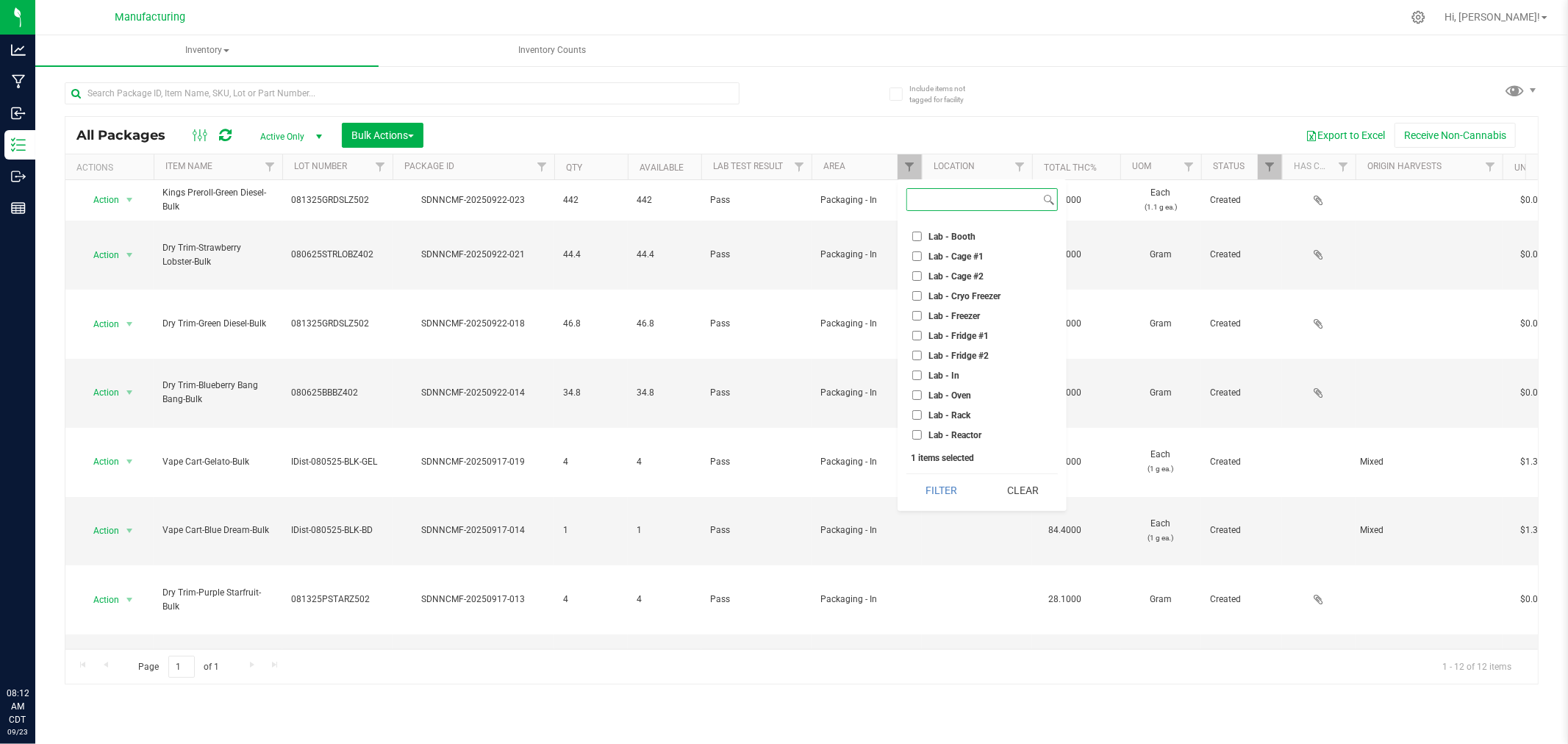
scroll to position [245, 0]
click at [914, 342] on input "Machine Trim Room" at bounding box center [917, 342] width 10 height 10
checkbox input "true"
click at [917, 400] on input "Packaging - In" at bounding box center [917, 401] width 10 height 10
checkbox input "false"
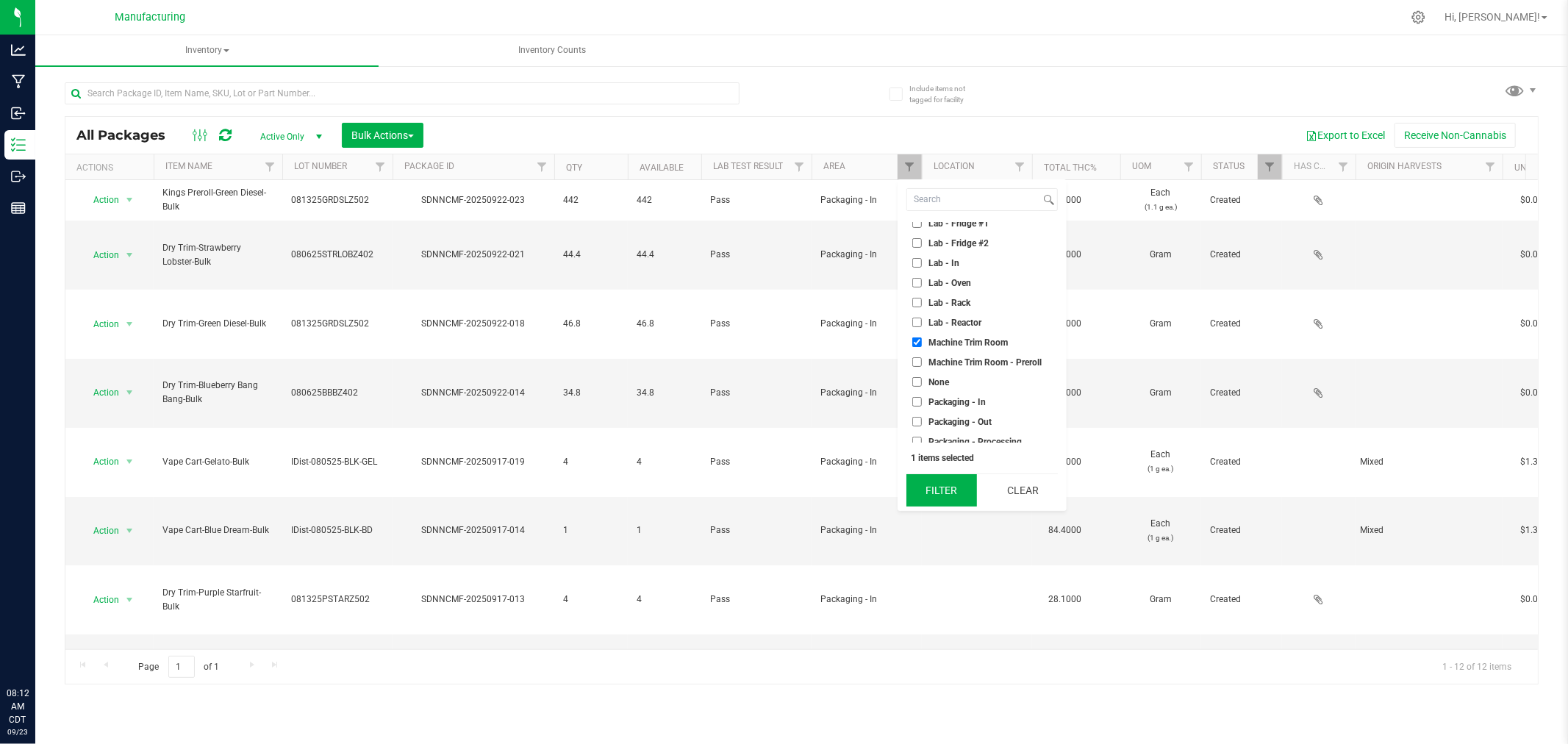
click at [938, 489] on button "Filter" at bounding box center [942, 490] width 70 height 33
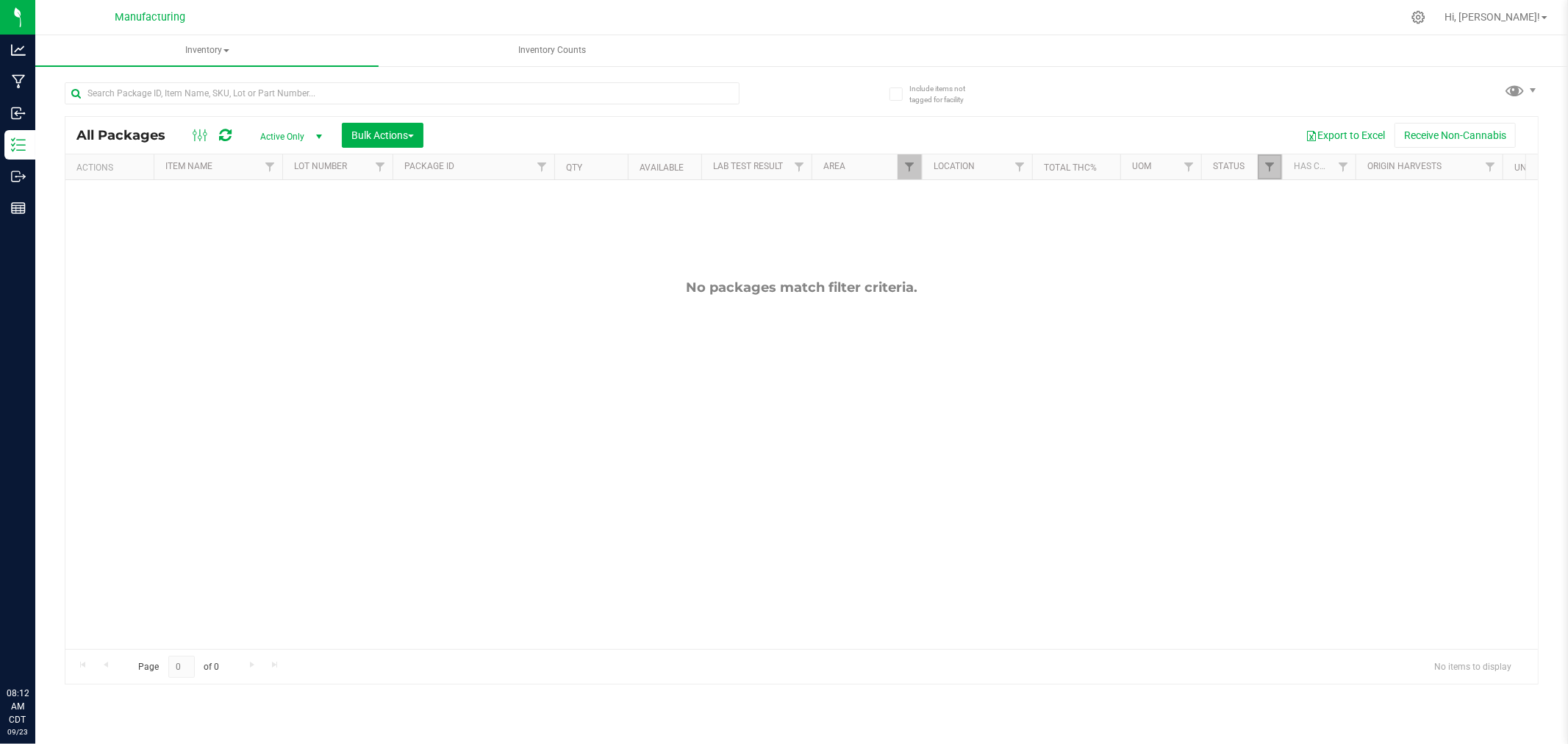
click at [1273, 173] on link "Filter" at bounding box center [1270, 166] width 25 height 25
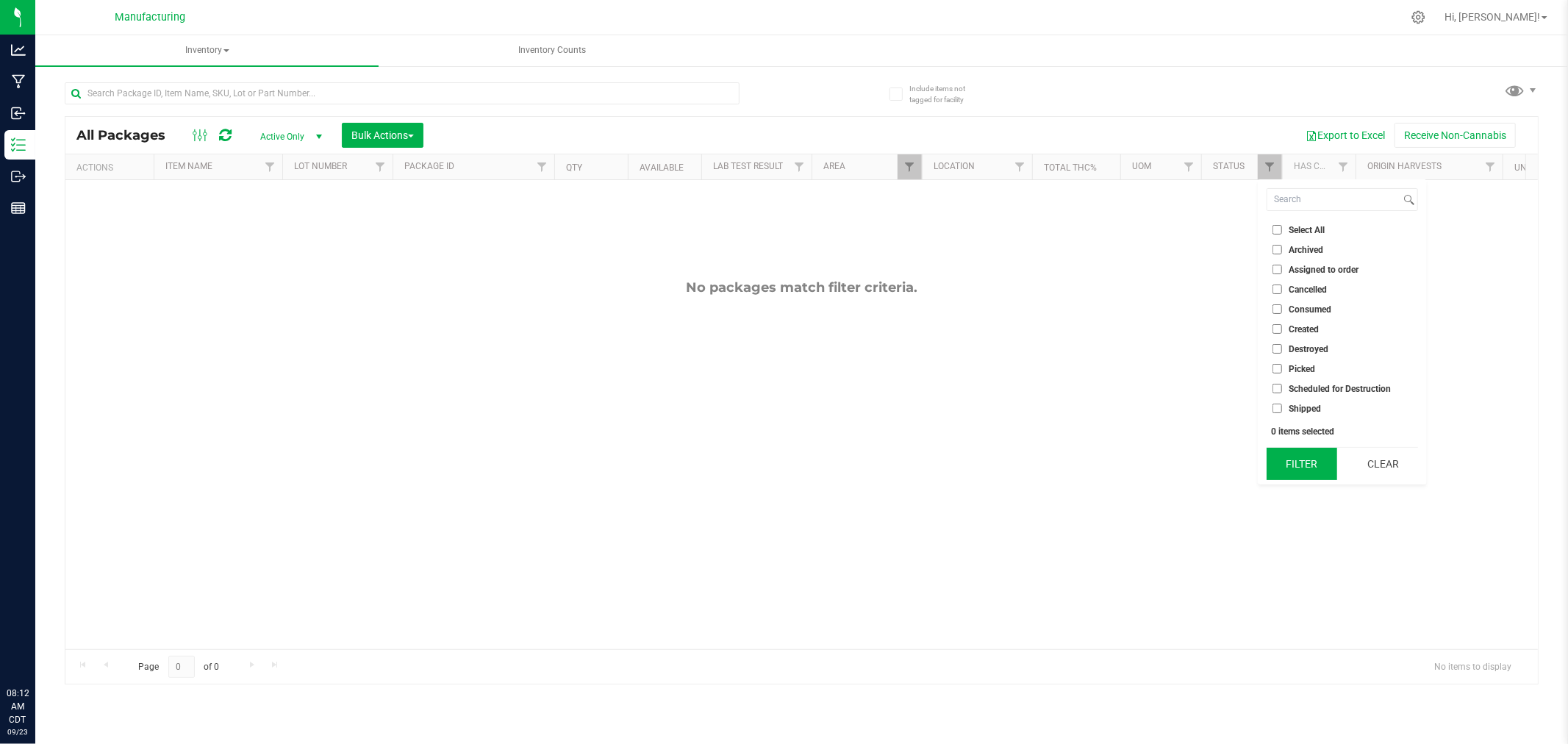
click at [1306, 473] on button "Filter" at bounding box center [1301, 464] width 70 height 33
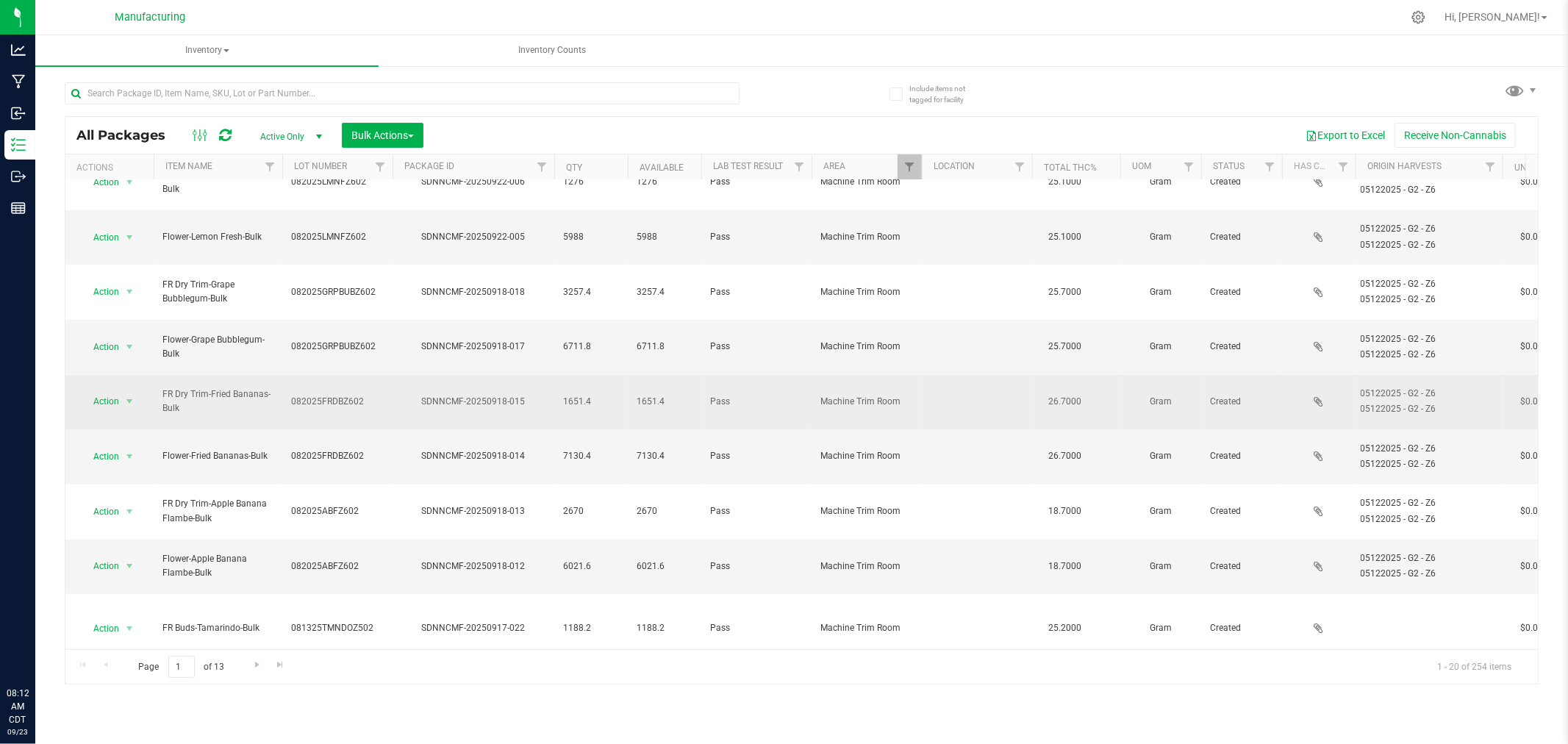
scroll to position [307, 0]
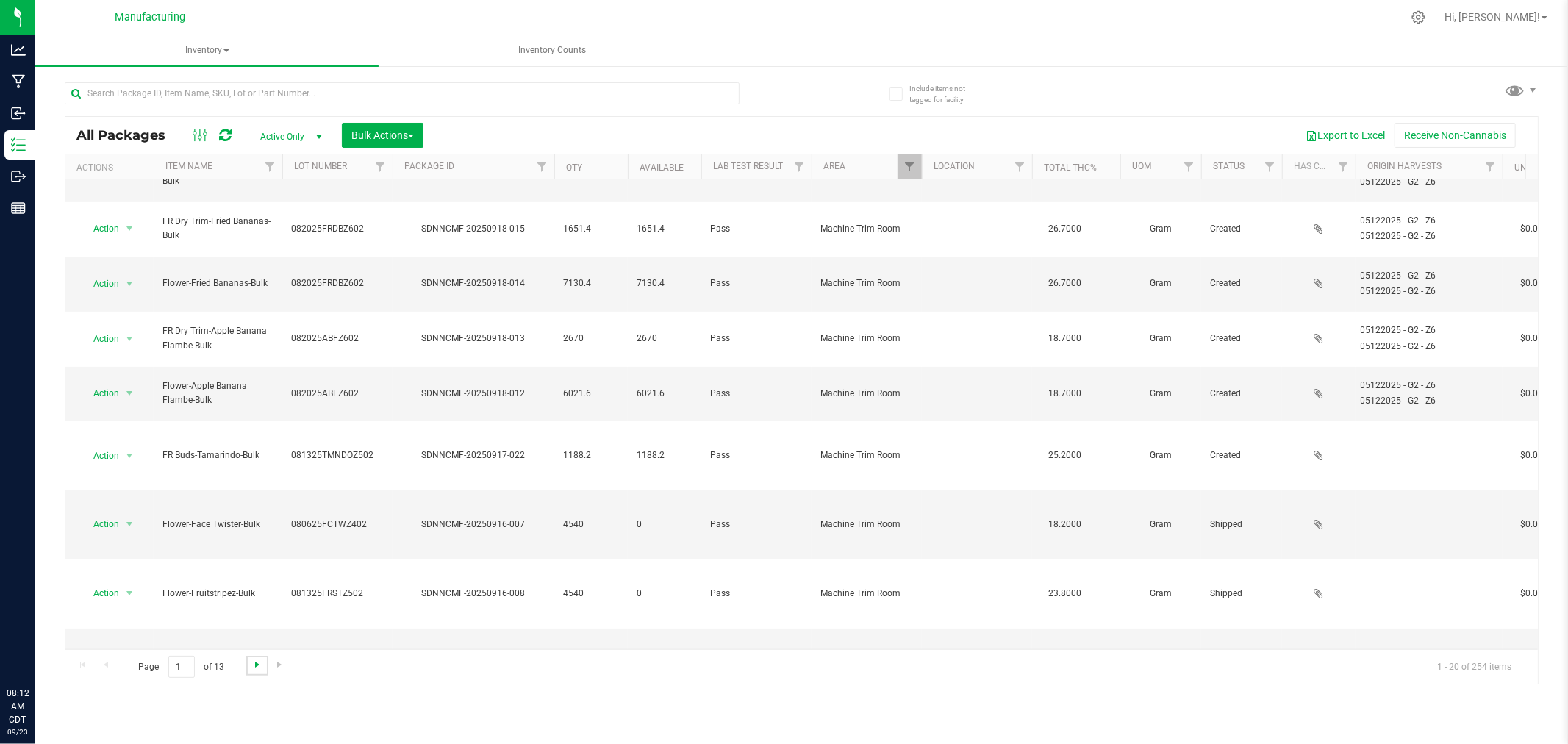
click at [253, 667] on span "Go to the next page" at bounding box center [257, 664] width 11 height 11
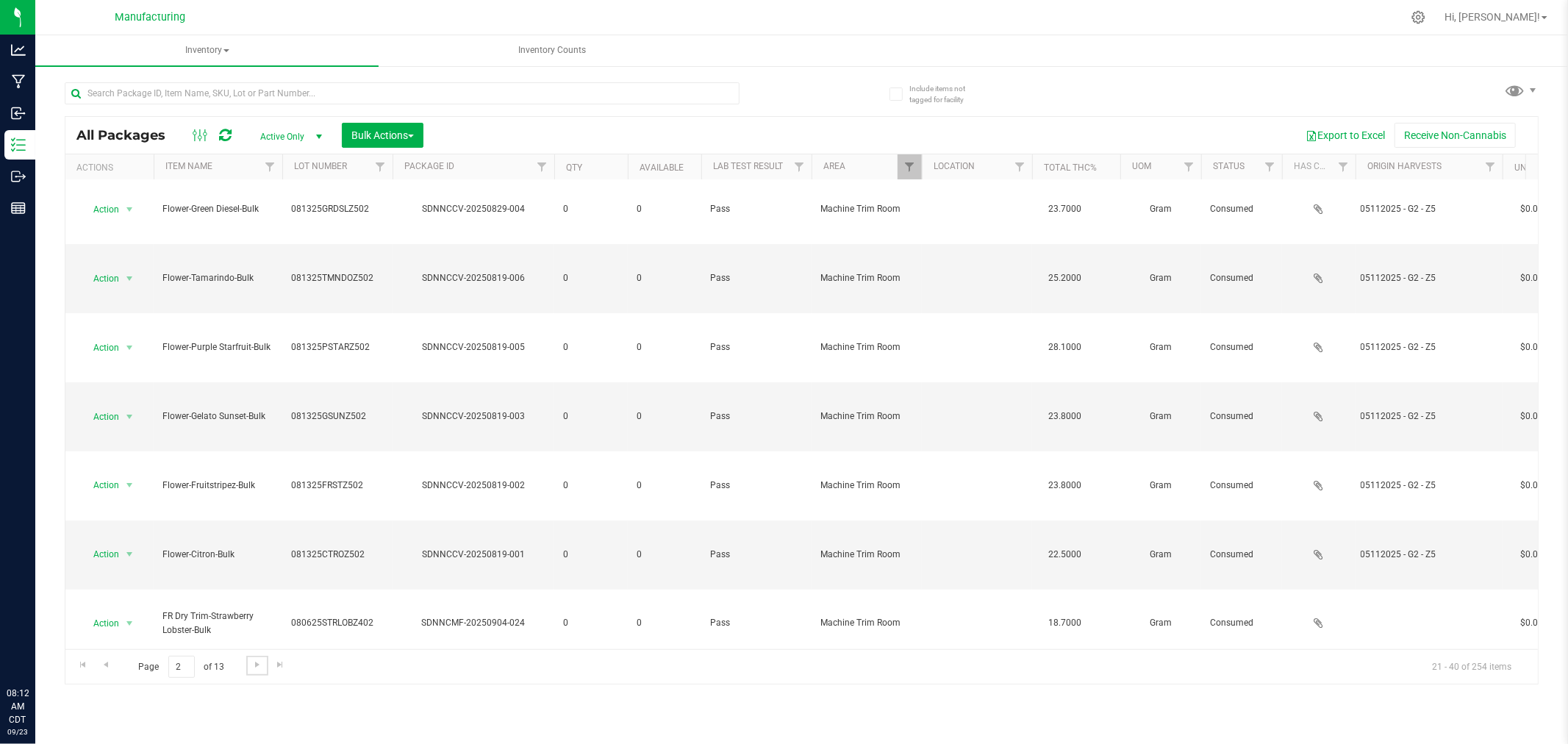
scroll to position [245, 0]
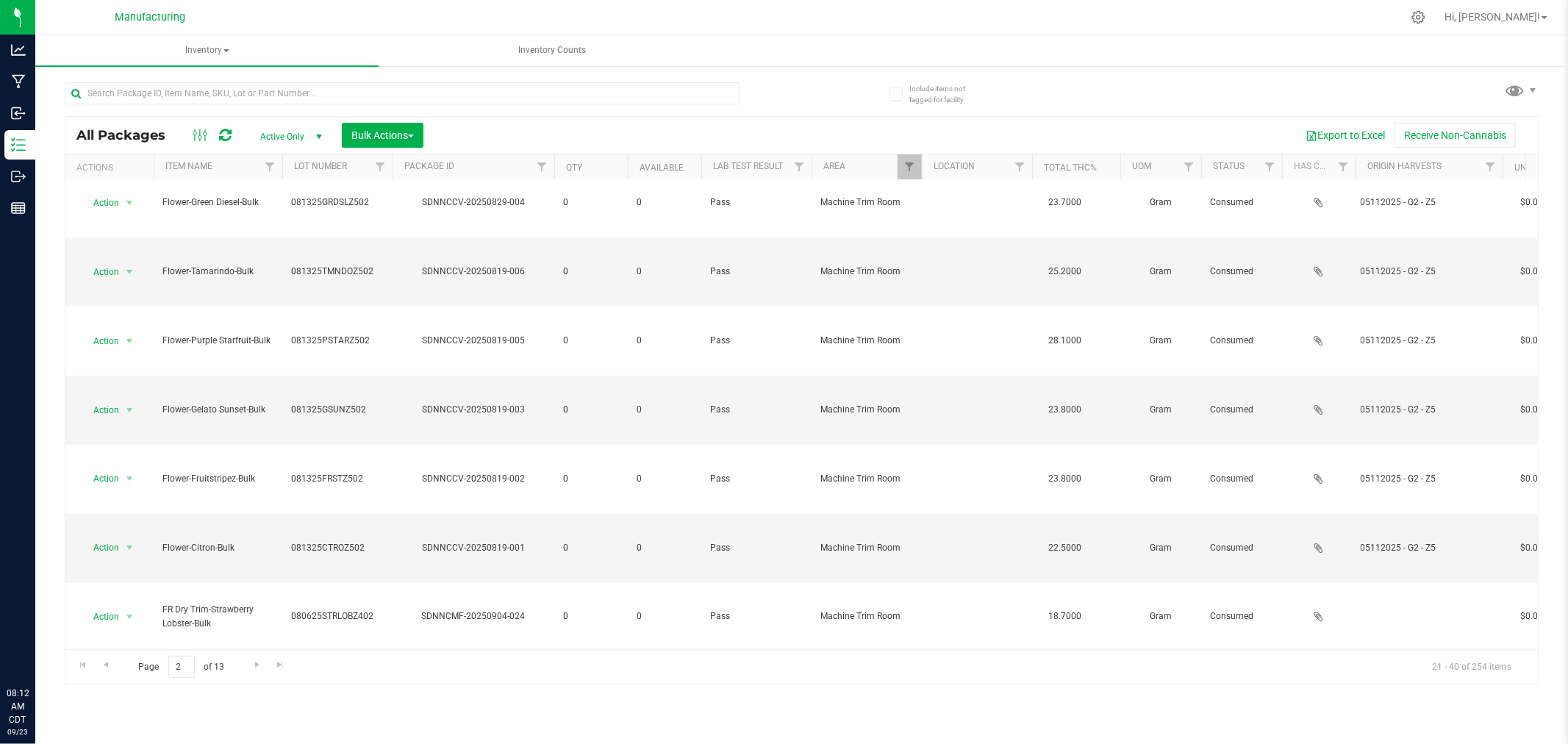
click at [134, 608] on li "Locate package" at bounding box center [127, 604] width 92 height 22
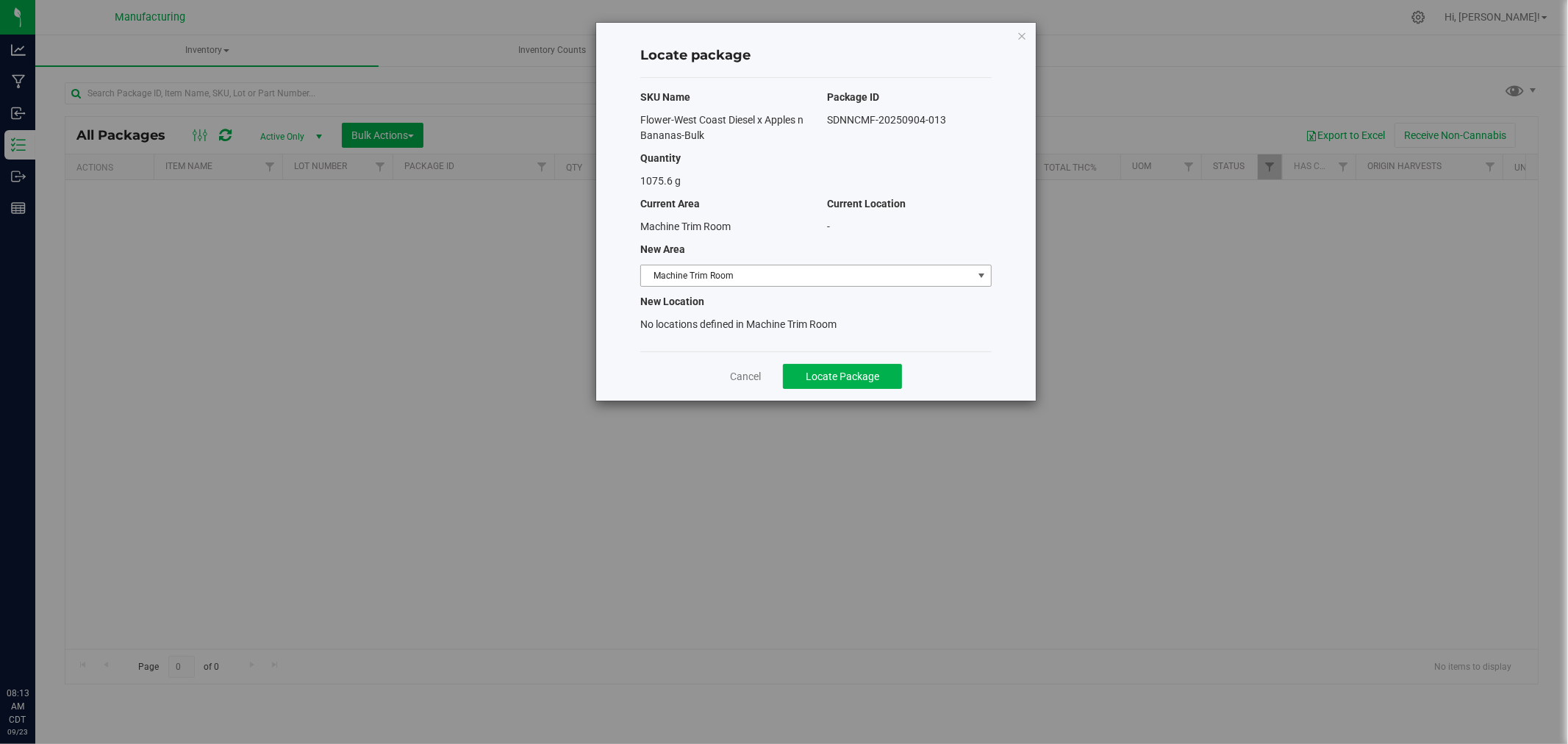
click at [909, 280] on span "Machine Trim Room" at bounding box center [806, 276] width 332 height 20
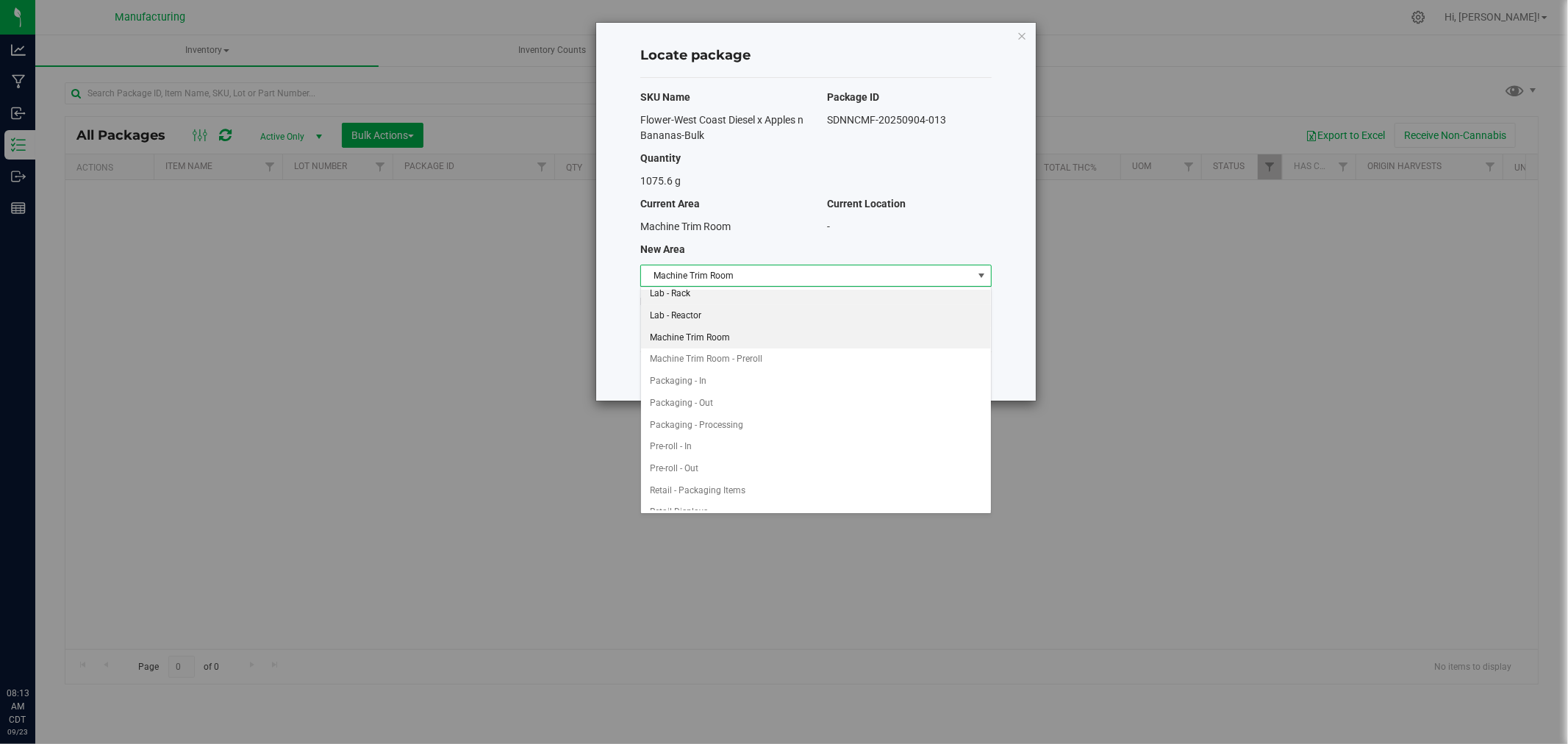
scroll to position [399, 0]
click at [688, 292] on li "Packaging - In" at bounding box center [816, 295] width 350 height 22
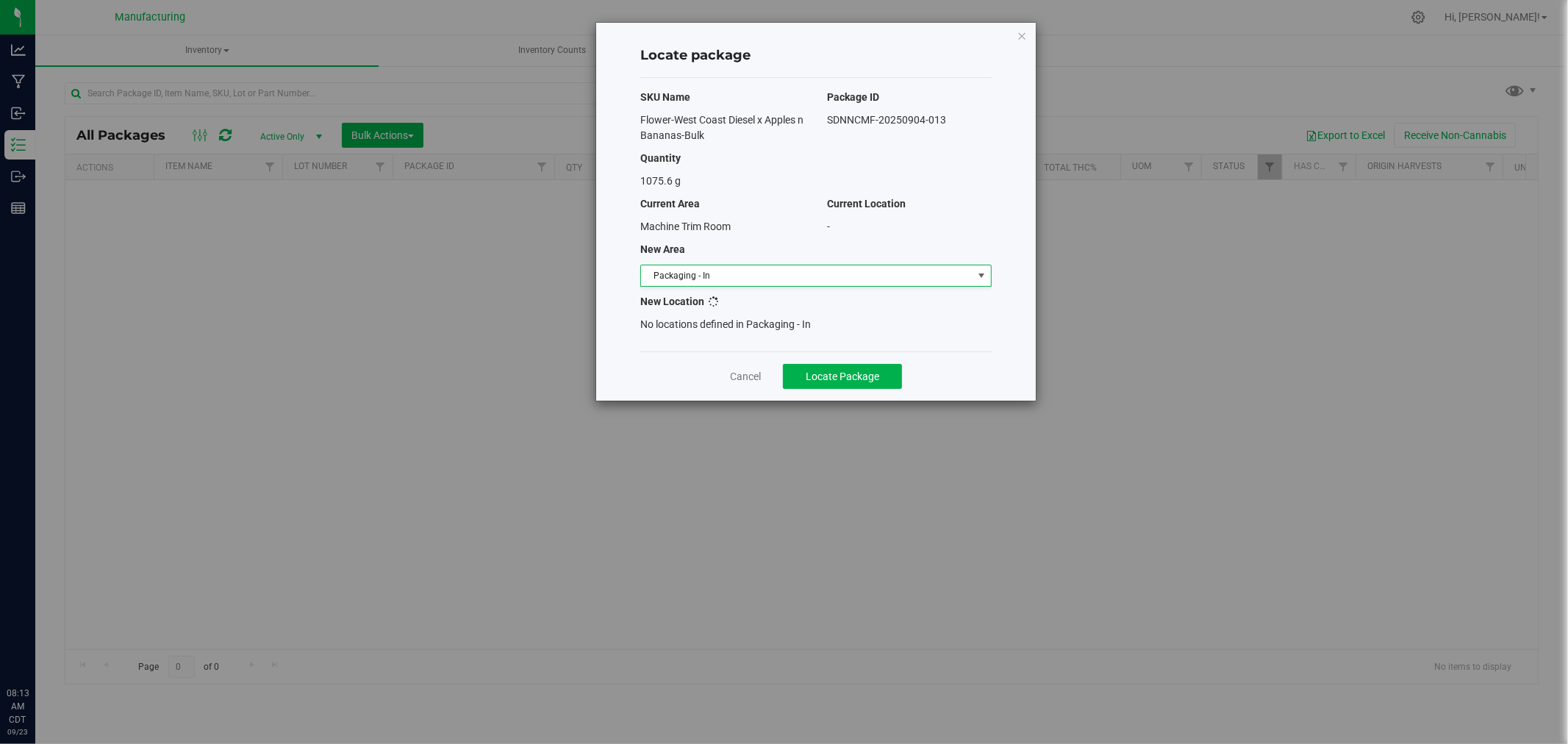
scroll to position [0, 0]
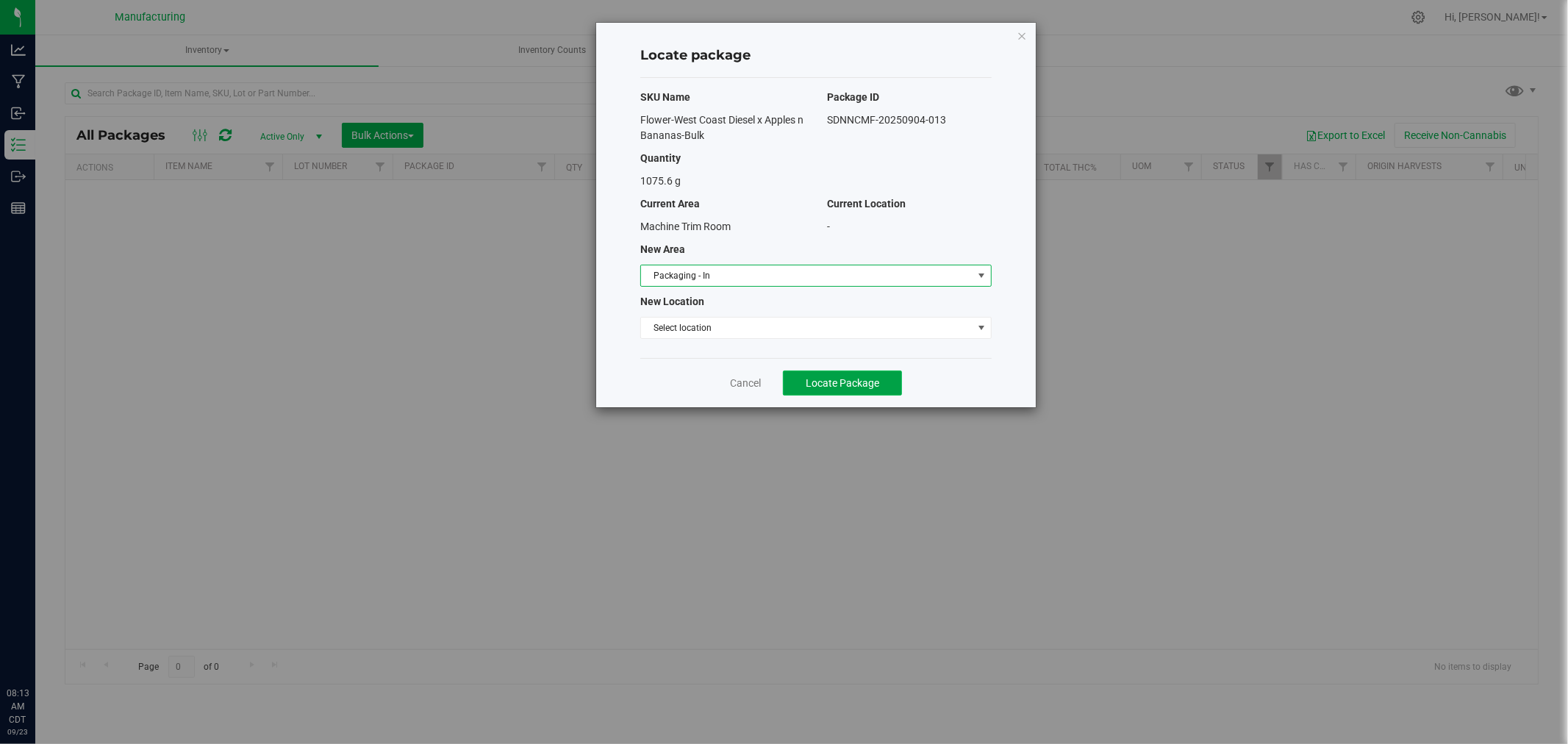
click at [828, 384] on span "Locate Package" at bounding box center [843, 383] width 74 height 11
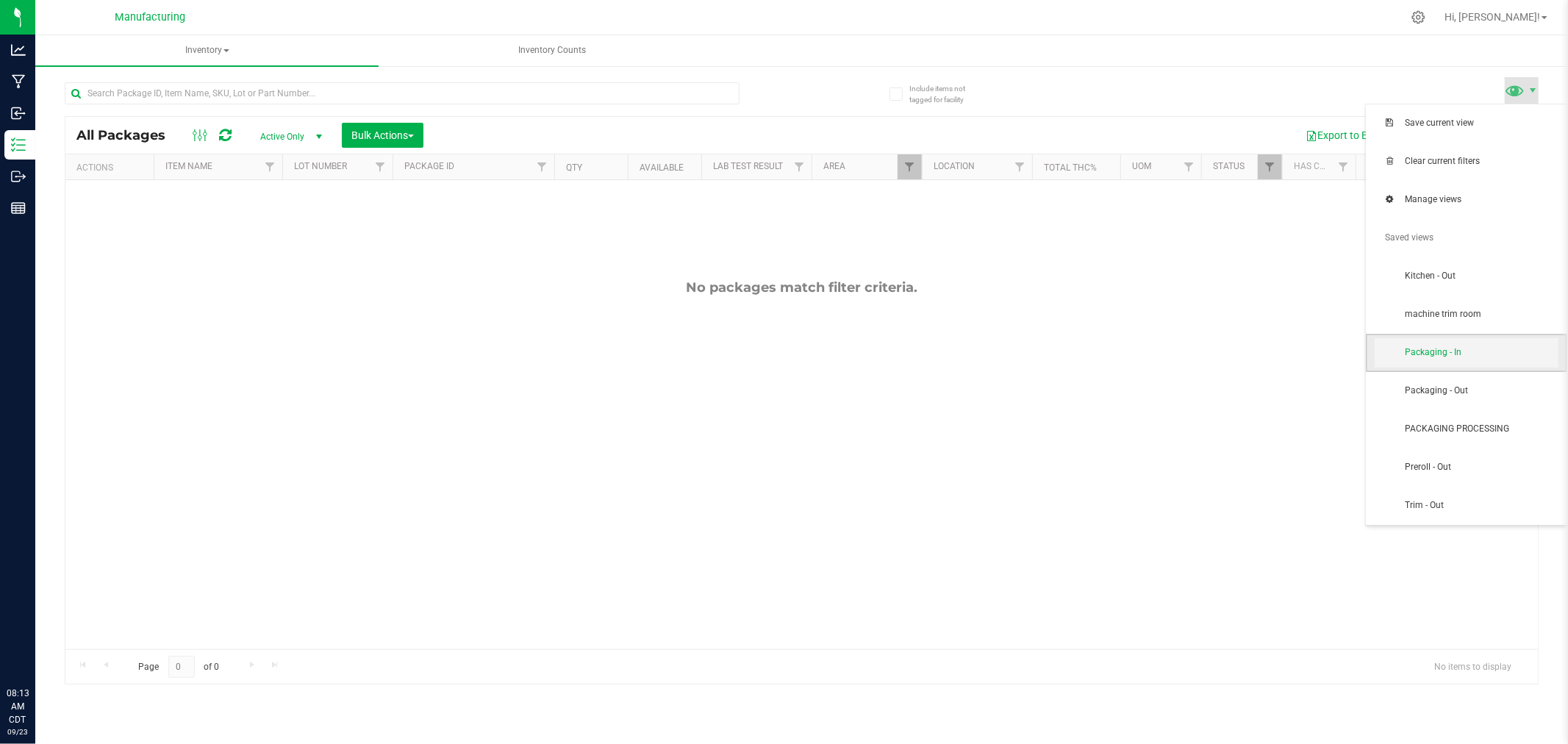
click at [1492, 346] on span "Packaging - In" at bounding box center [1466, 352] width 184 height 29
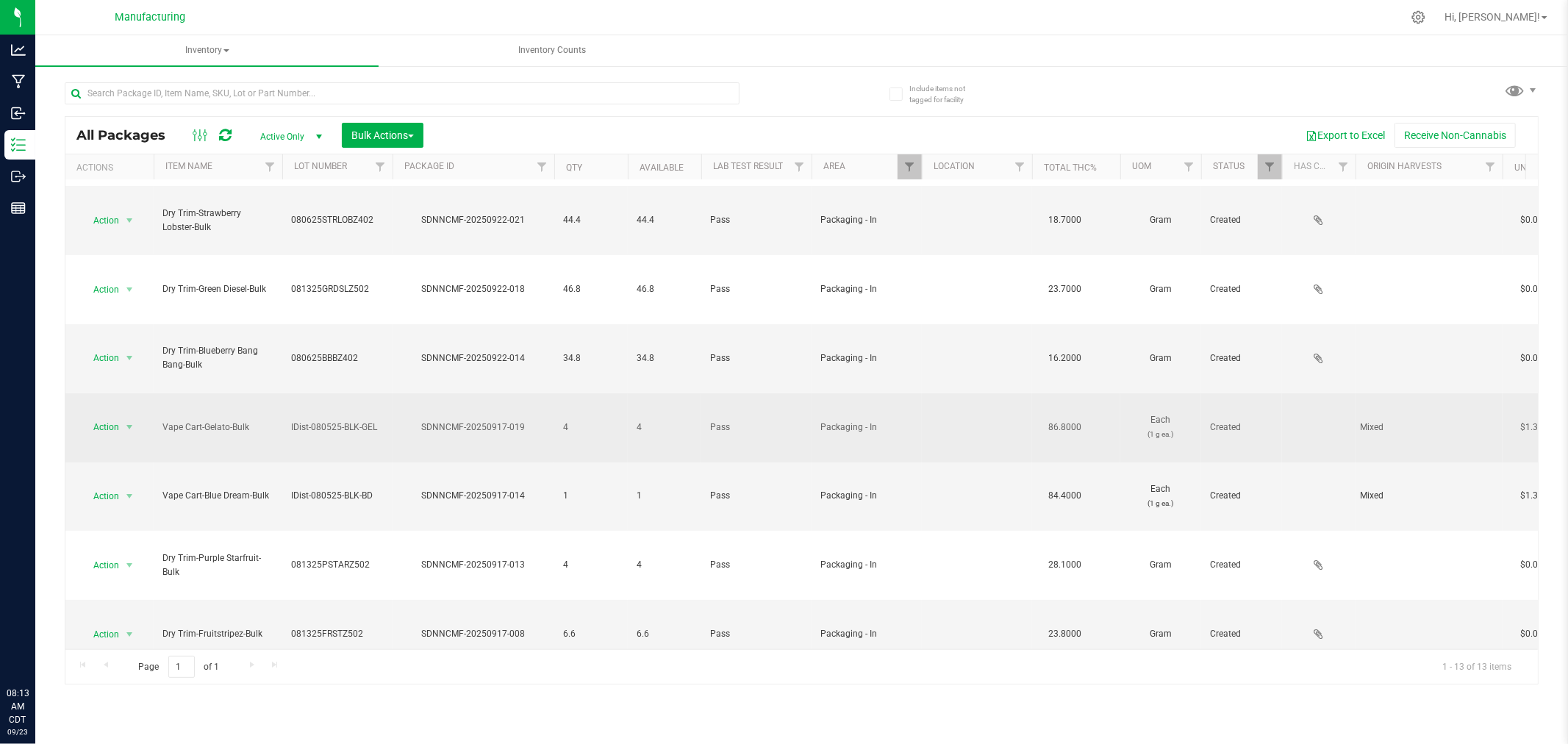
scroll to position [55, 0]
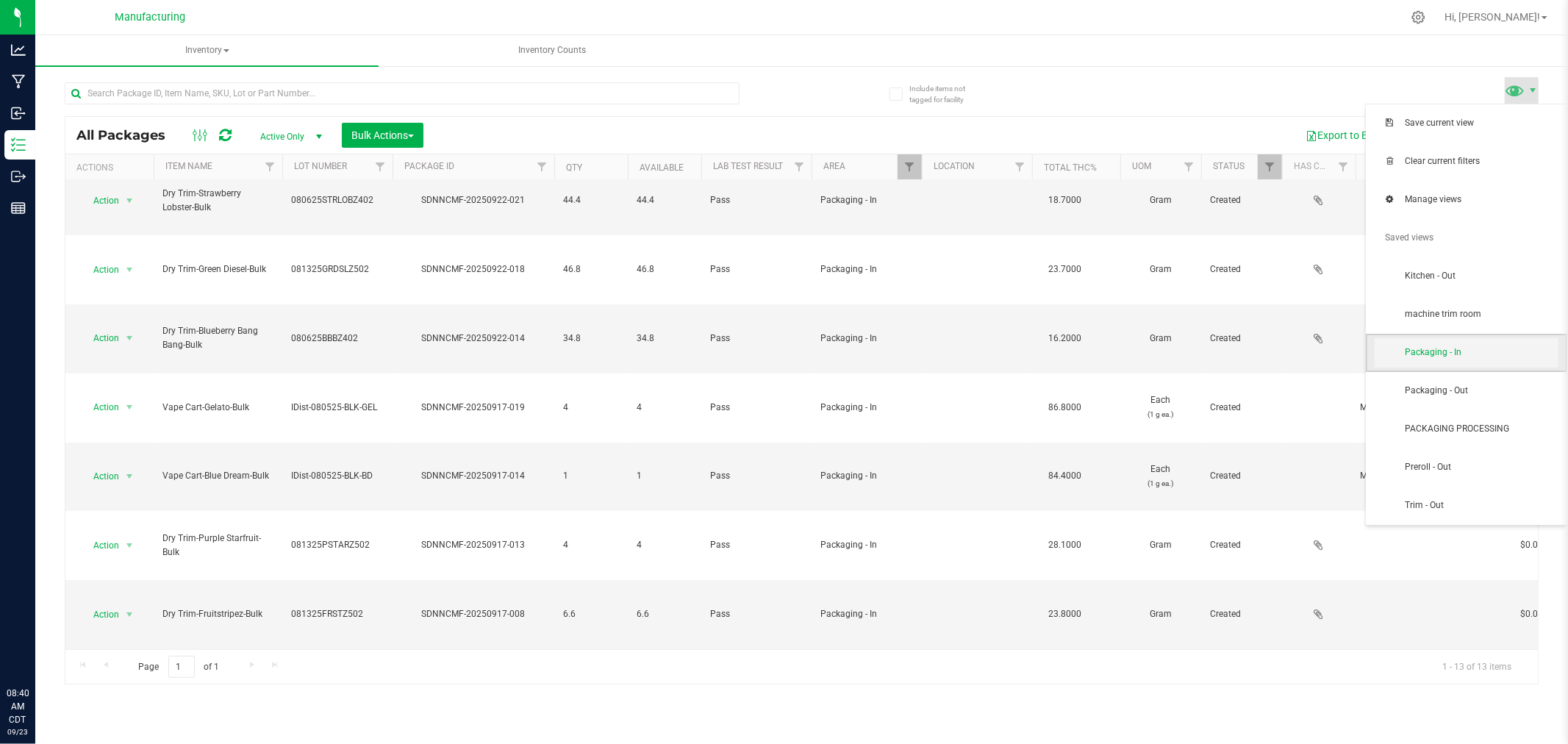
click at [1446, 361] on span "Packaging - In" at bounding box center [1466, 352] width 184 height 29
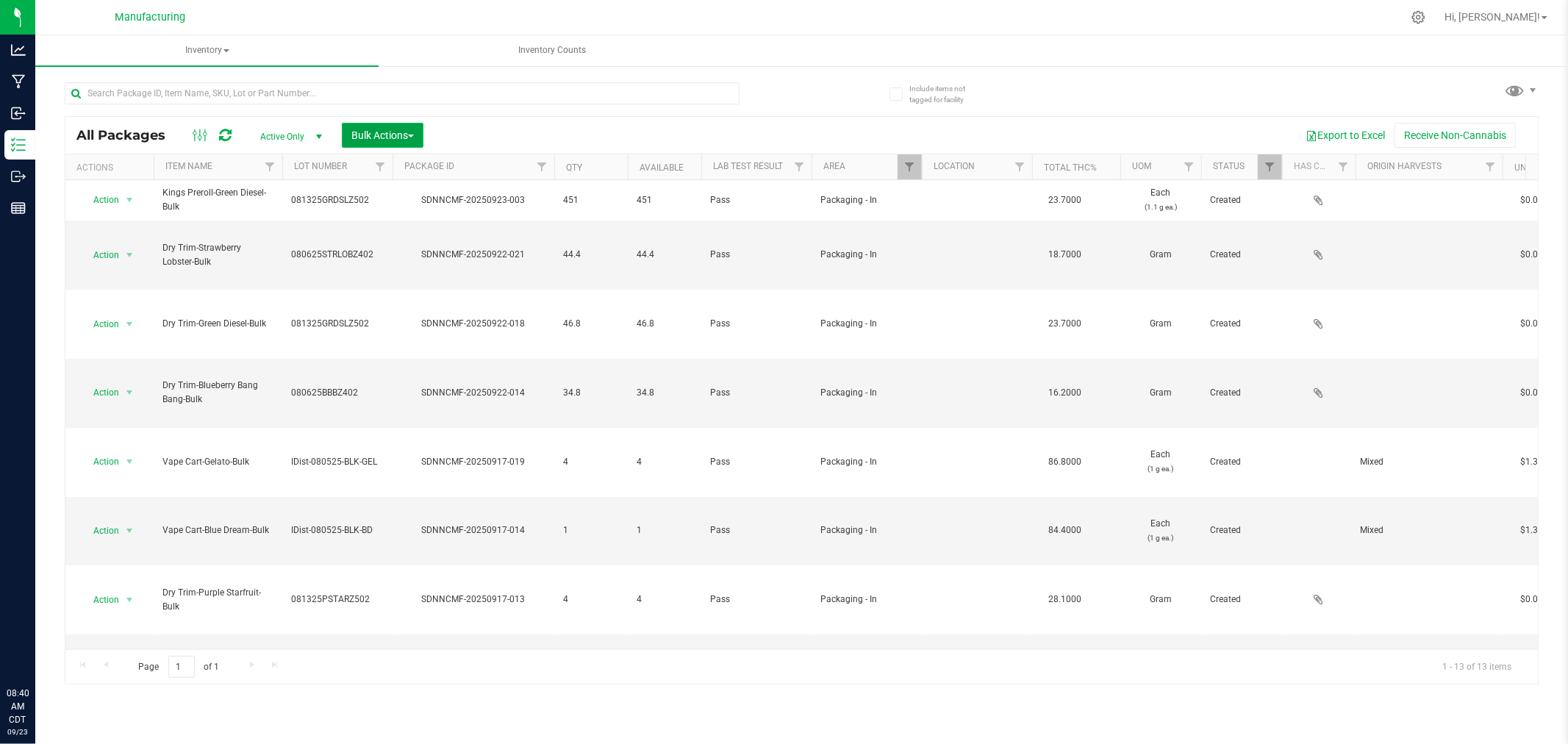
click at [371, 129] on span "Bulk Actions" at bounding box center [382, 135] width 62 height 11
click at [373, 172] on span "Add to manufacturing run" at bounding box center [406, 168] width 111 height 11
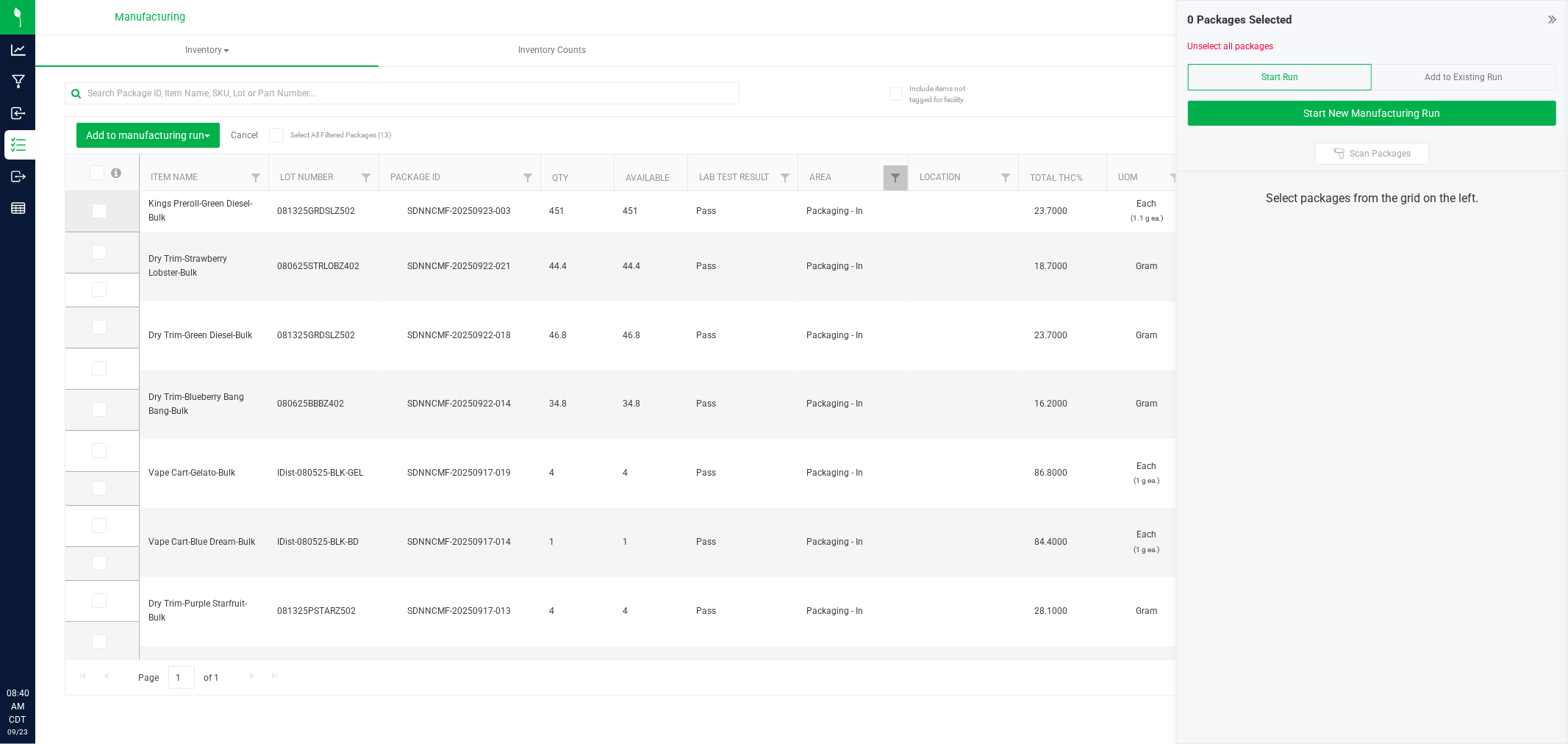
click at [99, 211] on icon at bounding box center [98, 211] width 10 height 0
click at [0, 0] on input "checkbox" at bounding box center [0, 0] width 0 height 0
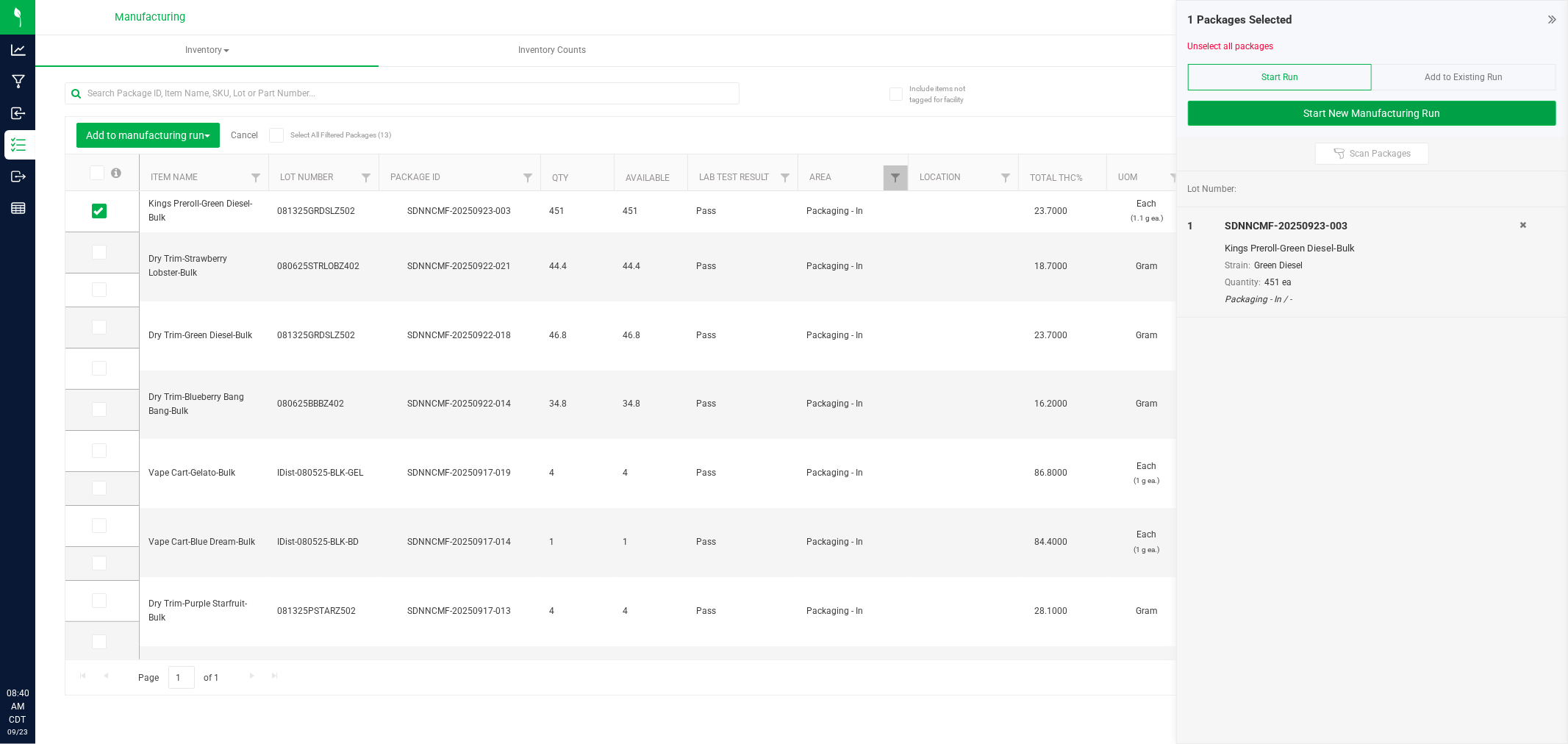
click at [1301, 114] on button "Start New Manufacturing Run" at bounding box center [1372, 113] width 368 height 25
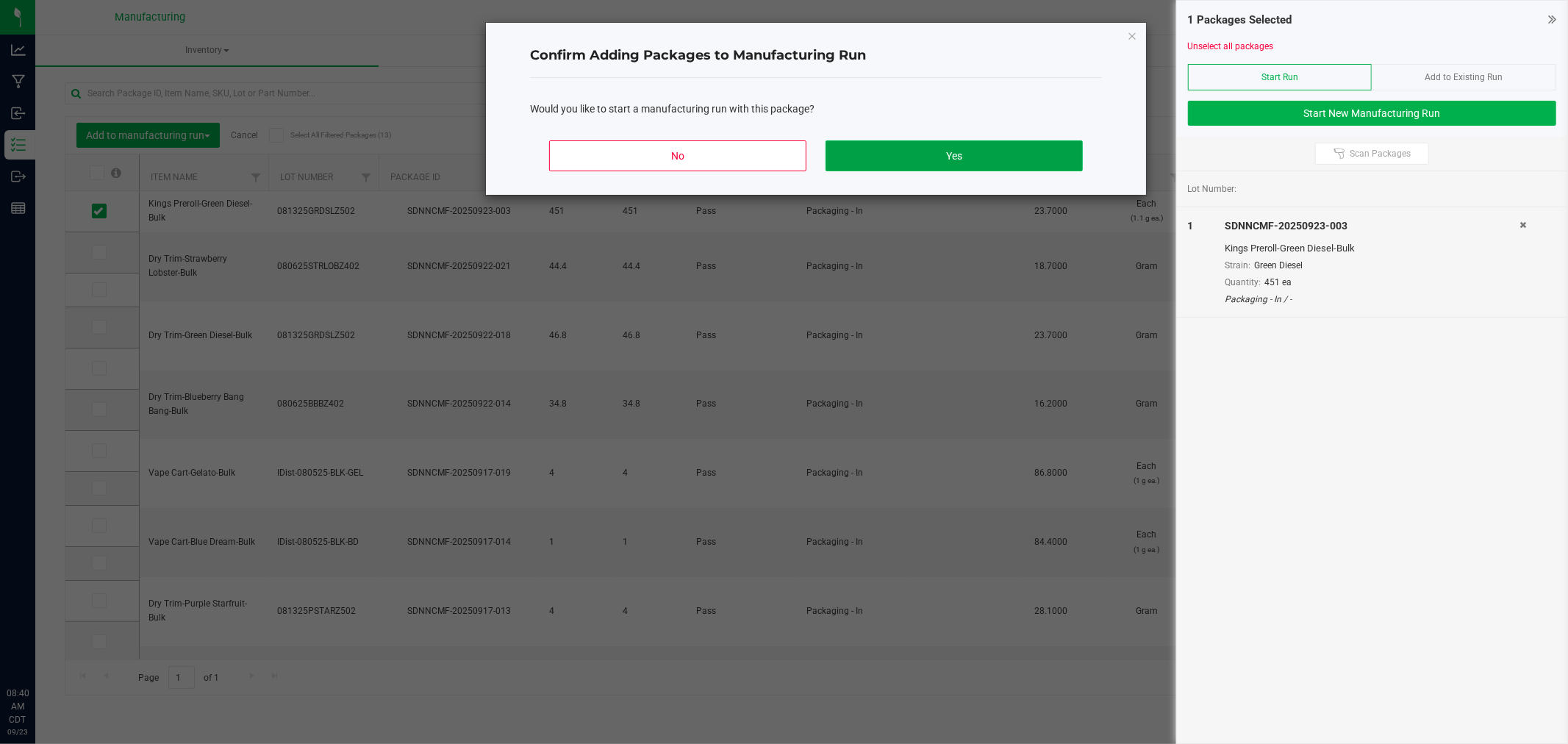
click at [982, 164] on button "Yes" at bounding box center [954, 156] width 257 height 31
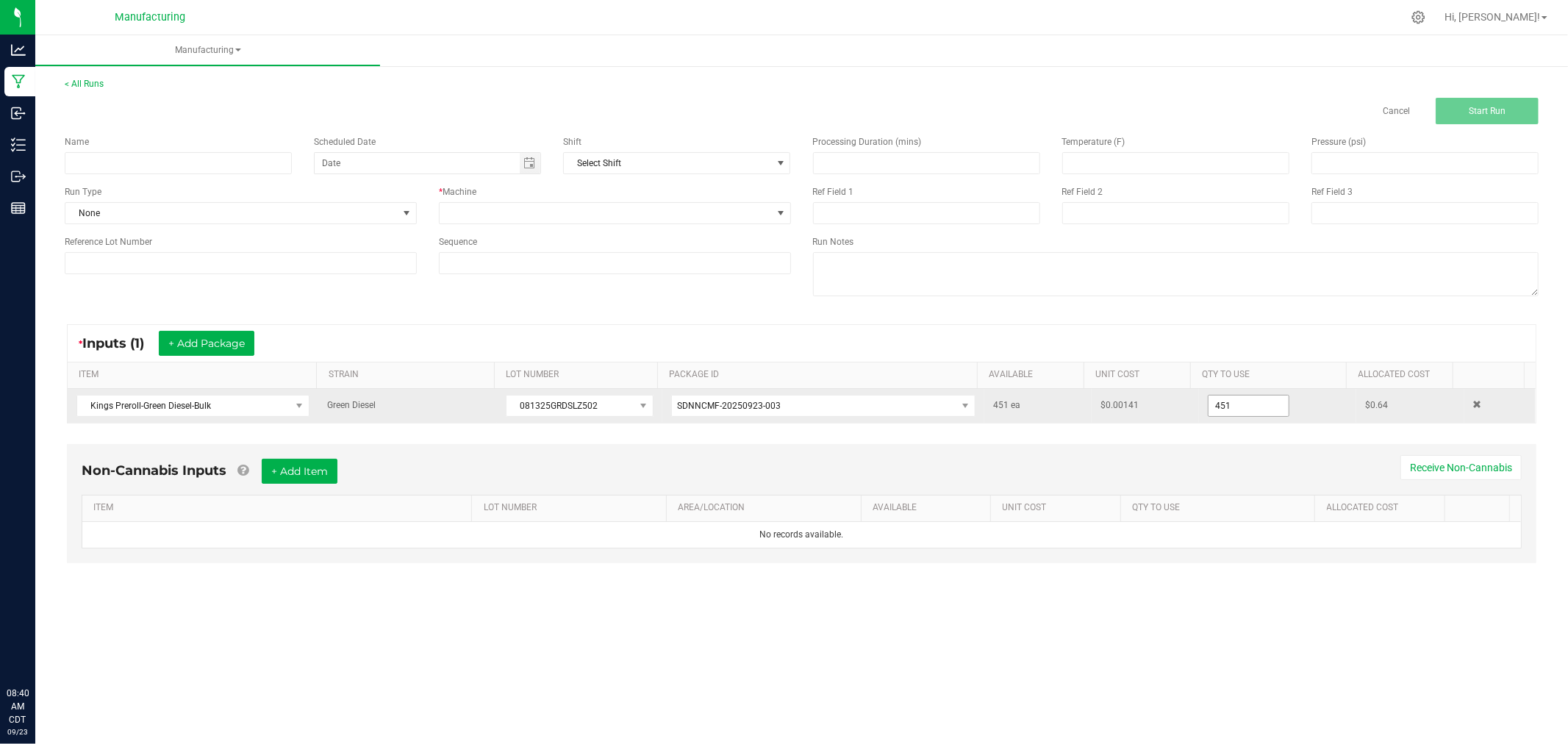
click at [1239, 412] on input "451" at bounding box center [1248, 405] width 80 height 20
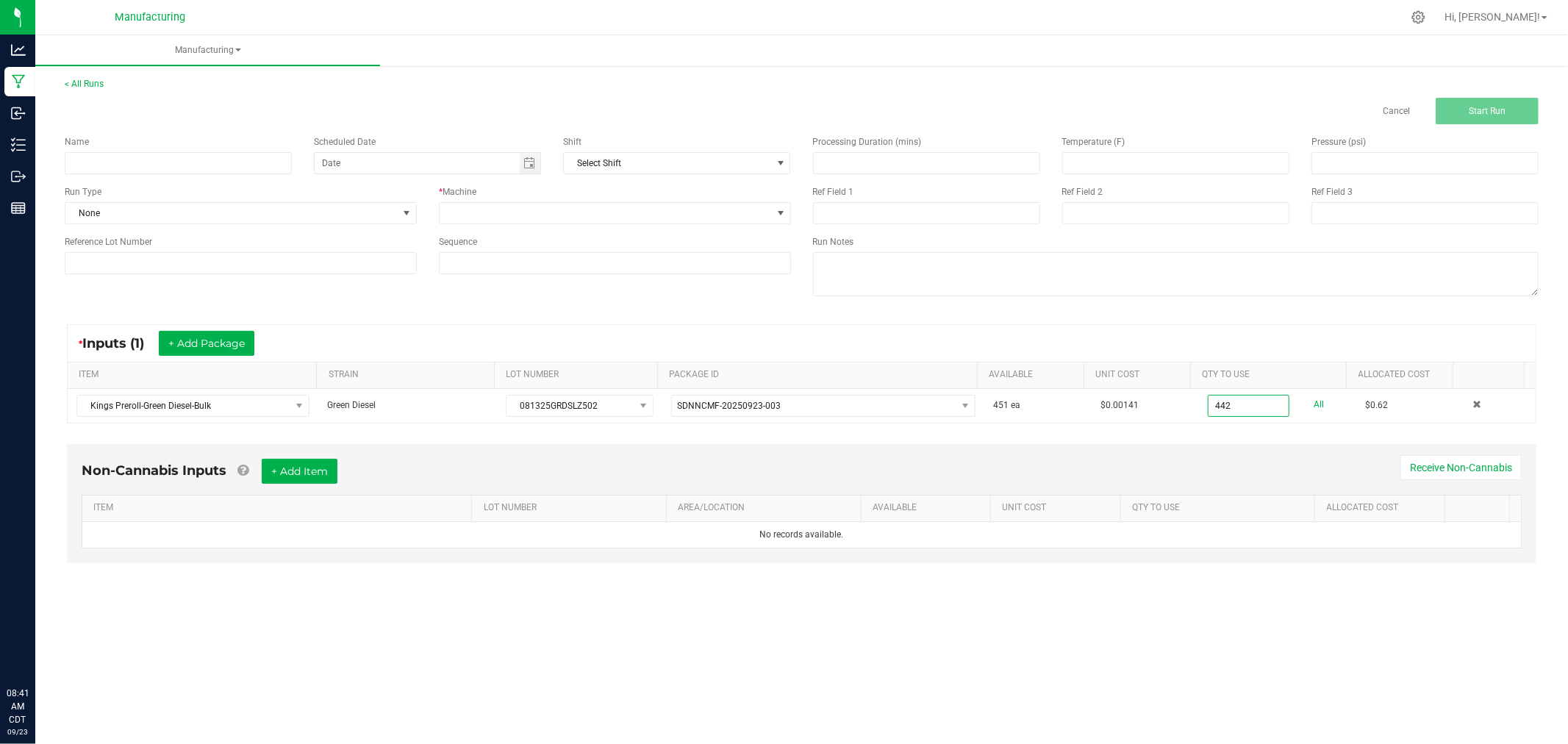
type input "442 ea"
click at [1242, 304] on div "Processing Duration (mins) Temperature (F) Pressure (psi) Ref Field 1 Ref Field…" at bounding box center [1176, 217] width 748 height 187
click at [230, 158] on input at bounding box center [179, 163] width 227 height 22
type input "092325-green diesel king singles 1g"
click at [402, 217] on span at bounding box center [406, 213] width 11 height 11
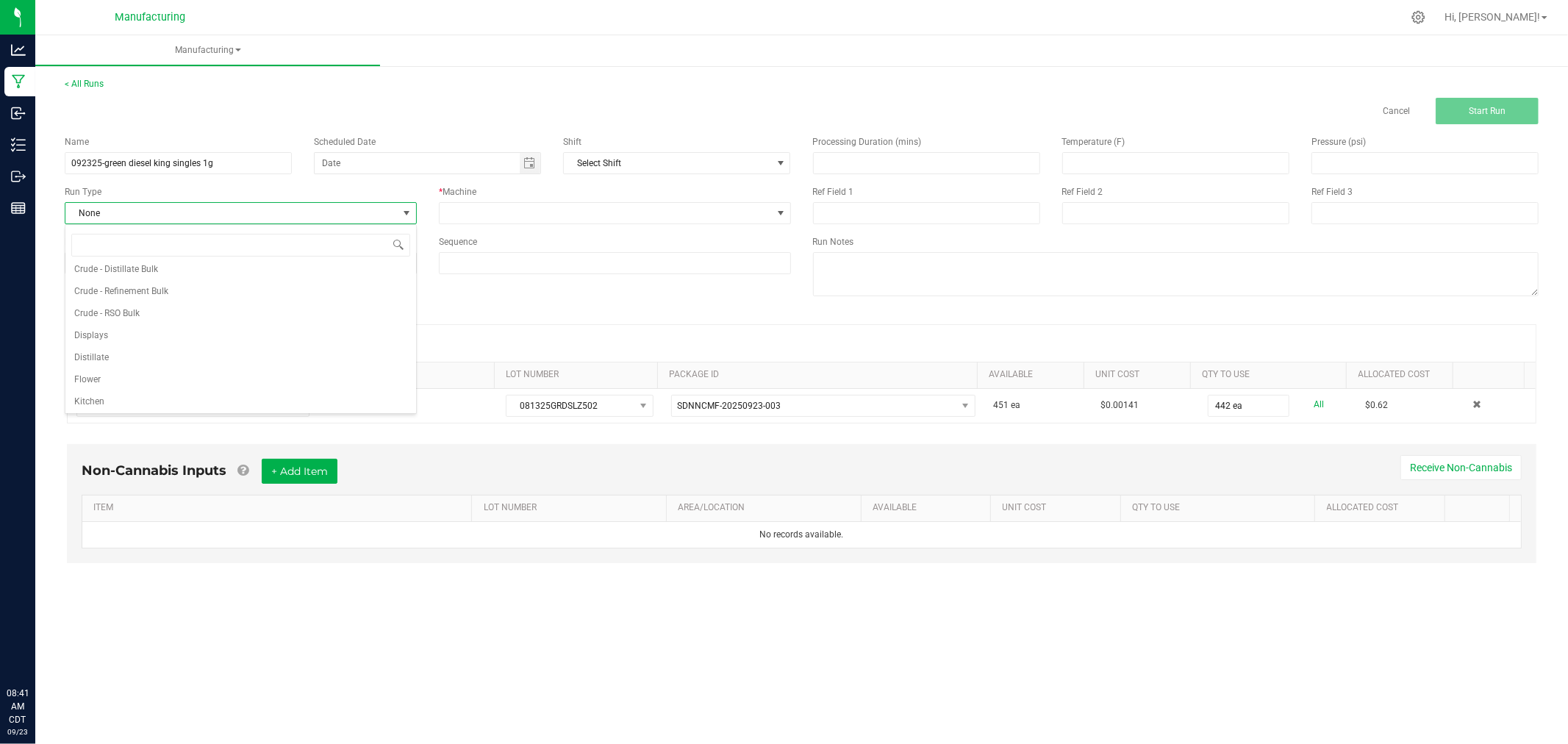
scroll to position [74, 0]
click at [265, 373] on li "Packaging" at bounding box center [240, 378] width 350 height 22
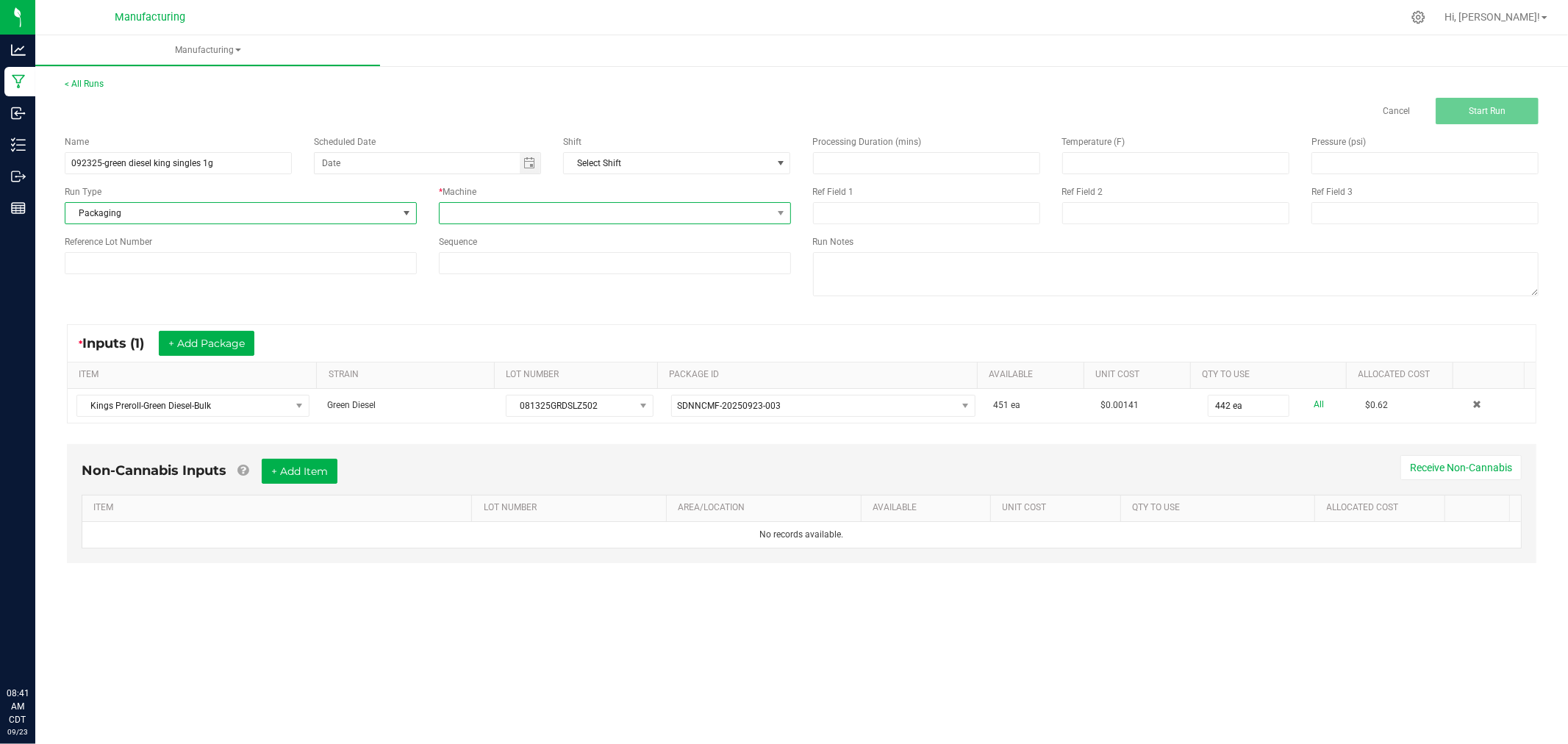
click at [523, 212] on span at bounding box center [606, 213] width 333 height 20
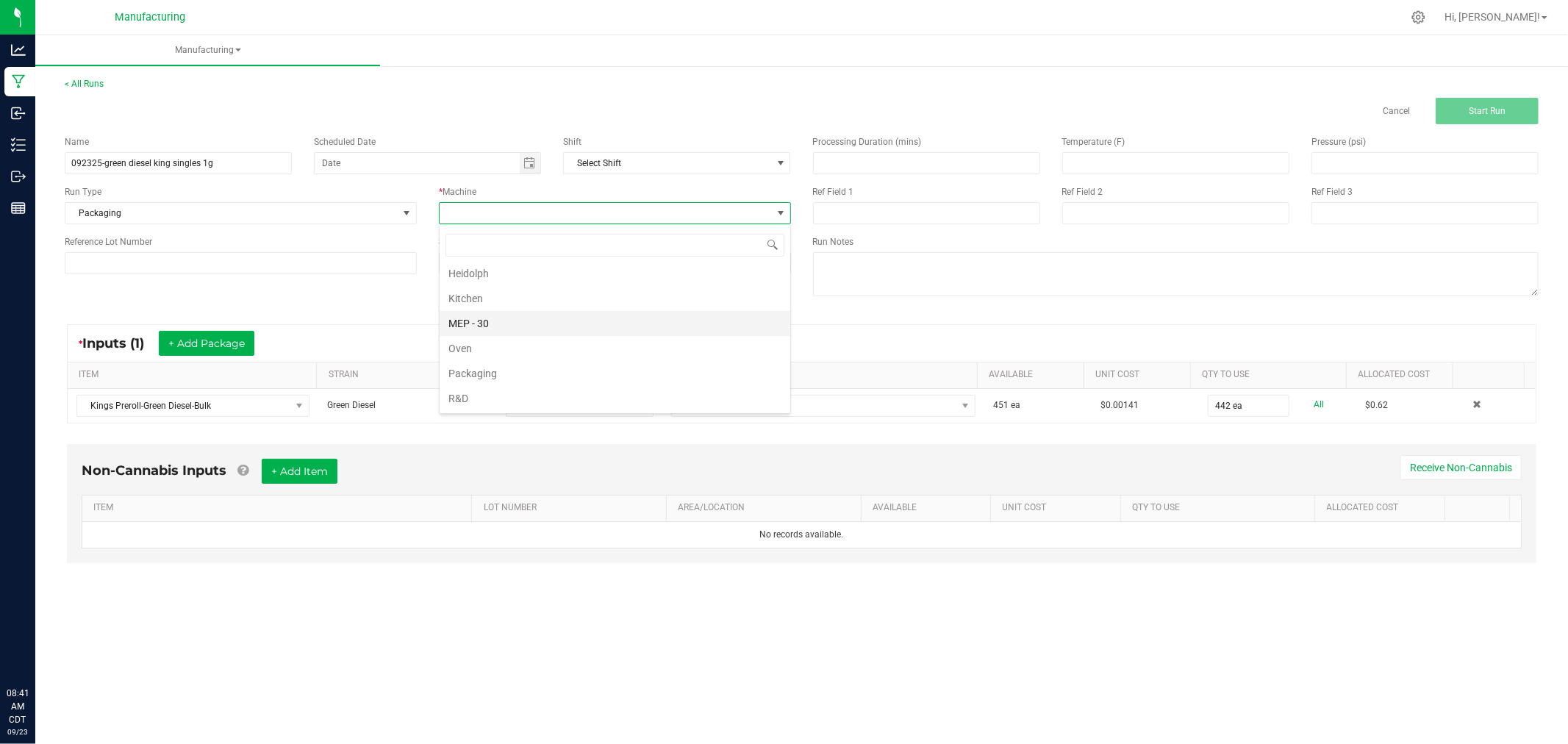
scroll to position [82, 0]
click at [495, 354] on li "Packaging" at bounding box center [615, 345] width 350 height 25
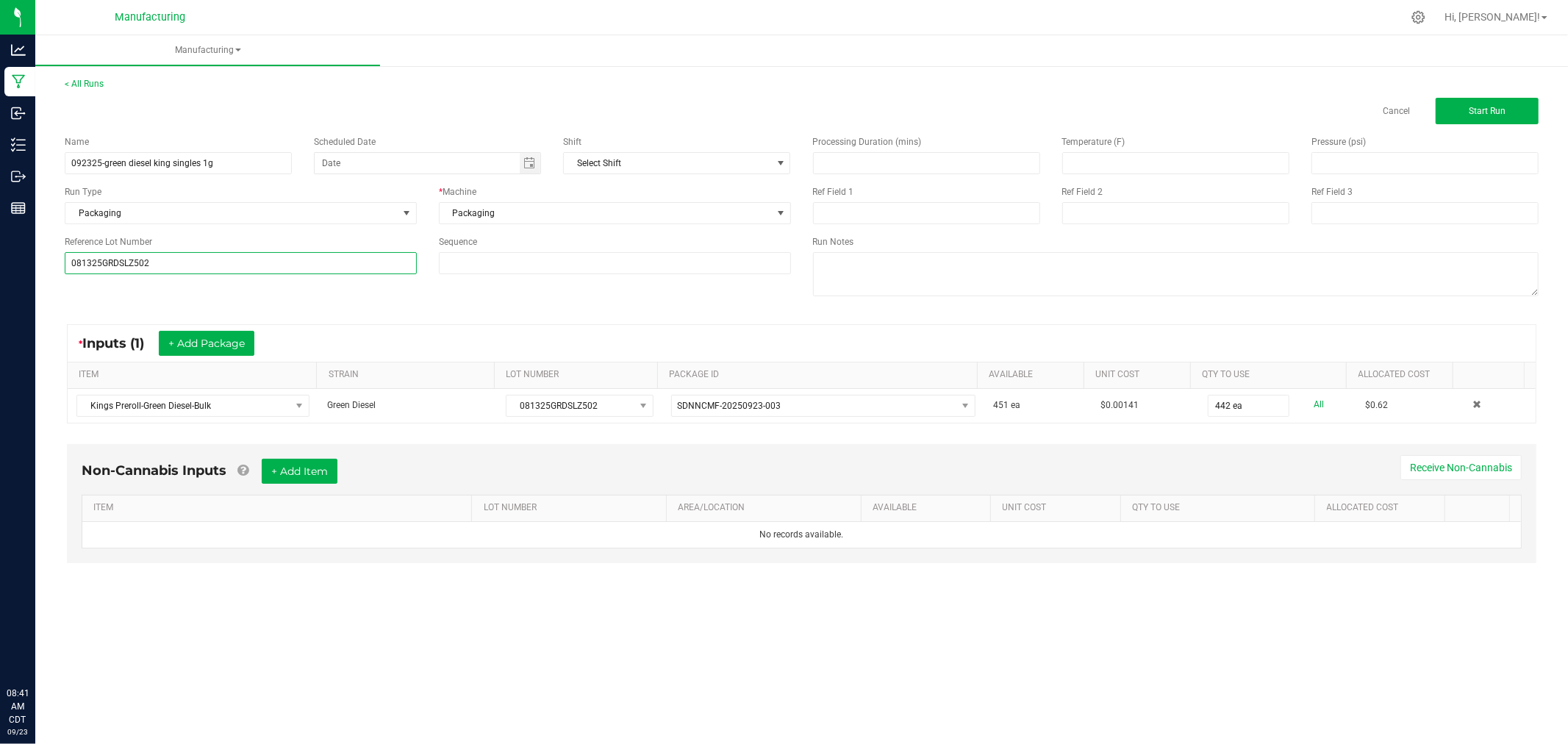
type input "081325GRDSLZ502"
click at [122, 298] on div "Name 092325-green diesel king singles 1g Scheduled Date Shift Select Shift Run …" at bounding box center [802, 217] width 1496 height 187
click at [1503, 101] on button "Start Run" at bounding box center [1486, 111] width 103 height 26
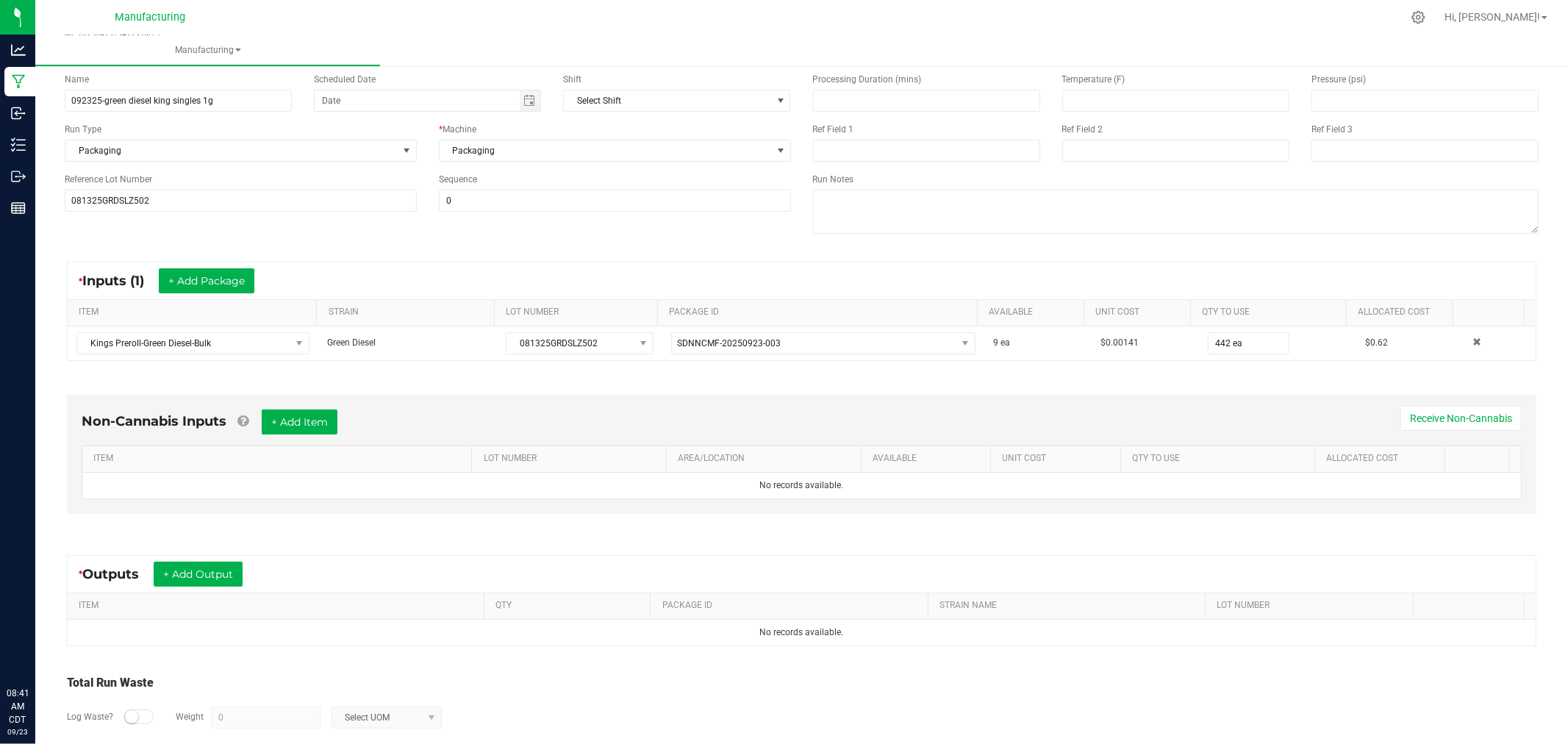
scroll to position [165, 0]
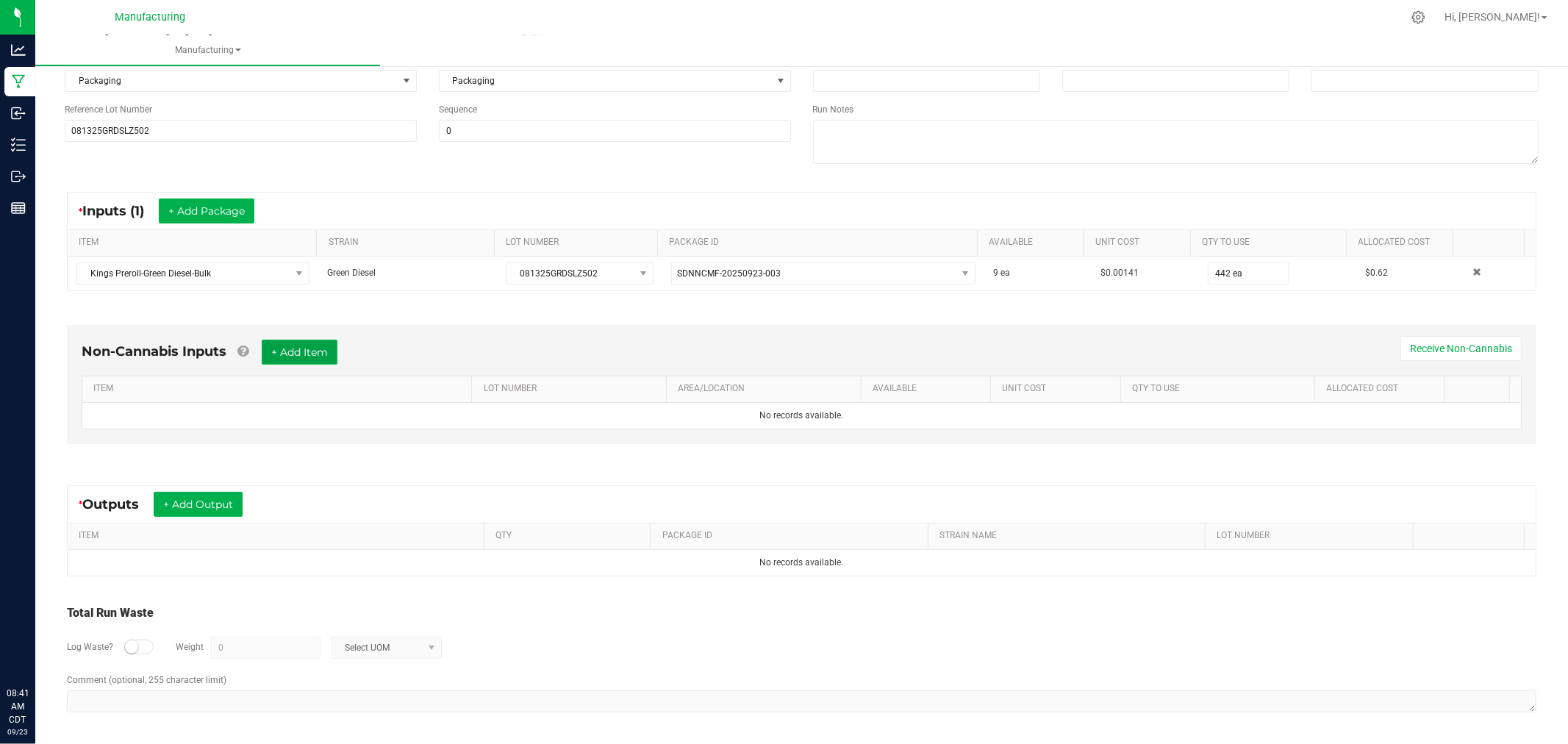
click at [302, 355] on button "+ Add Item" at bounding box center [299, 352] width 76 height 25
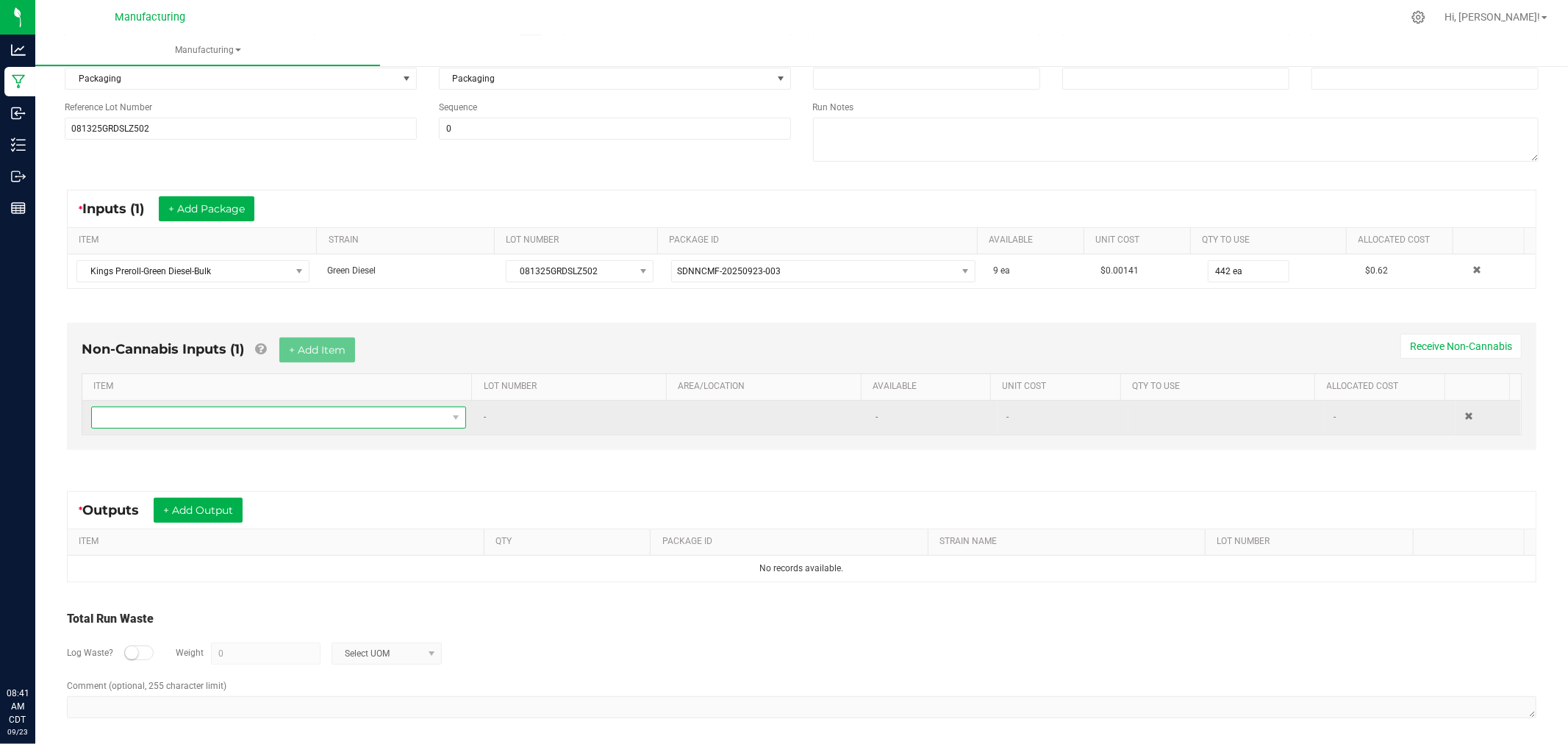
click at [390, 419] on span "NO DATA FOUND" at bounding box center [268, 417] width 355 height 20
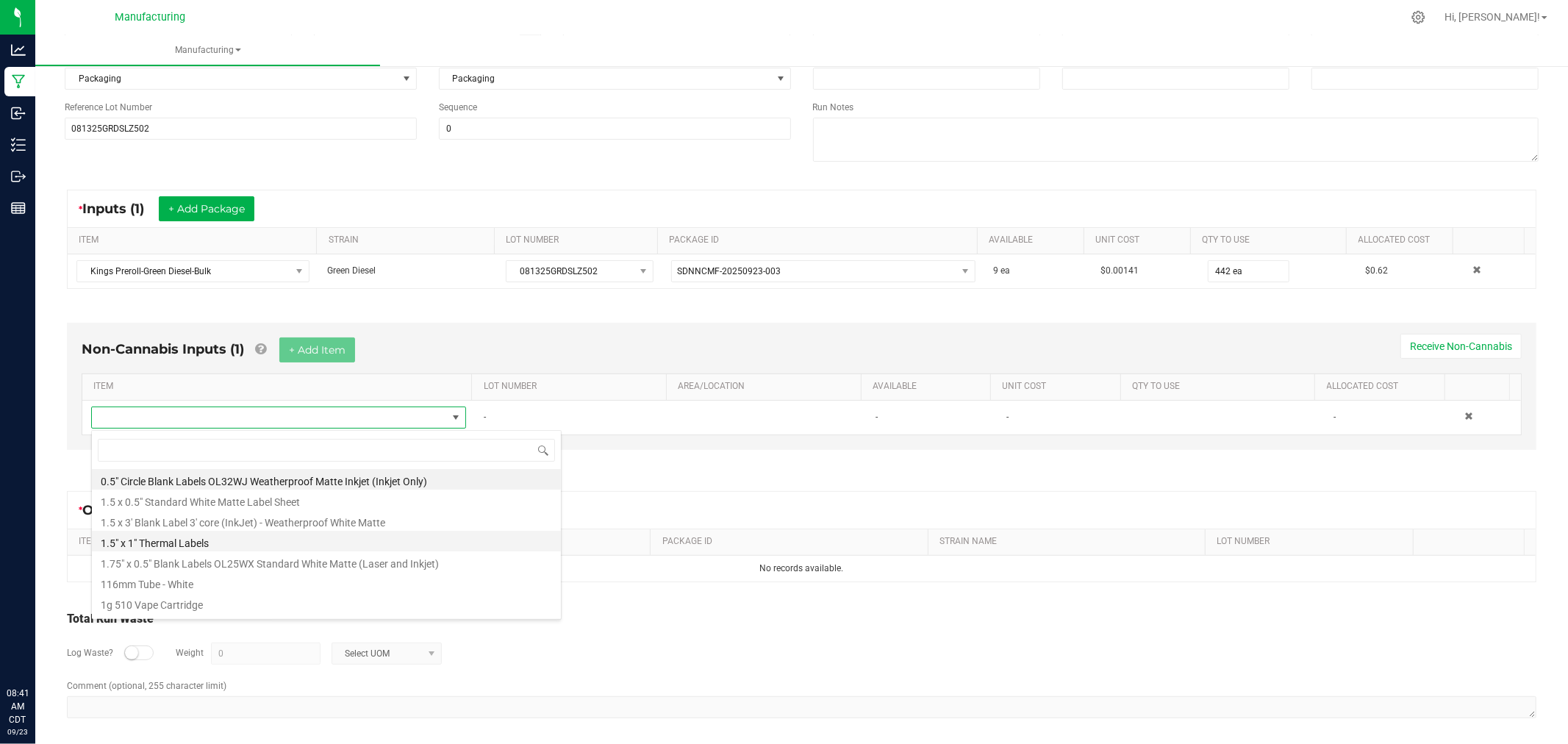
click at [221, 541] on li "1.5" x 1" Thermal Labels" at bounding box center [326, 541] width 469 height 20
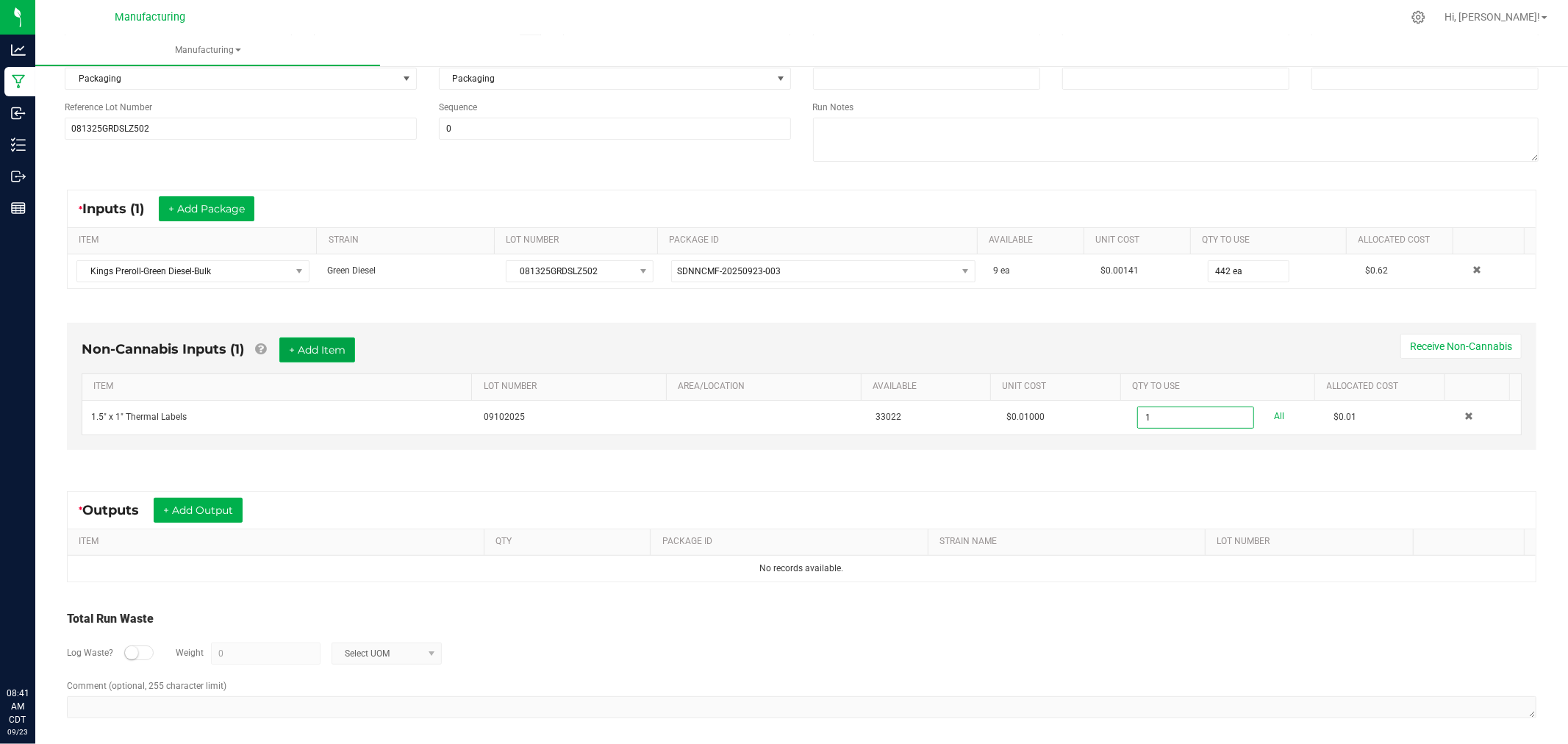
type input "1 ea"
click at [297, 343] on button "+ Add Item" at bounding box center [317, 350] width 76 height 25
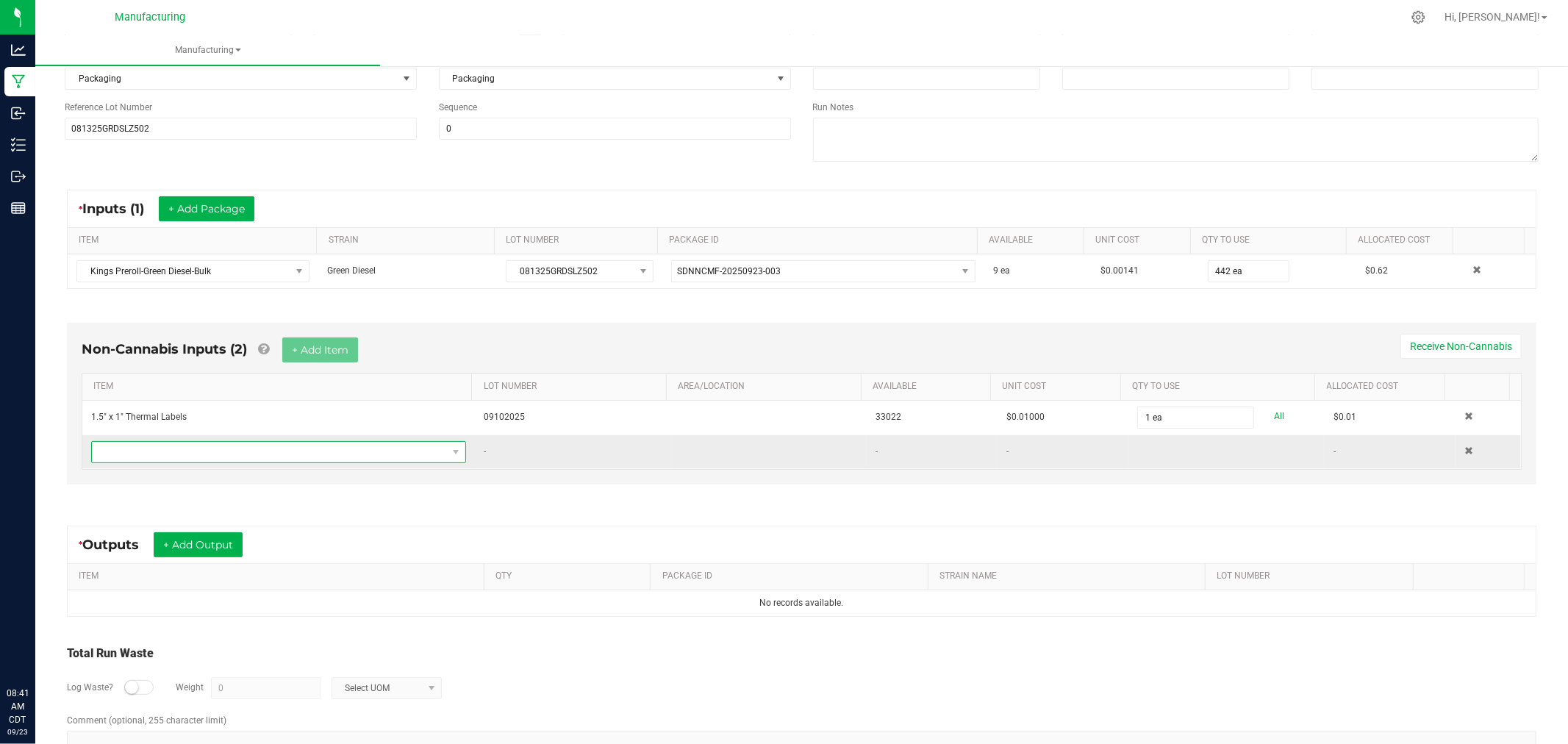
click at [282, 456] on span "NO DATA FOUND" at bounding box center [268, 452] width 355 height 20
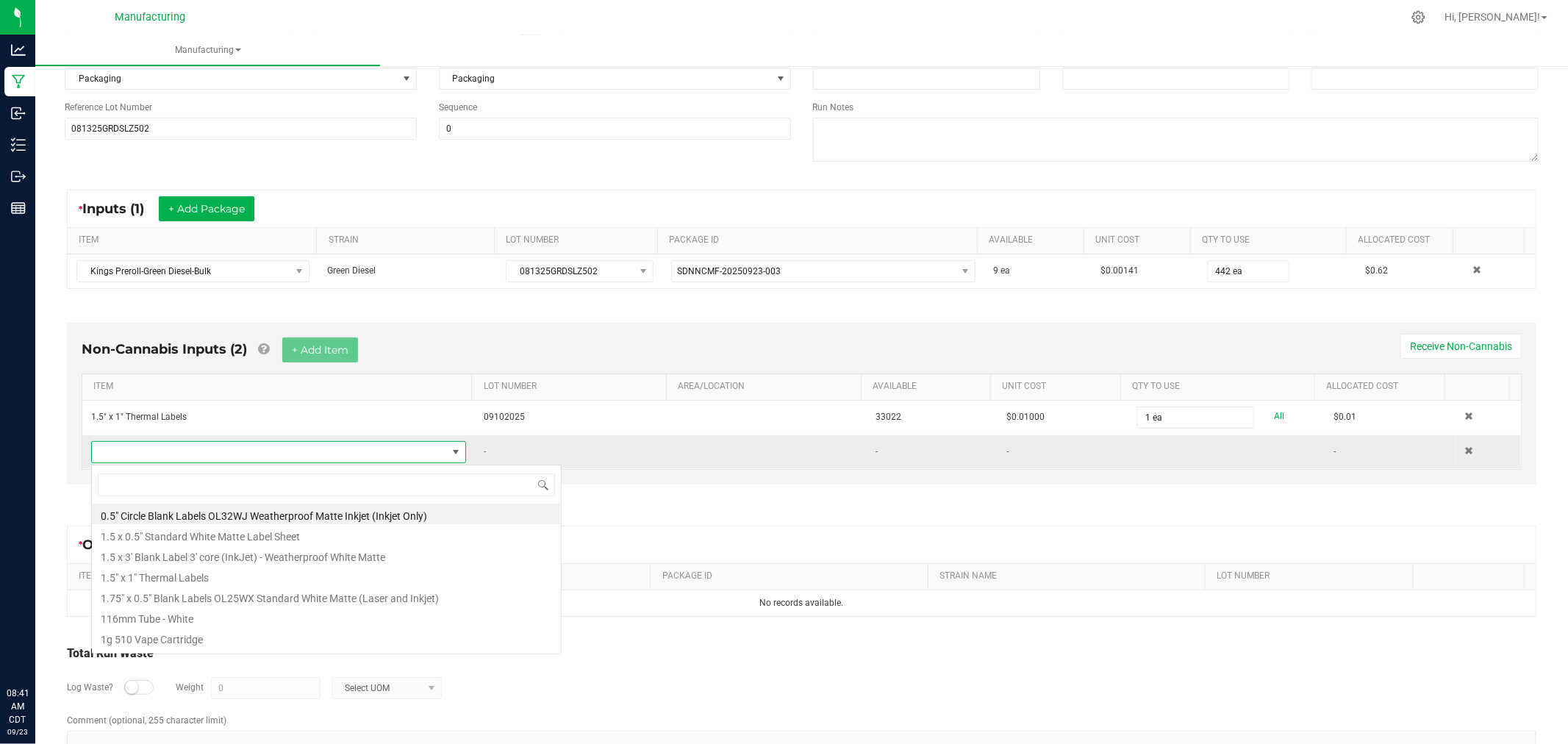
scroll to position [22, 363]
click at [203, 615] on li "116mm Tube - White" at bounding box center [326, 616] width 469 height 20
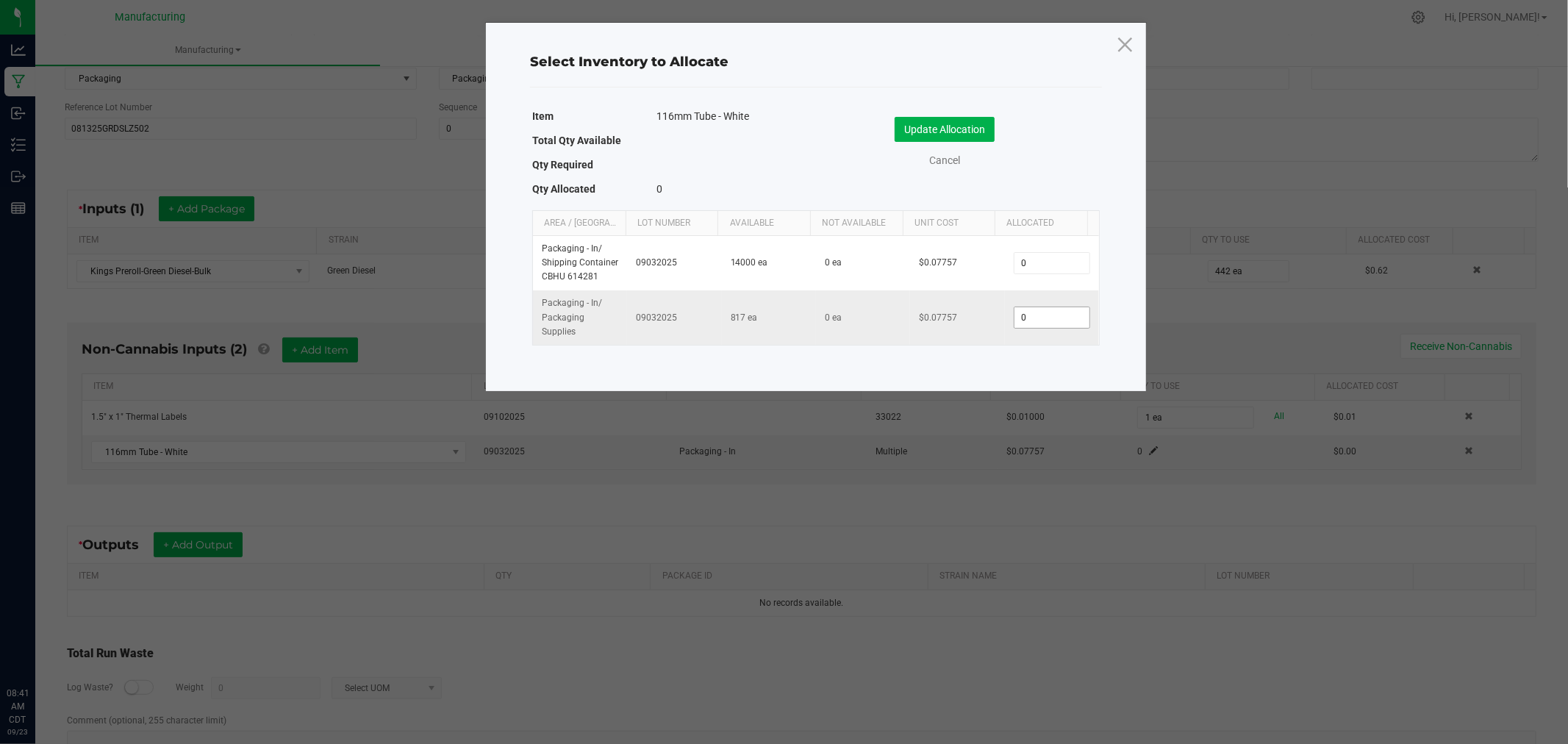
click at [1023, 320] on input "0" at bounding box center [1051, 317] width 75 height 20
type input "4"
type input "451"
click at [964, 135] on button "Update Allocation" at bounding box center [945, 129] width 100 height 25
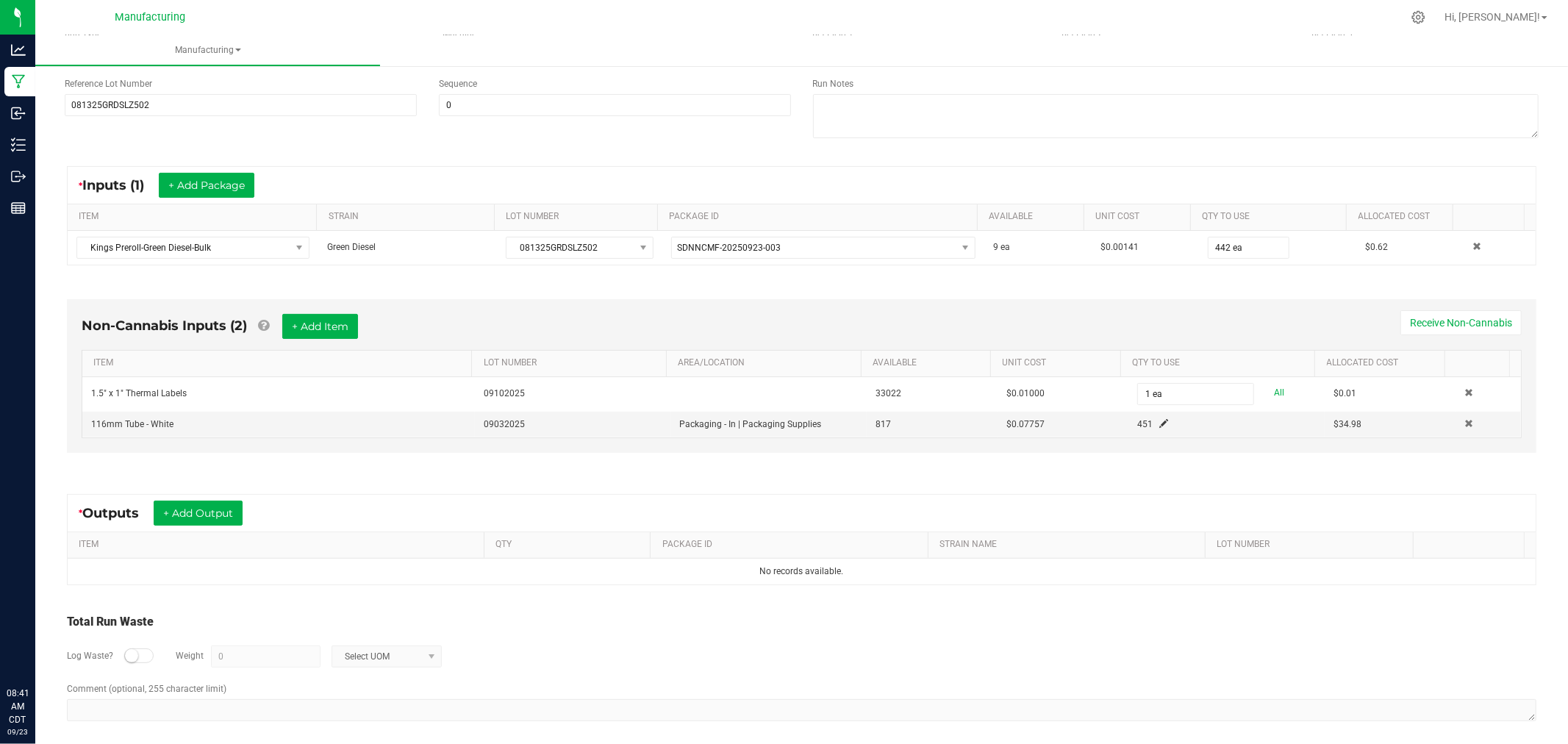
scroll to position [199, 0]
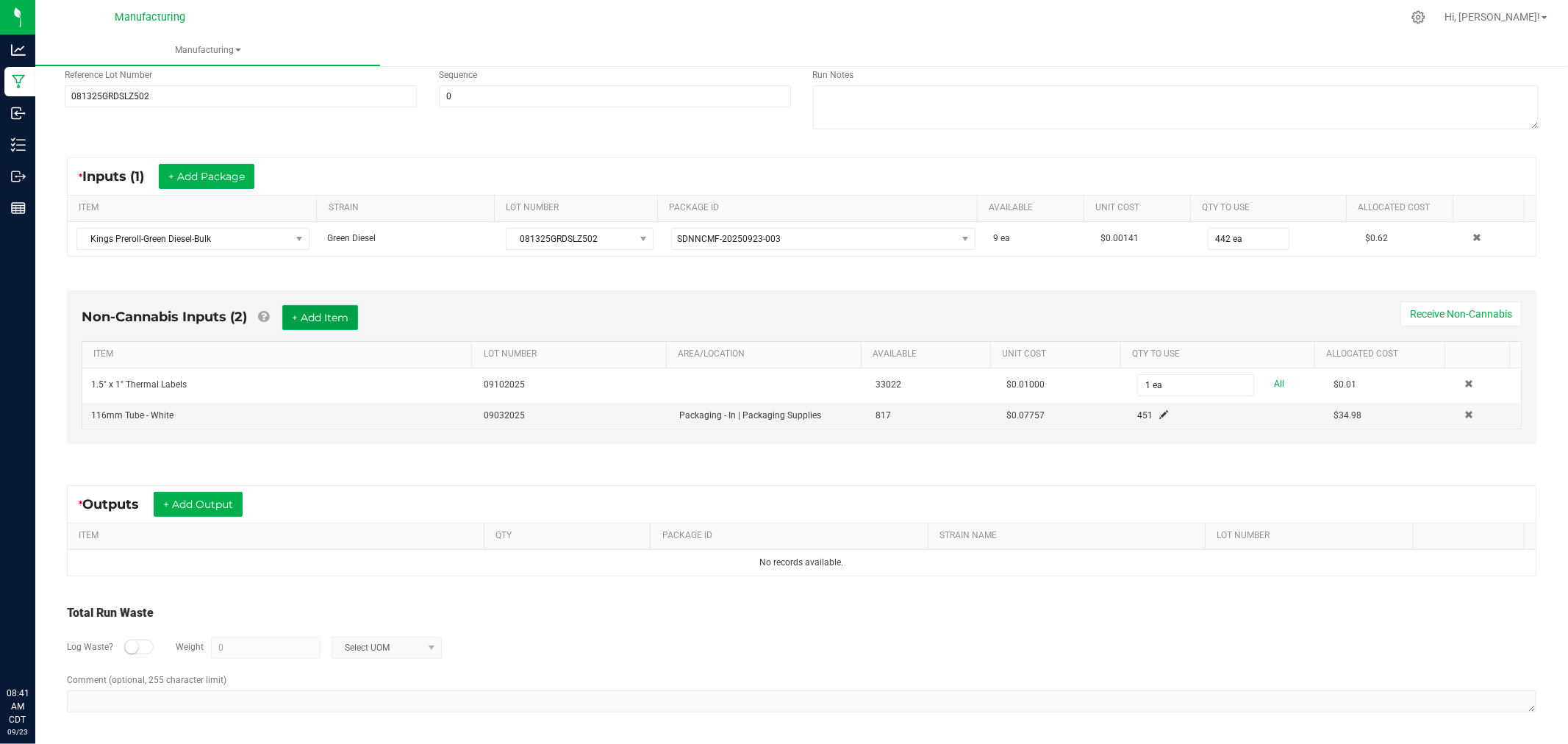
click at [319, 307] on button "+ Add Item" at bounding box center [320, 318] width 76 height 25
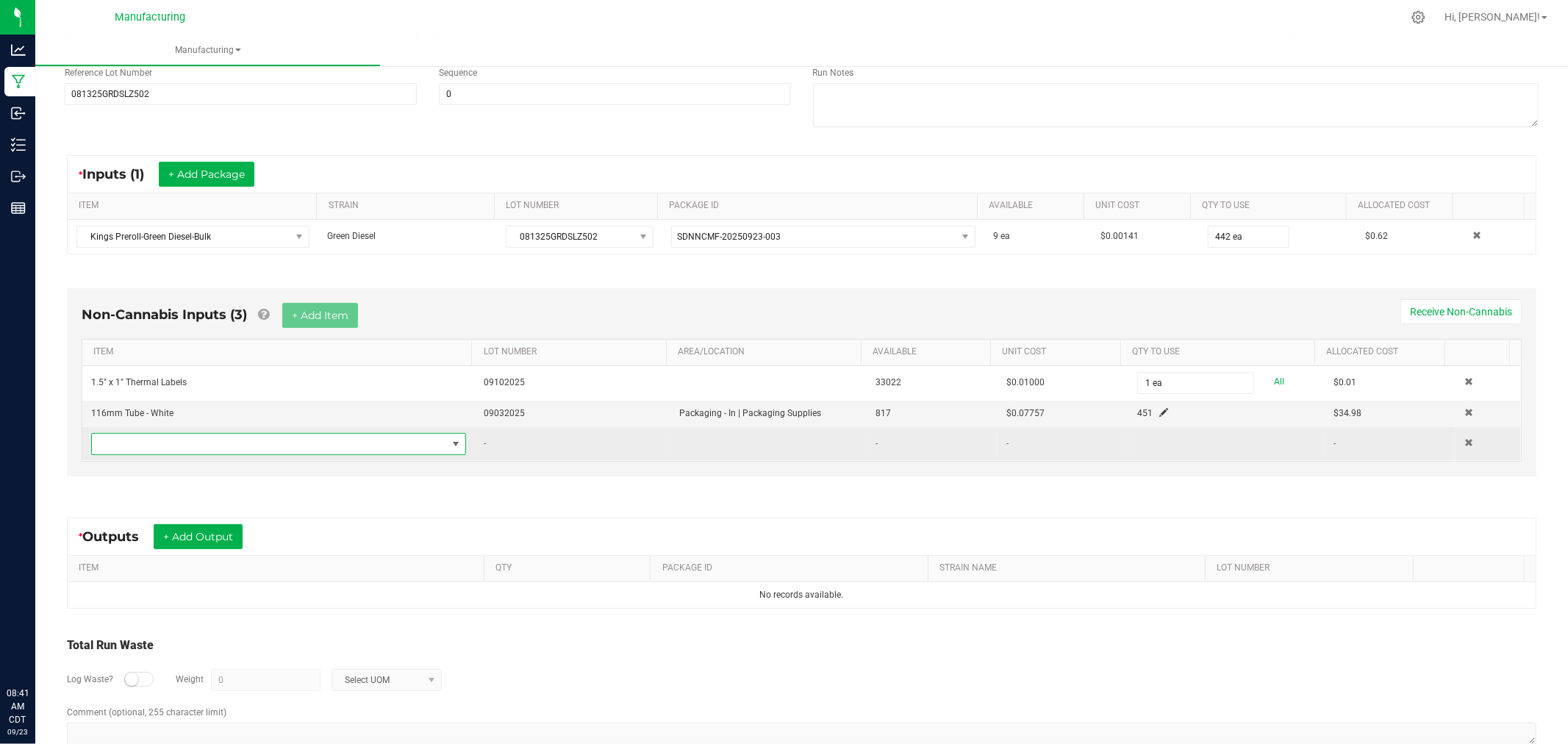
click at [311, 442] on span "NO DATA FOUND" at bounding box center [268, 444] width 355 height 20
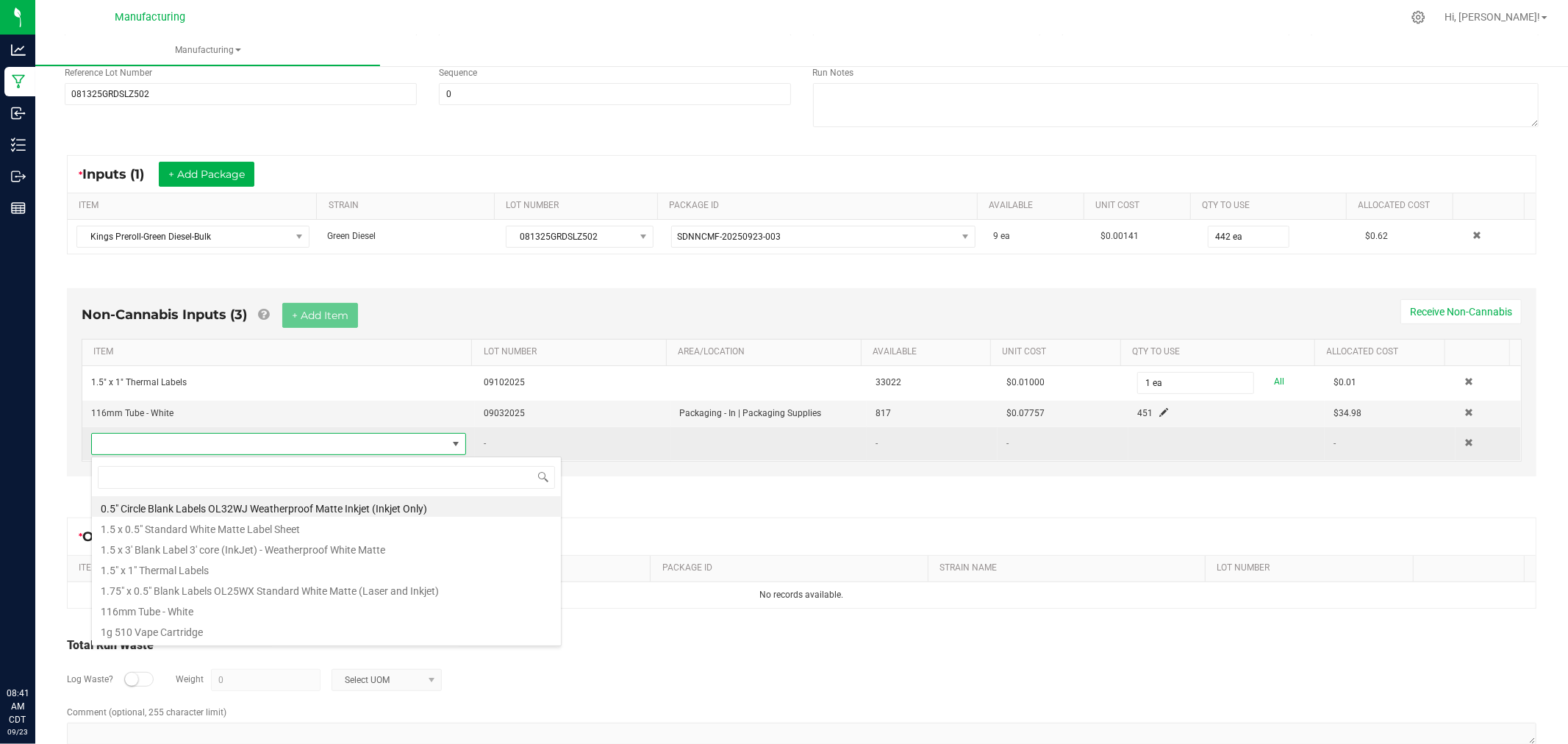
scroll to position [22, 363]
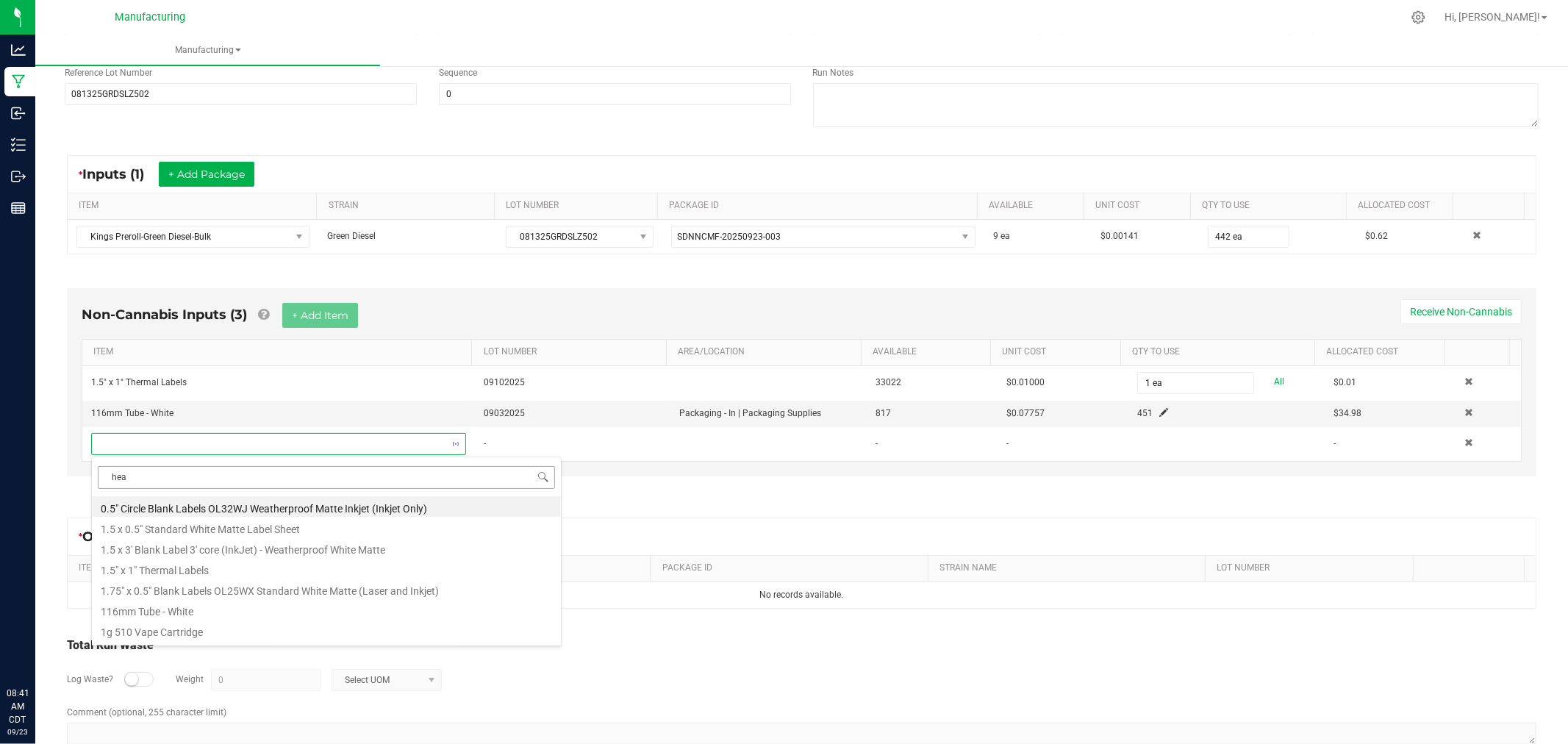
type input "heat"
click at [275, 532] on li "Custom Heat Shrink Pre-Roll Tube Label Roll" at bounding box center [326, 527] width 469 height 20
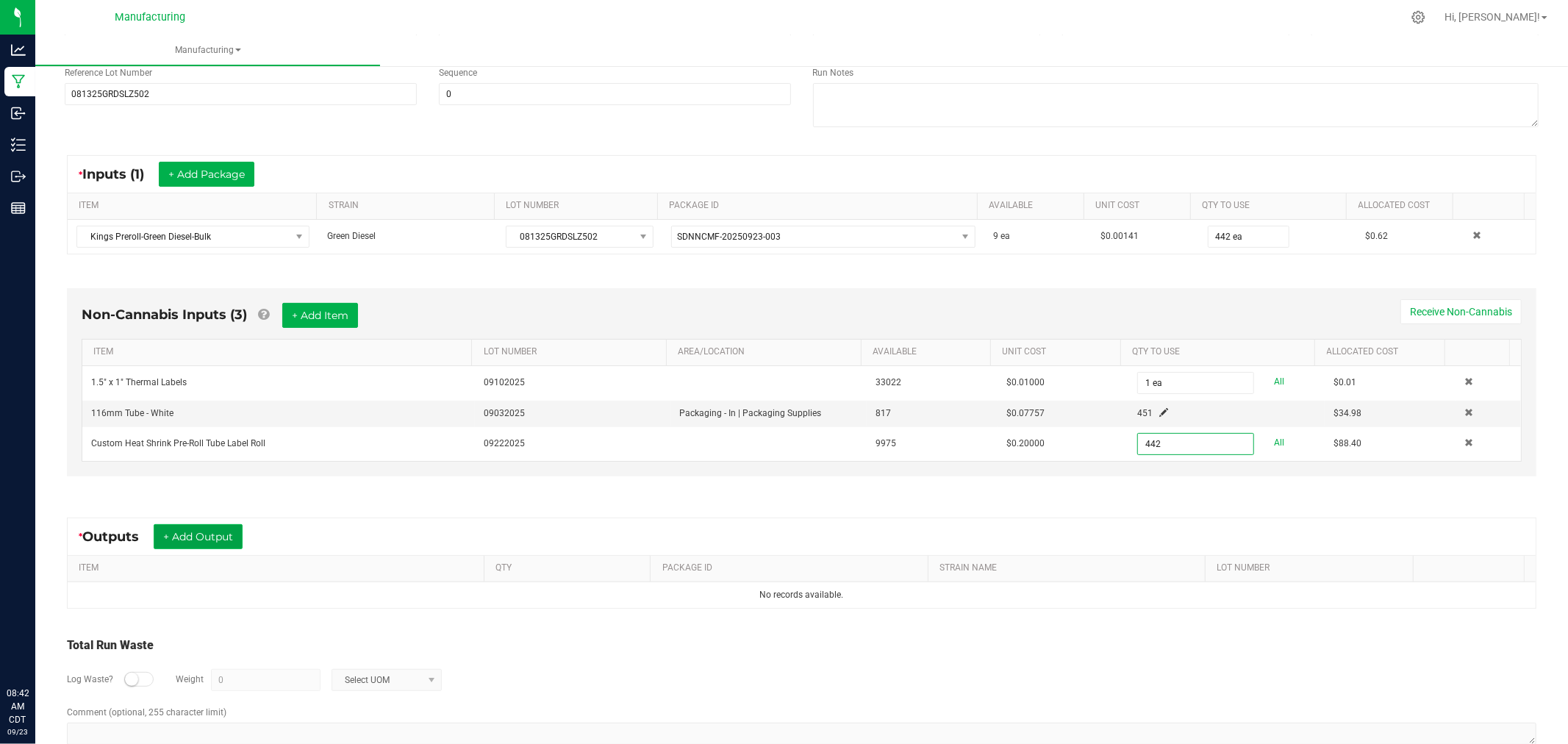
type input "442 ea"
click at [203, 541] on button "+ Add Output" at bounding box center [198, 537] width 89 height 25
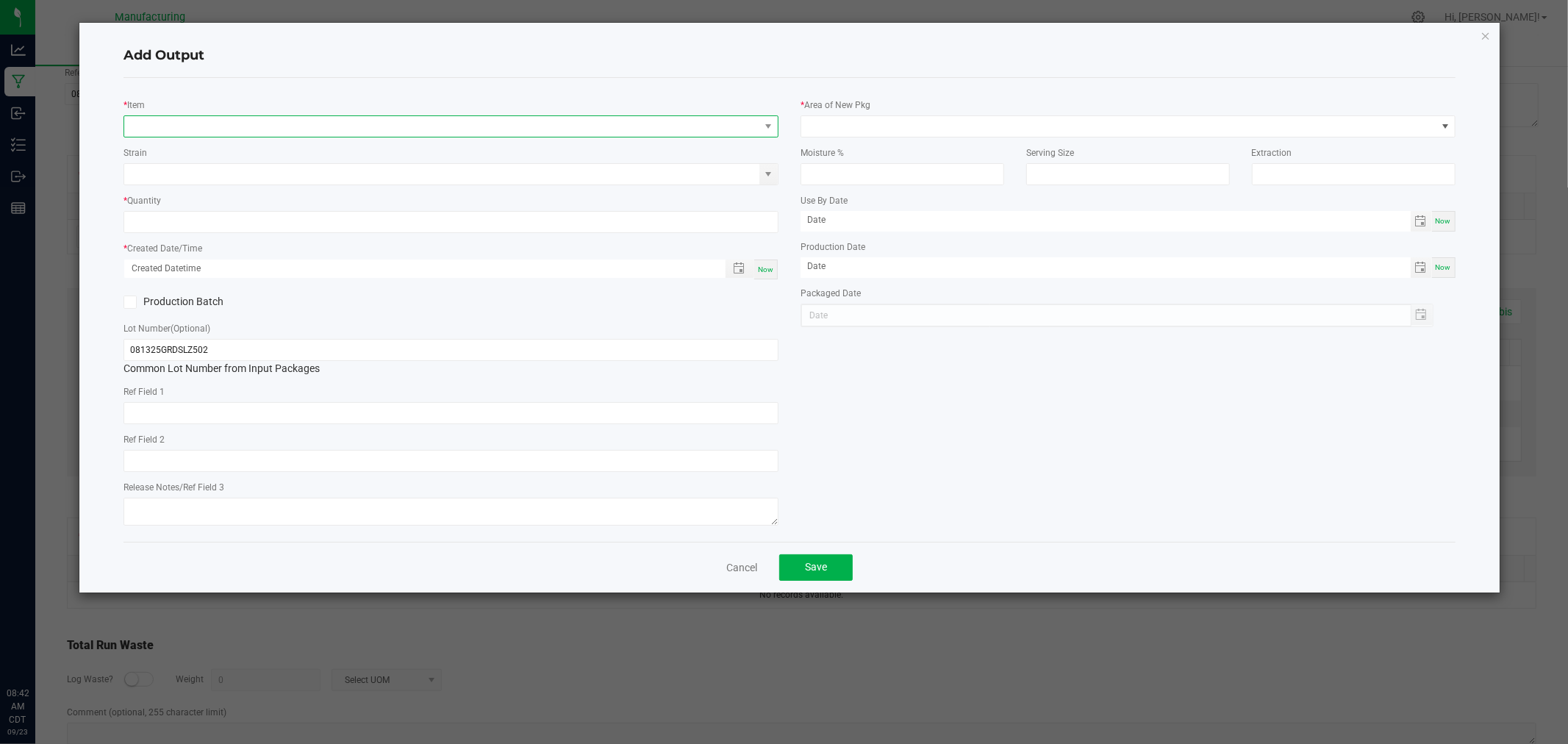
click at [175, 122] on span "NO DATA FOUND" at bounding box center [442, 126] width 635 height 20
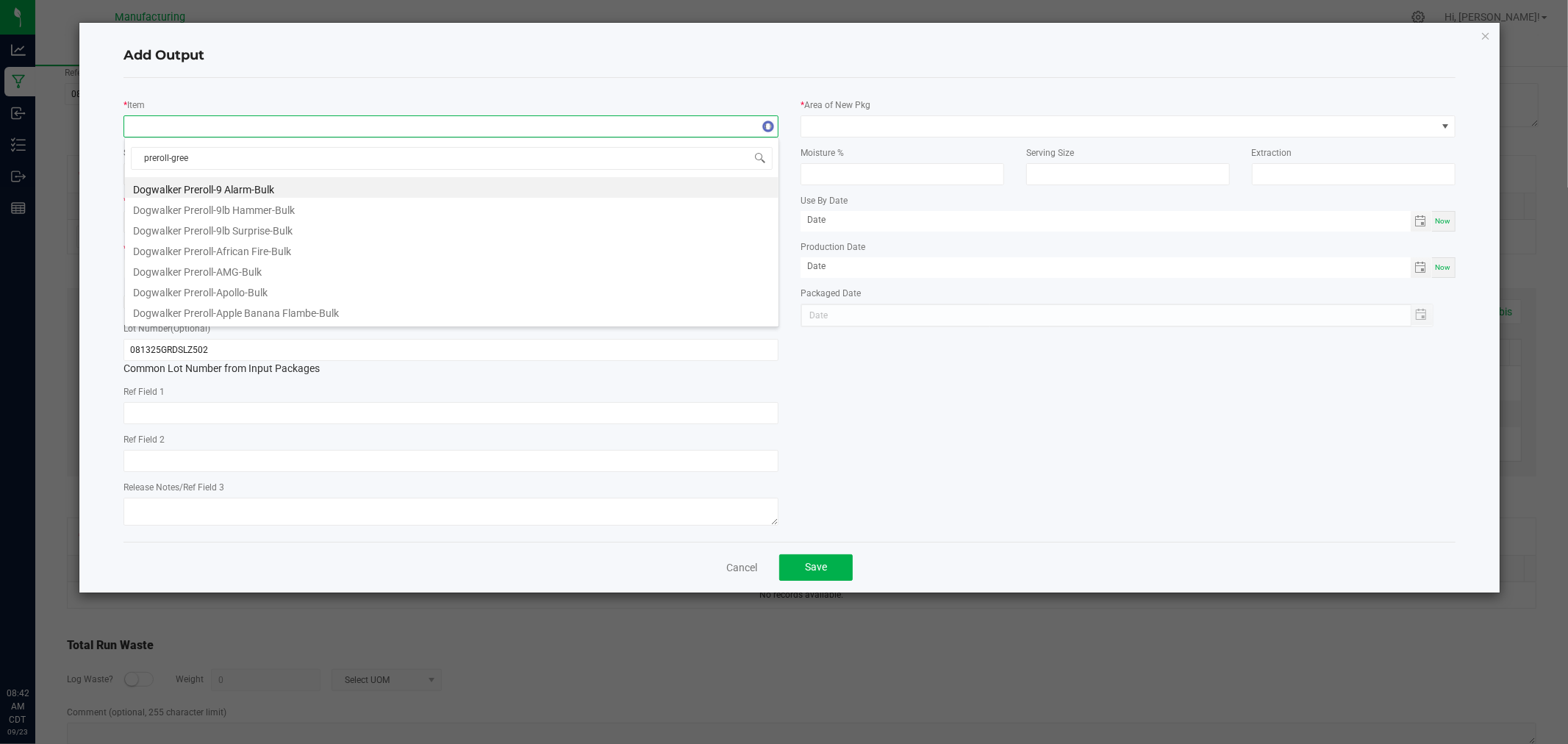
type input "preroll-green"
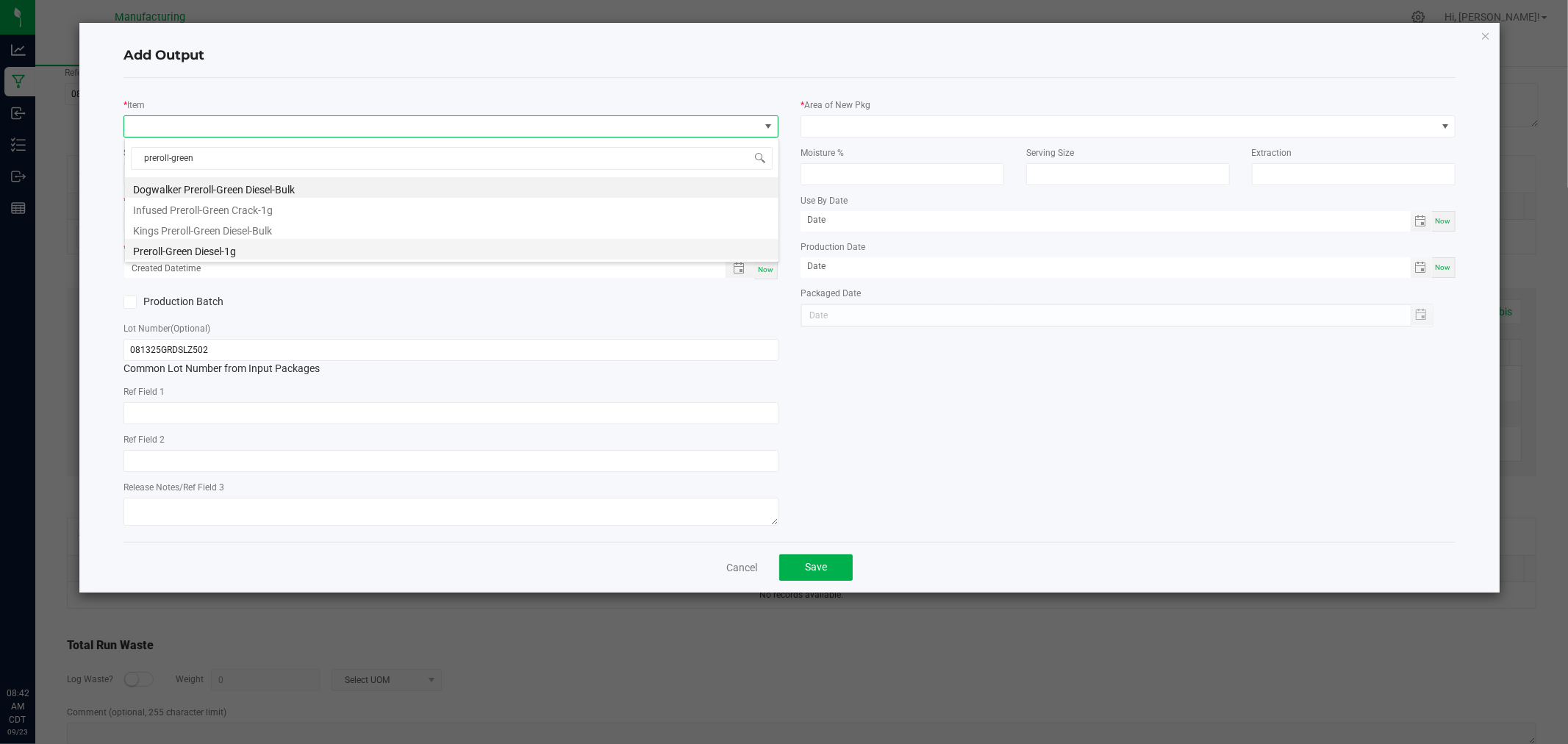
click at [232, 252] on li "Preroll-Green Diesel-1g" at bounding box center [451, 248] width 654 height 20
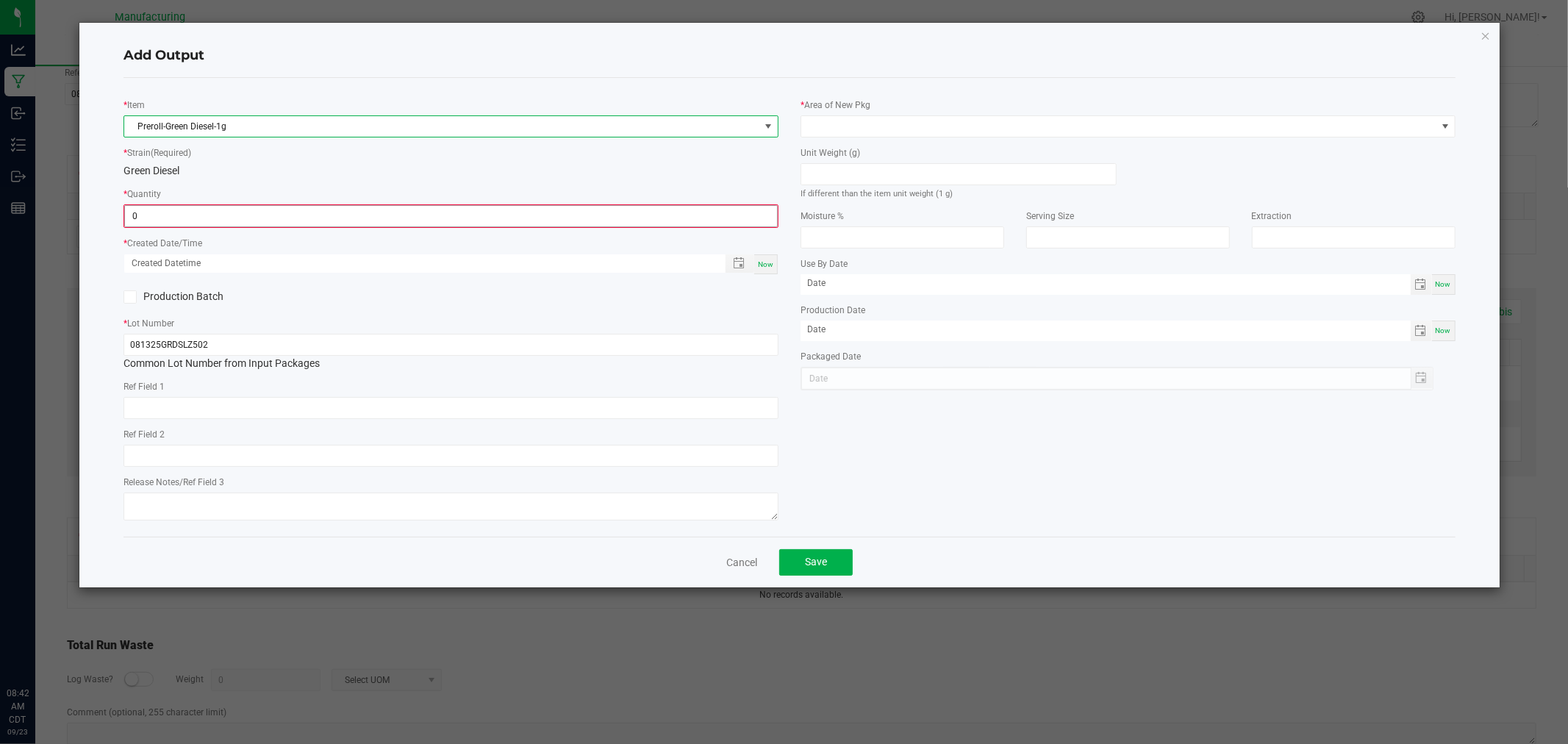
click at [230, 214] on input "0" at bounding box center [451, 216] width 652 height 20
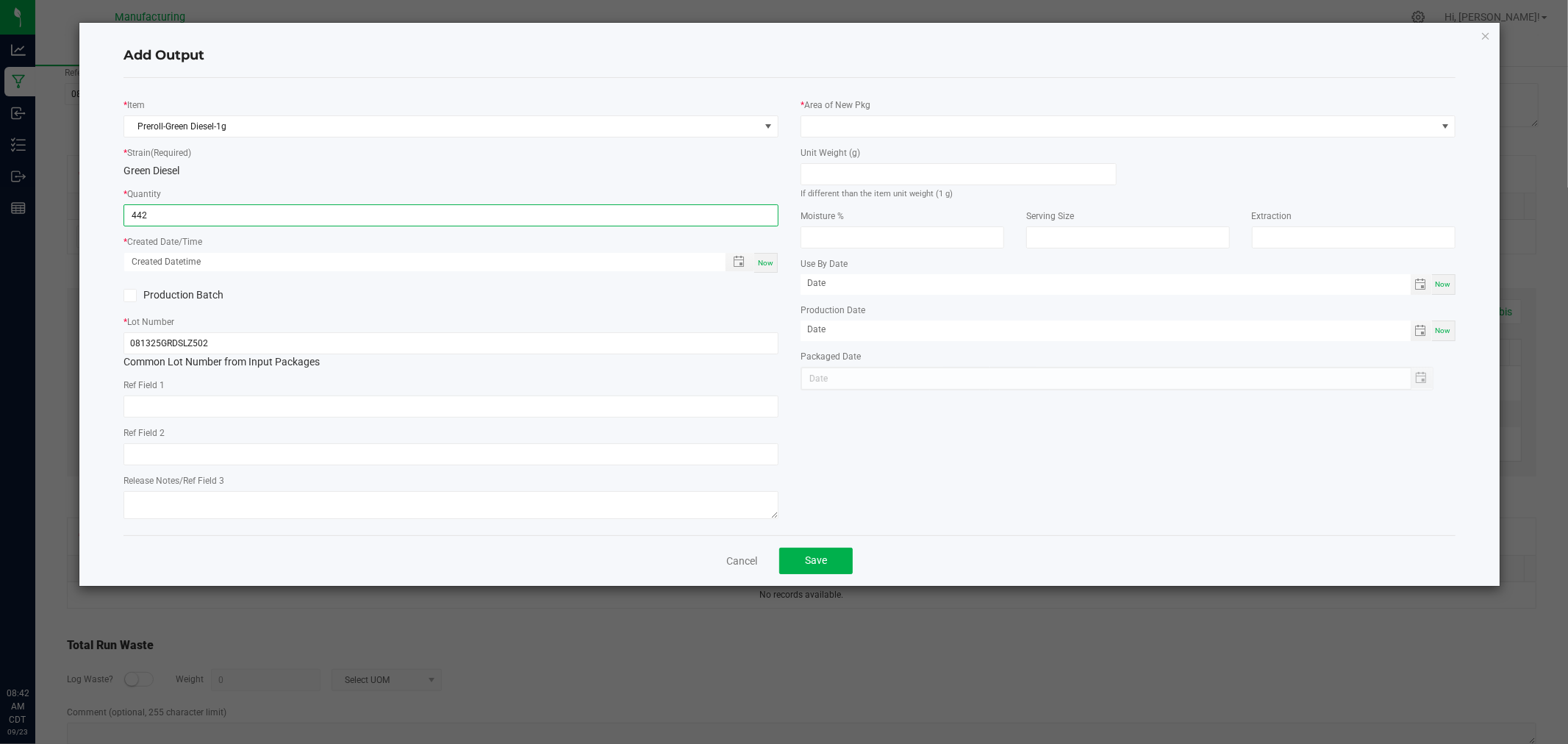
type input "442 ea"
click at [763, 266] on span "Now" at bounding box center [766, 262] width 16 height 8
type input "[DATE] 8:42 AM"
type input "[DATE]"
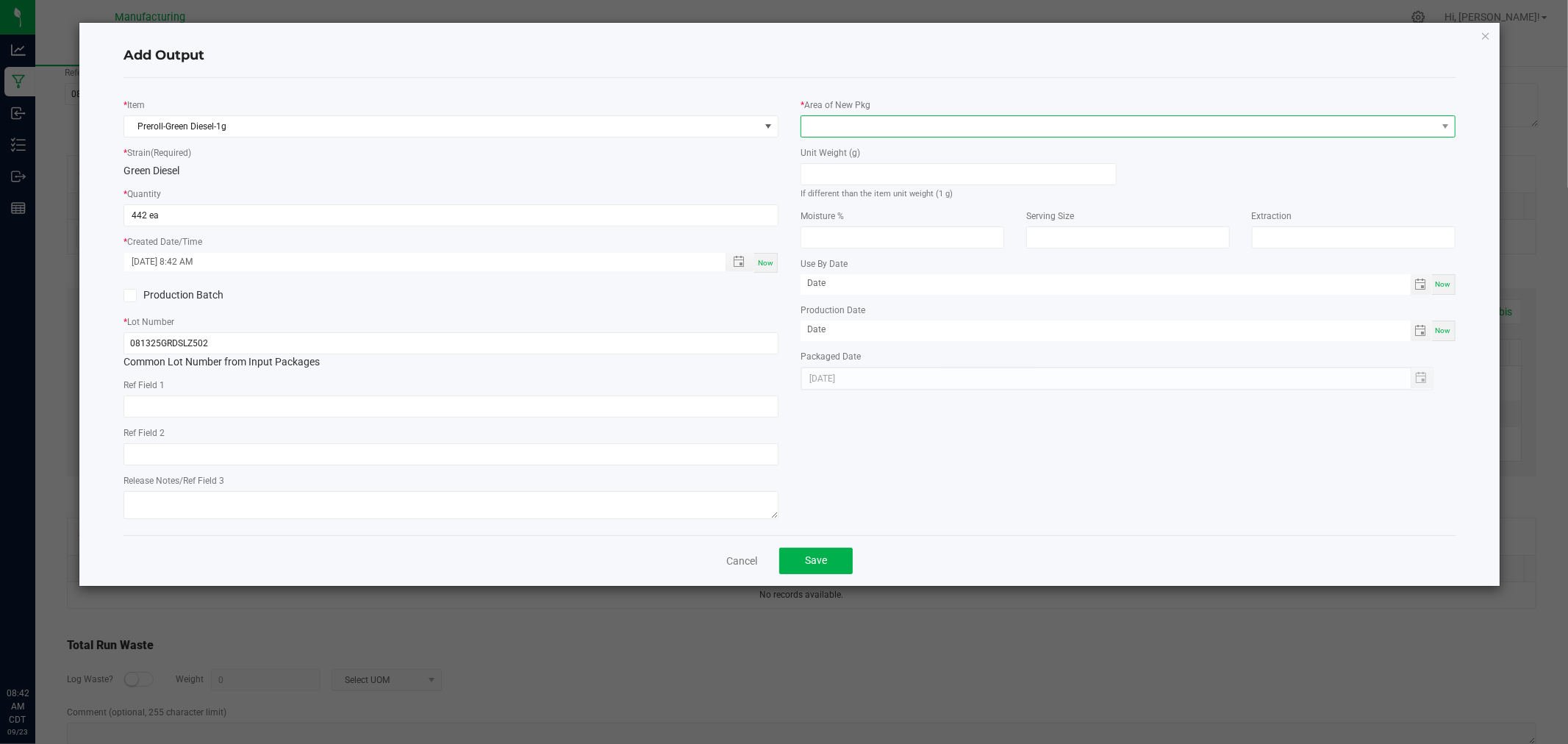
click at [831, 129] on span at bounding box center [1118, 126] width 635 height 20
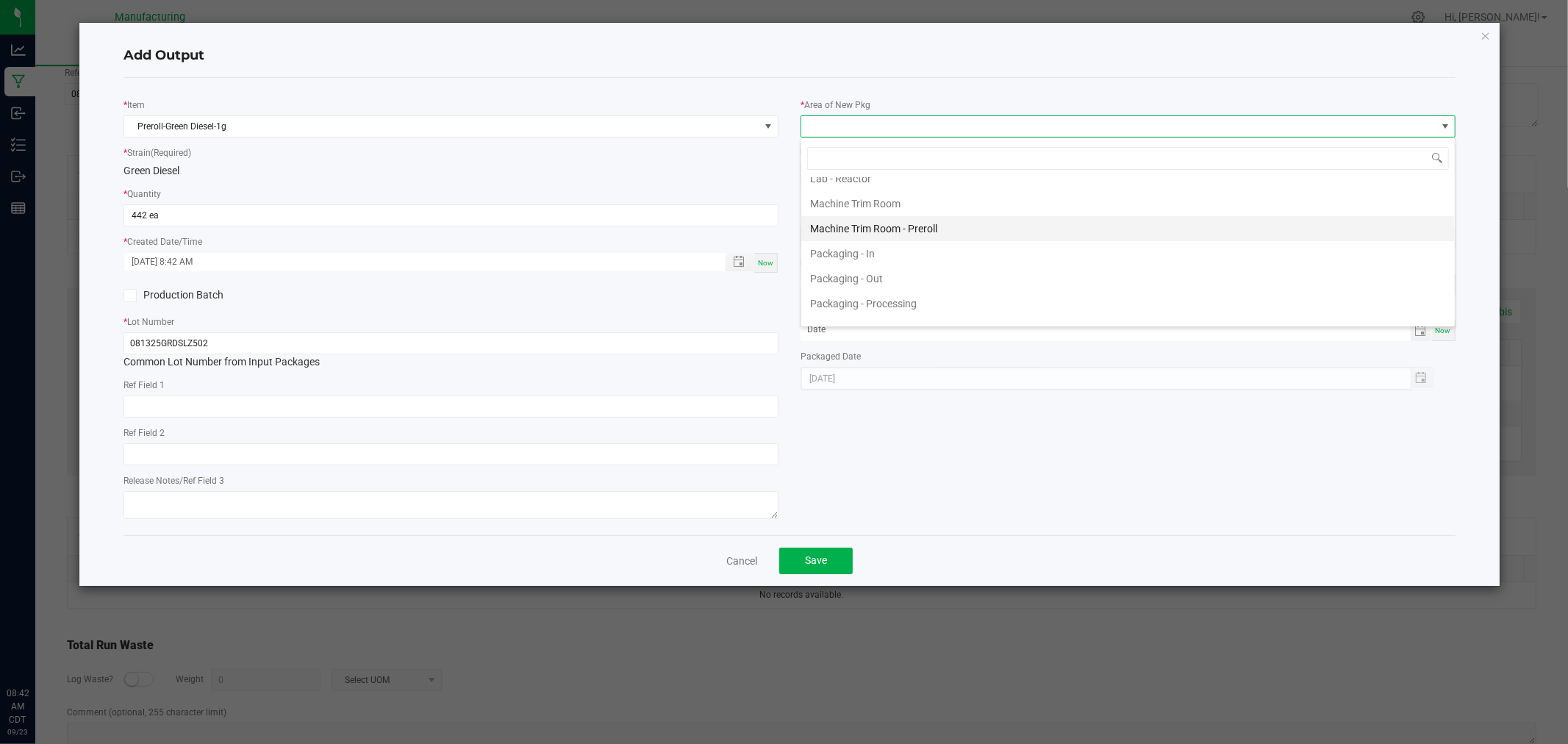
scroll to position [409, 0]
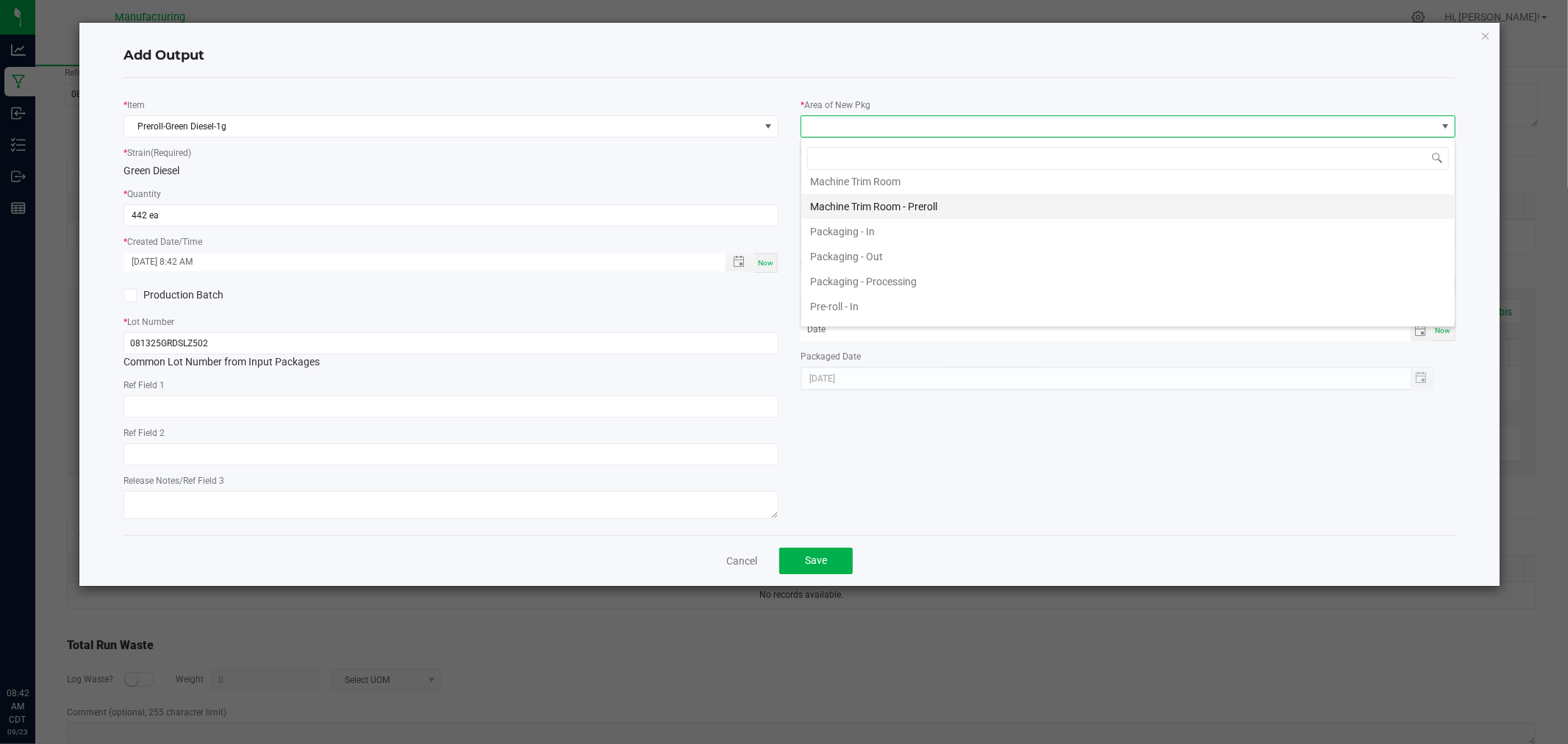
click at [882, 284] on li "Packaging - Processing" at bounding box center [1127, 282] width 654 height 25
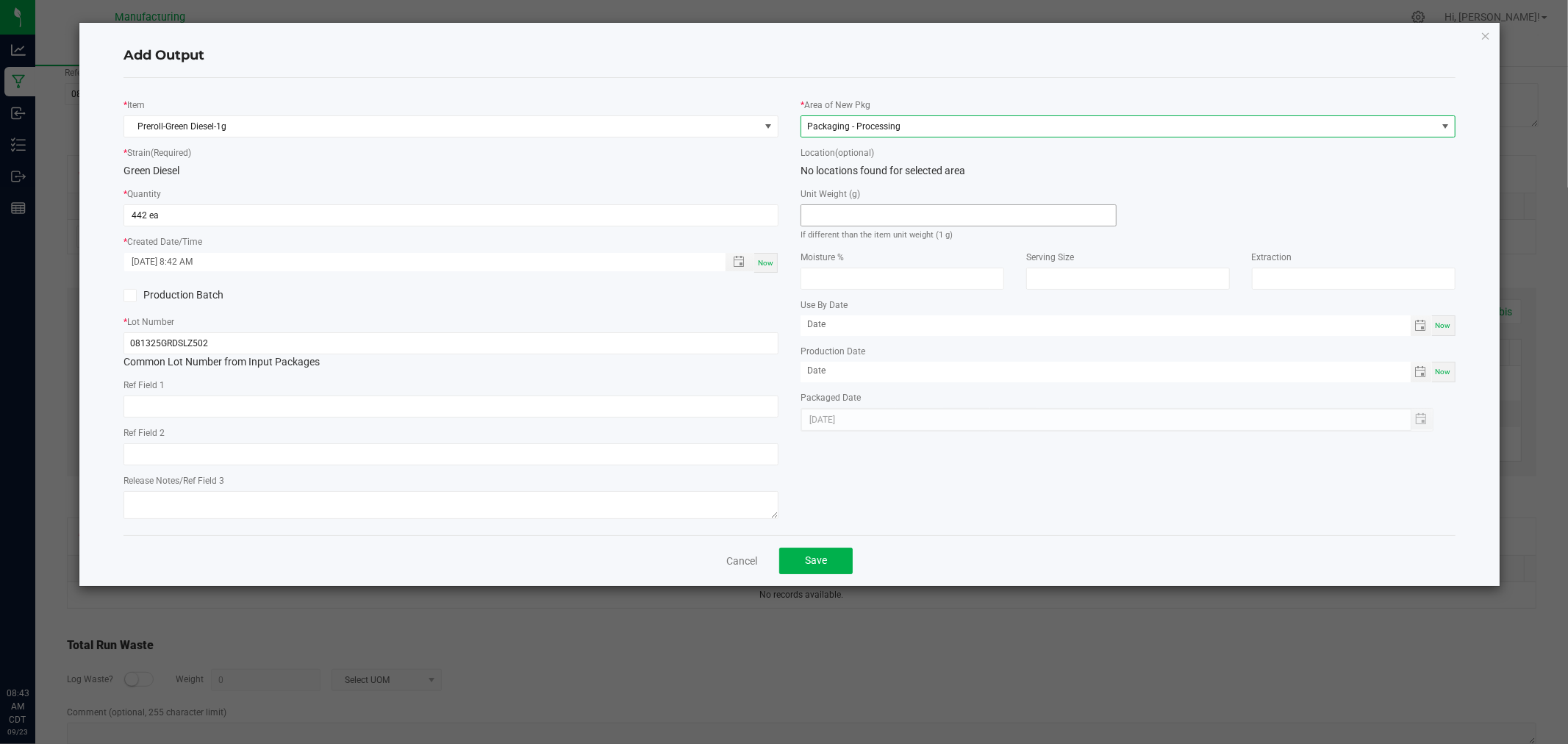
click at [861, 224] on input at bounding box center [958, 215] width 315 height 20
type input "1"
click at [806, 560] on span "Save" at bounding box center [816, 560] width 22 height 11
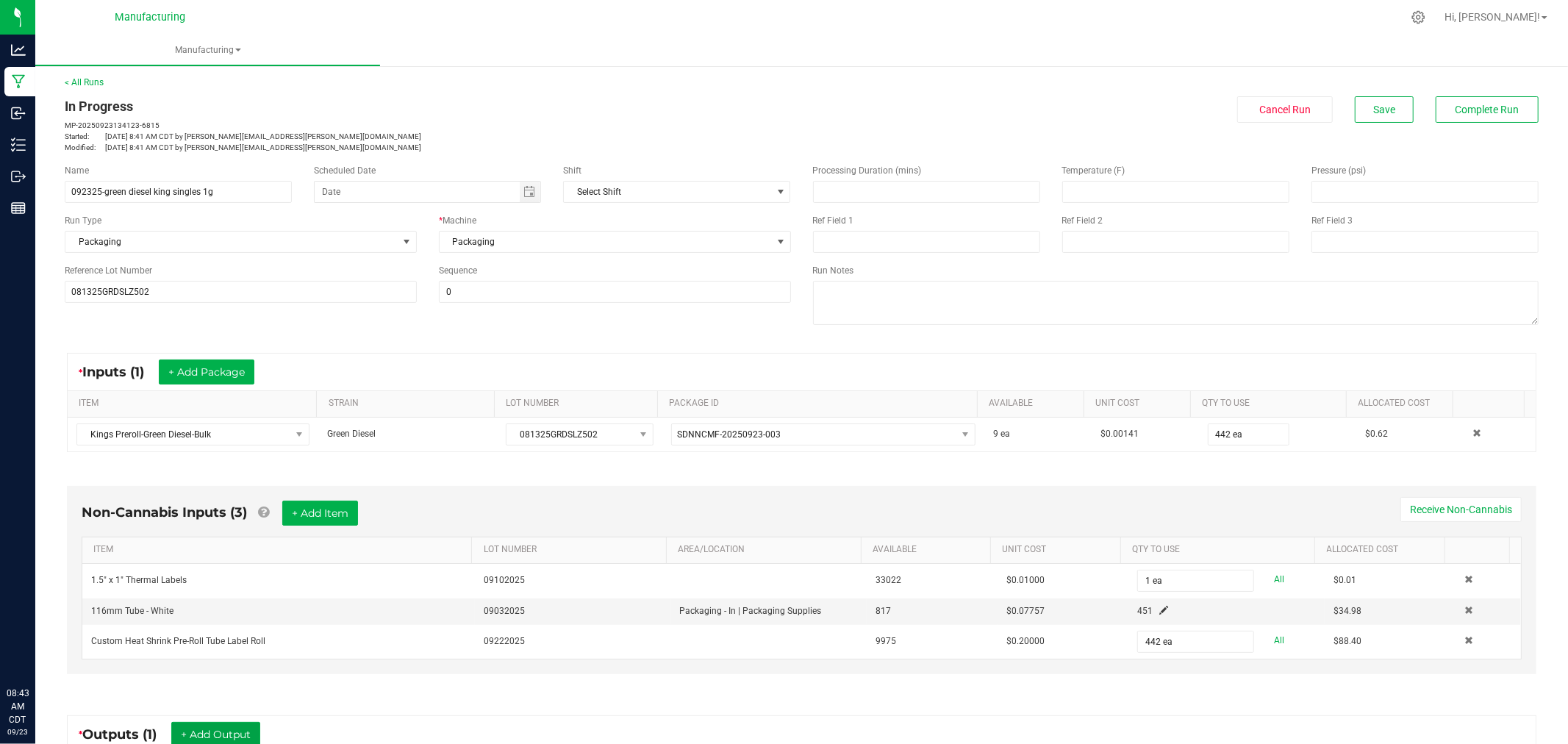
scroll to position [0, 0]
click at [1489, 121] on button "Complete Run" at bounding box center [1486, 111] width 103 height 26
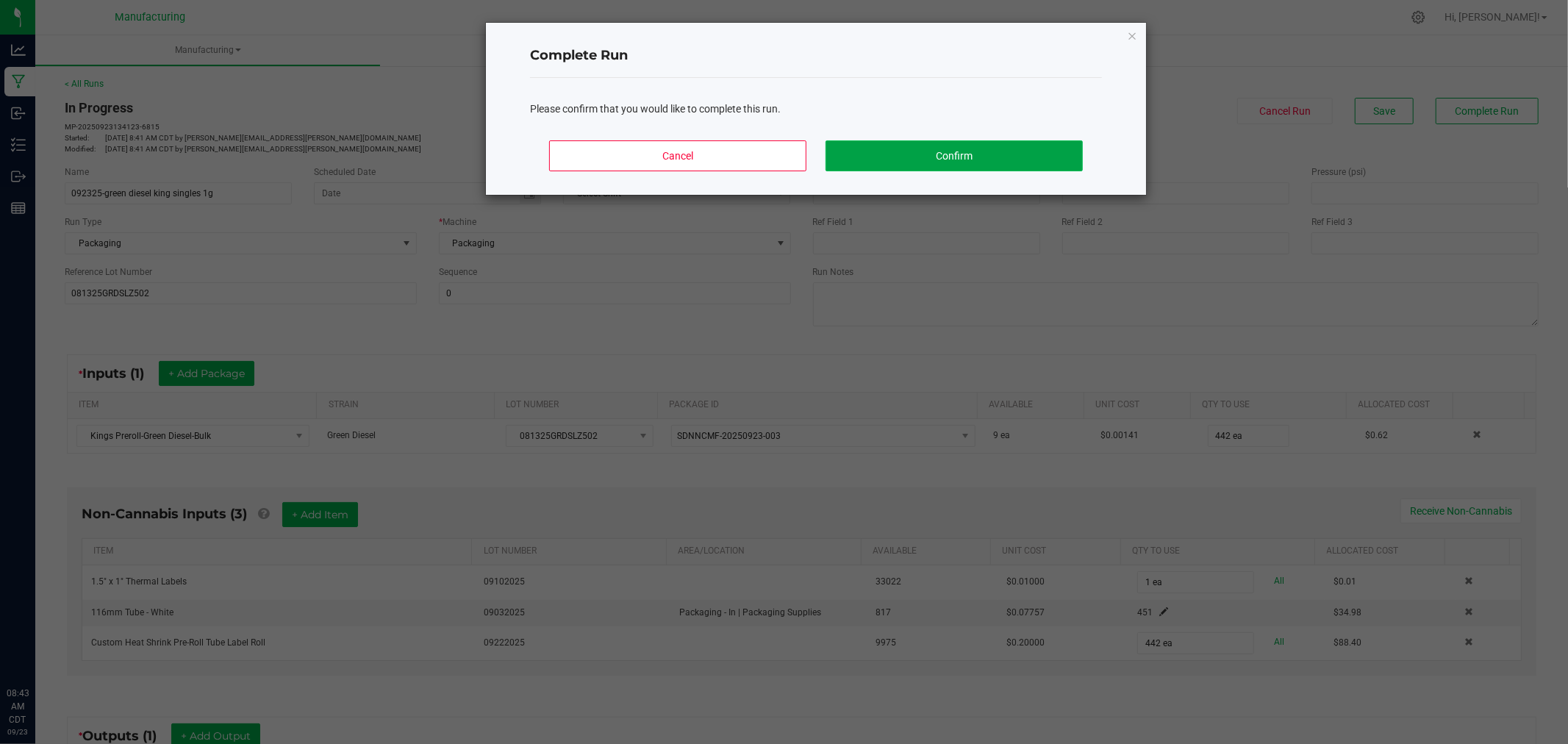
click at [1045, 147] on button "Confirm" at bounding box center [954, 156] width 257 height 31
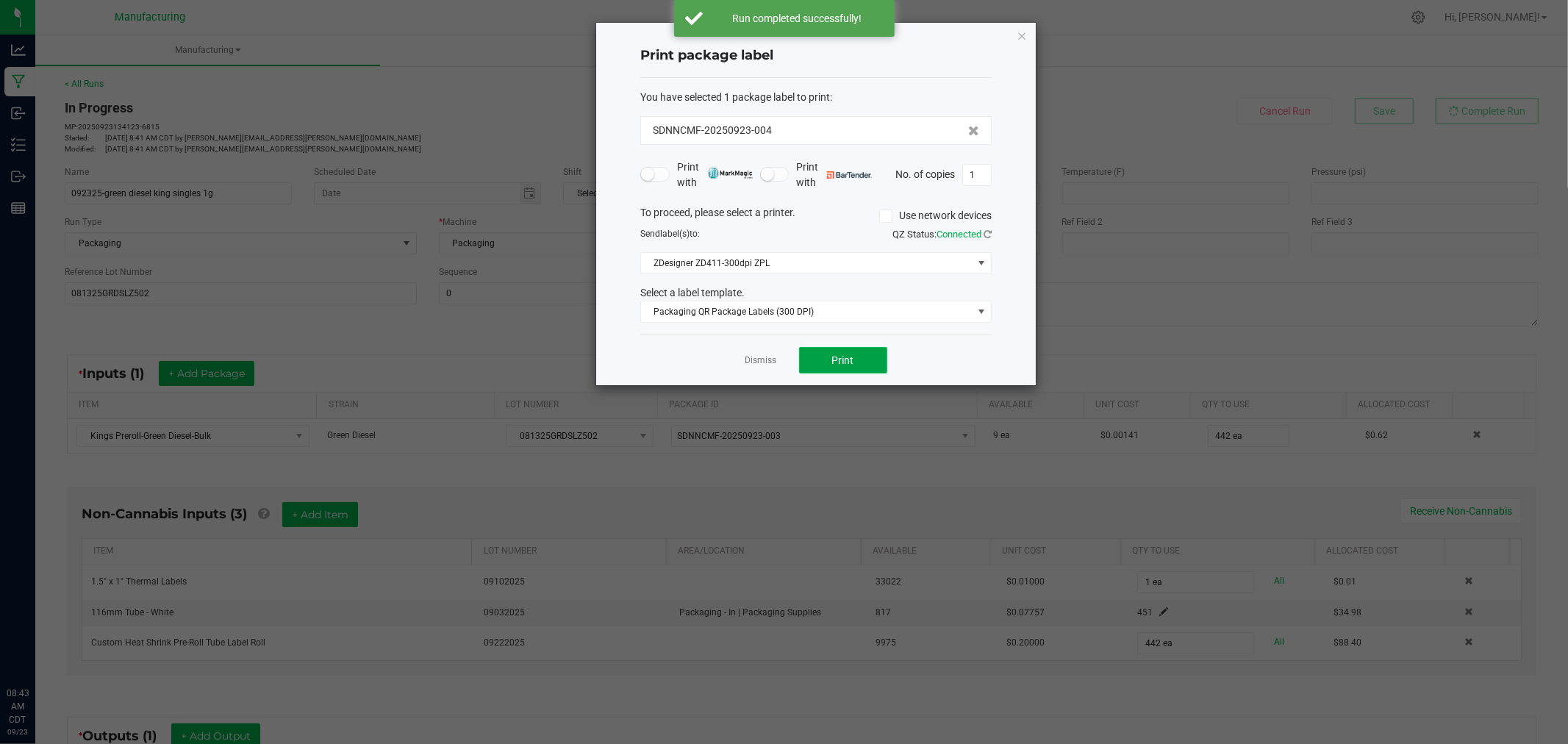
click at [873, 368] on button "Print" at bounding box center [843, 360] width 88 height 26
click at [1020, 34] on icon "button" at bounding box center [1022, 35] width 11 height 18
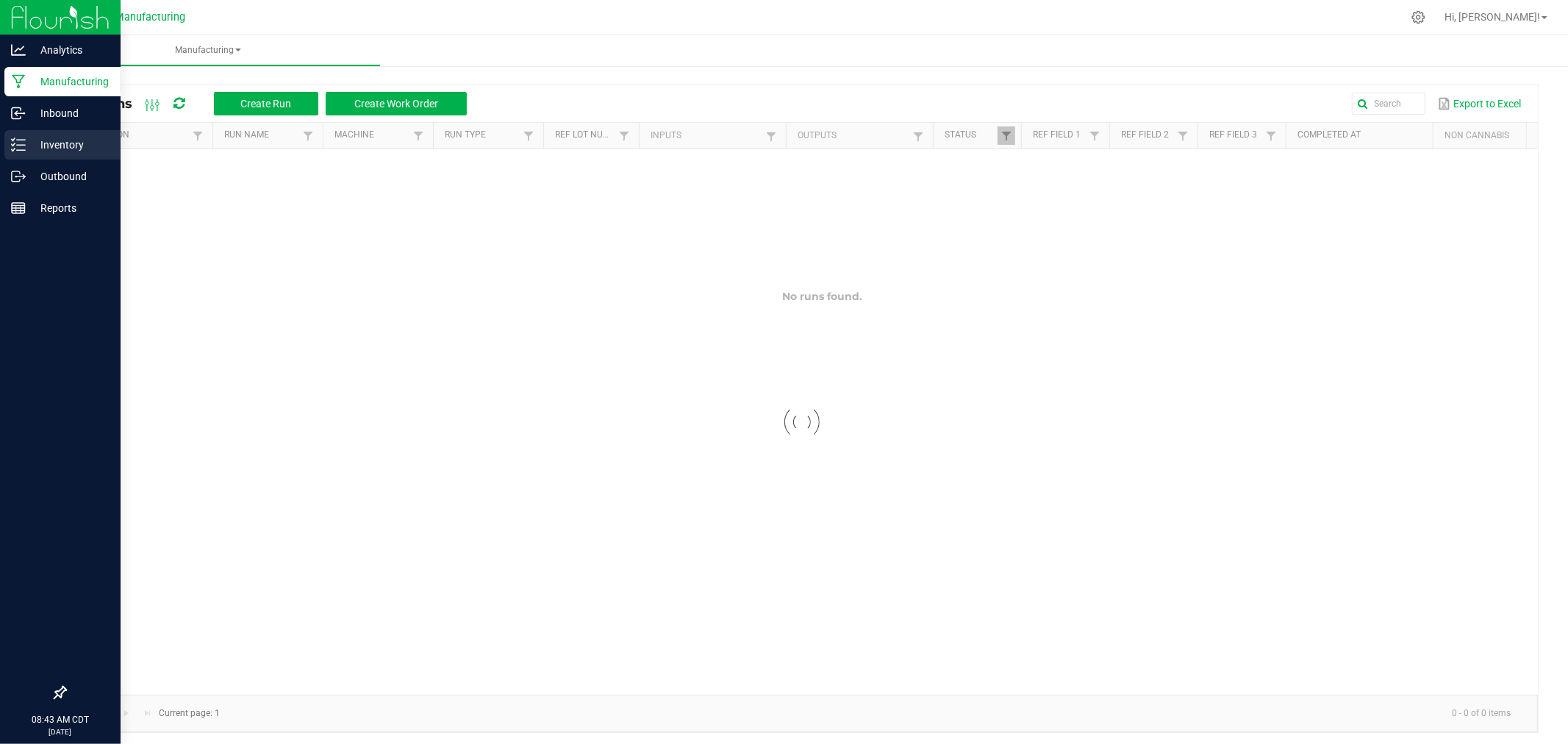
click at [18, 145] on line at bounding box center [20, 145] width 8 height 0
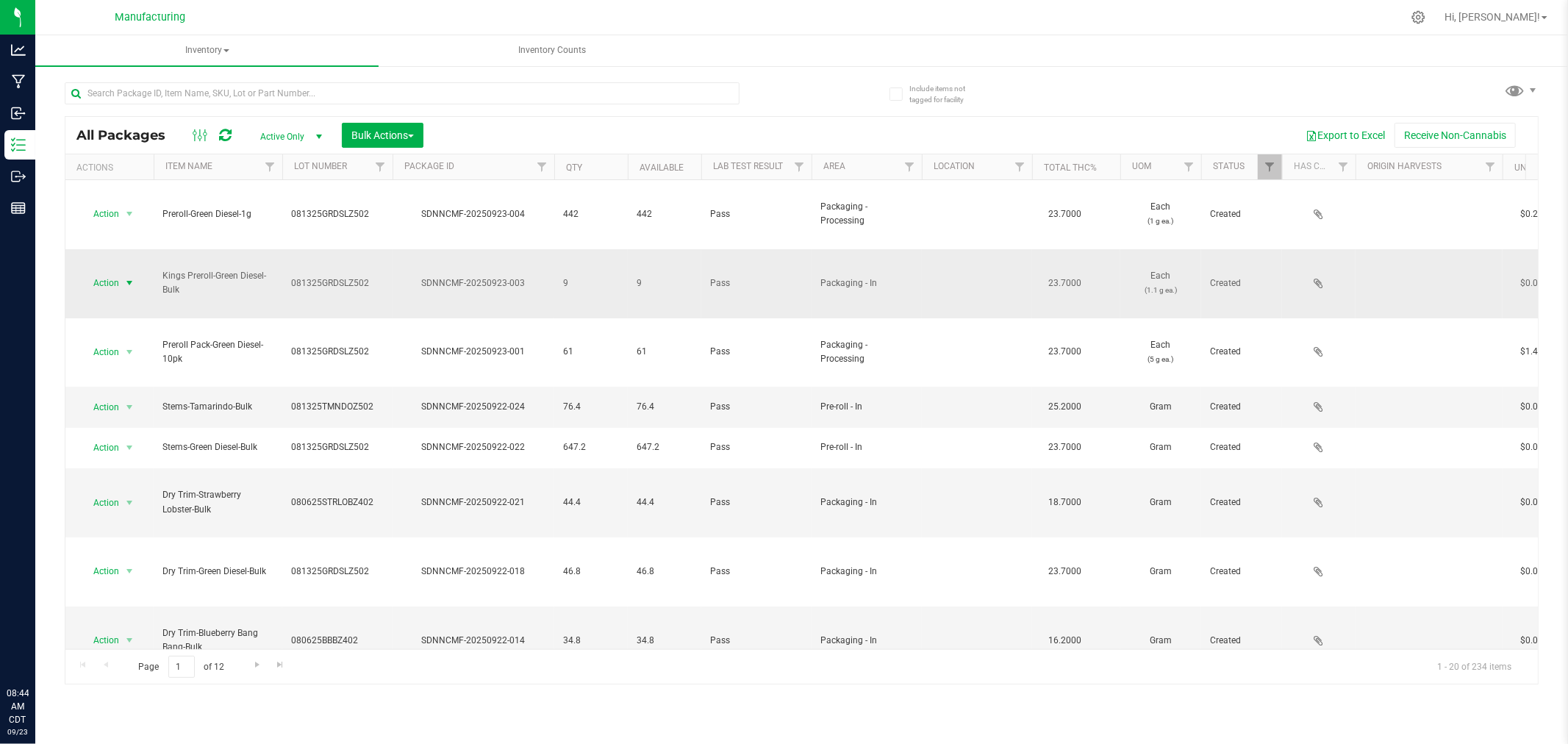
click at [125, 277] on span "select" at bounding box center [128, 283] width 11 height 11
click at [121, 422] on li "Print package label" at bounding box center [127, 429] width 92 height 41
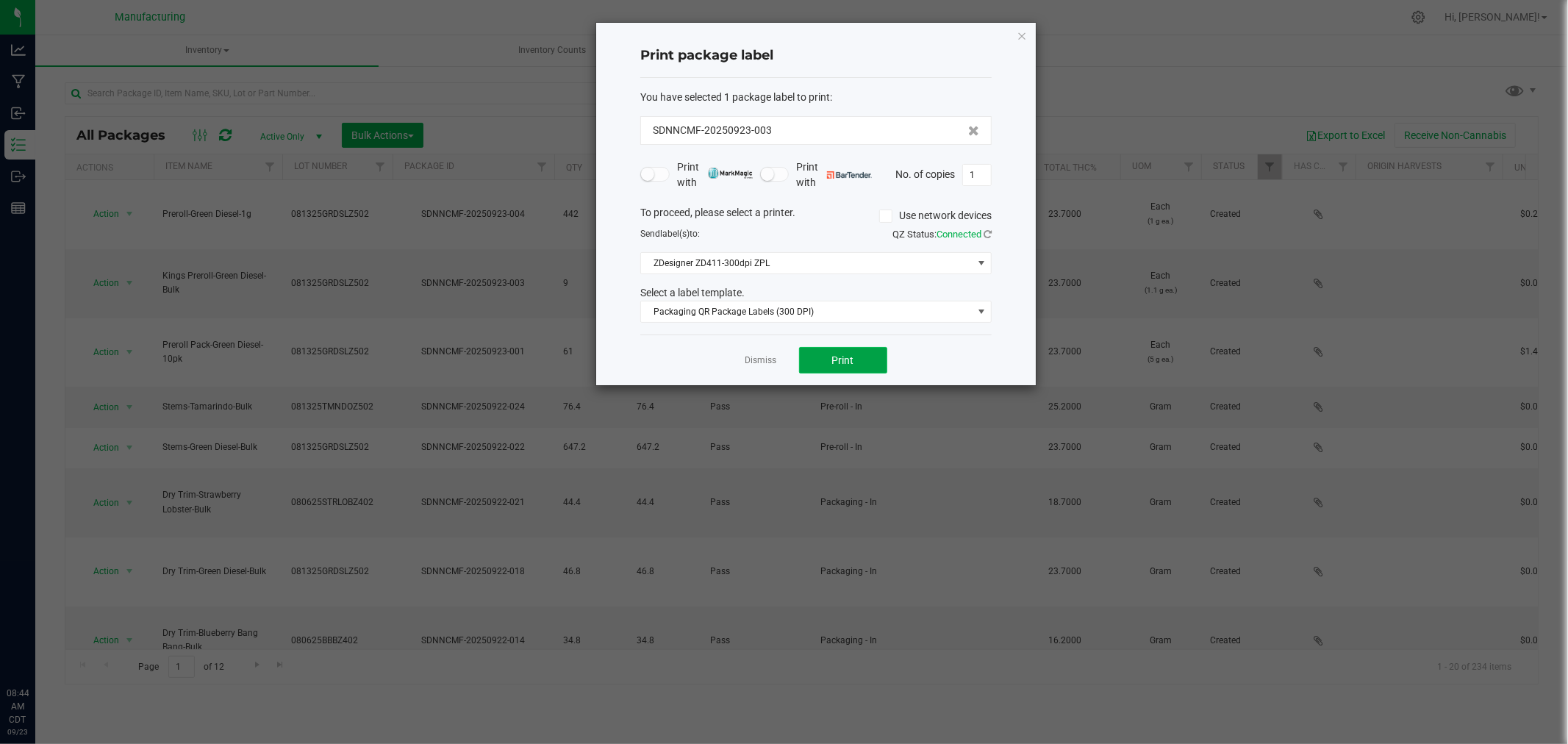
click at [866, 355] on button "Print" at bounding box center [843, 360] width 88 height 26
